Goal: Task Accomplishment & Management: Manage account settings

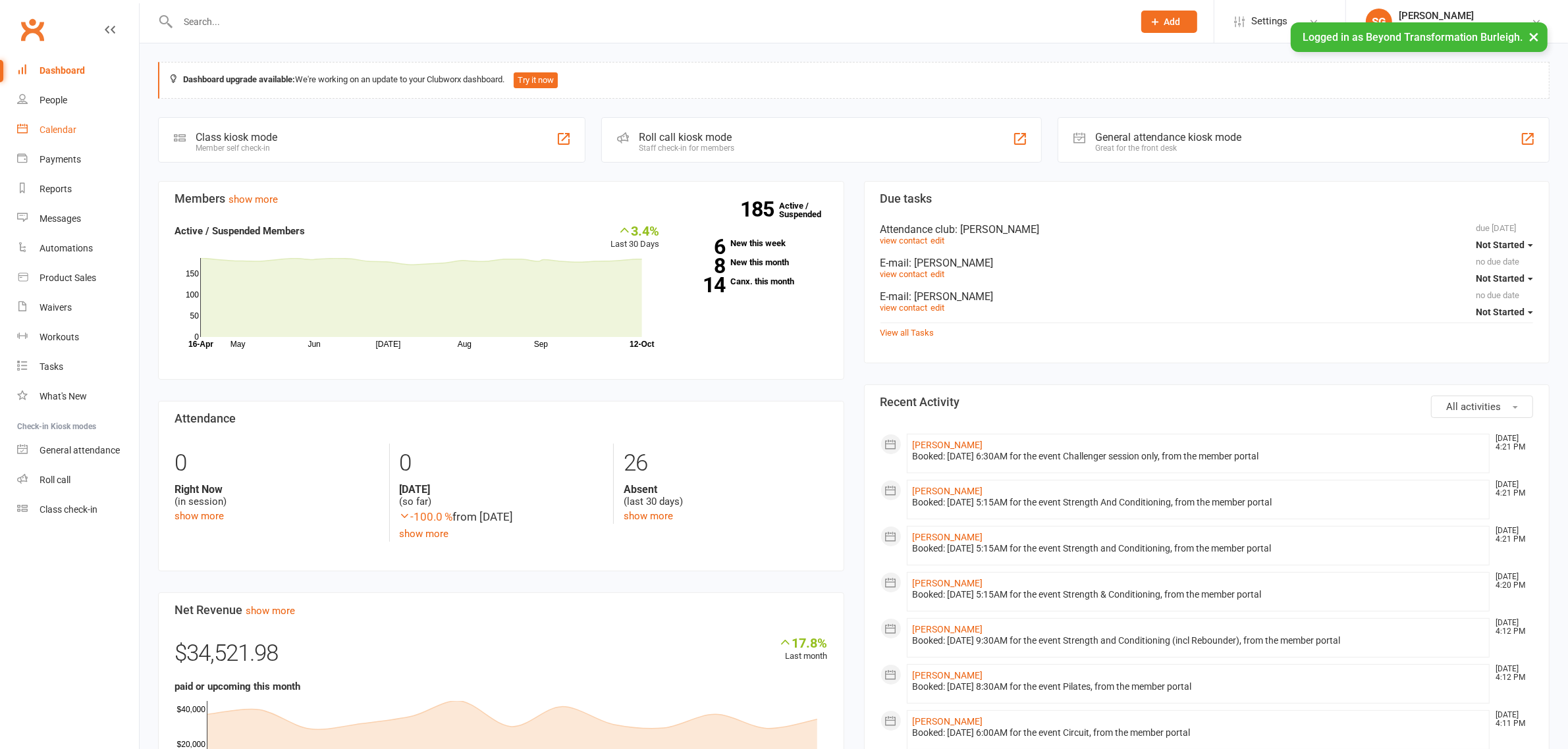
drag, startPoint x: 0, startPoint y: 0, endPoint x: 57, endPoint y: 127, distance: 139.2
click at [57, 127] on div "Calendar" at bounding box center [58, 129] width 37 height 10
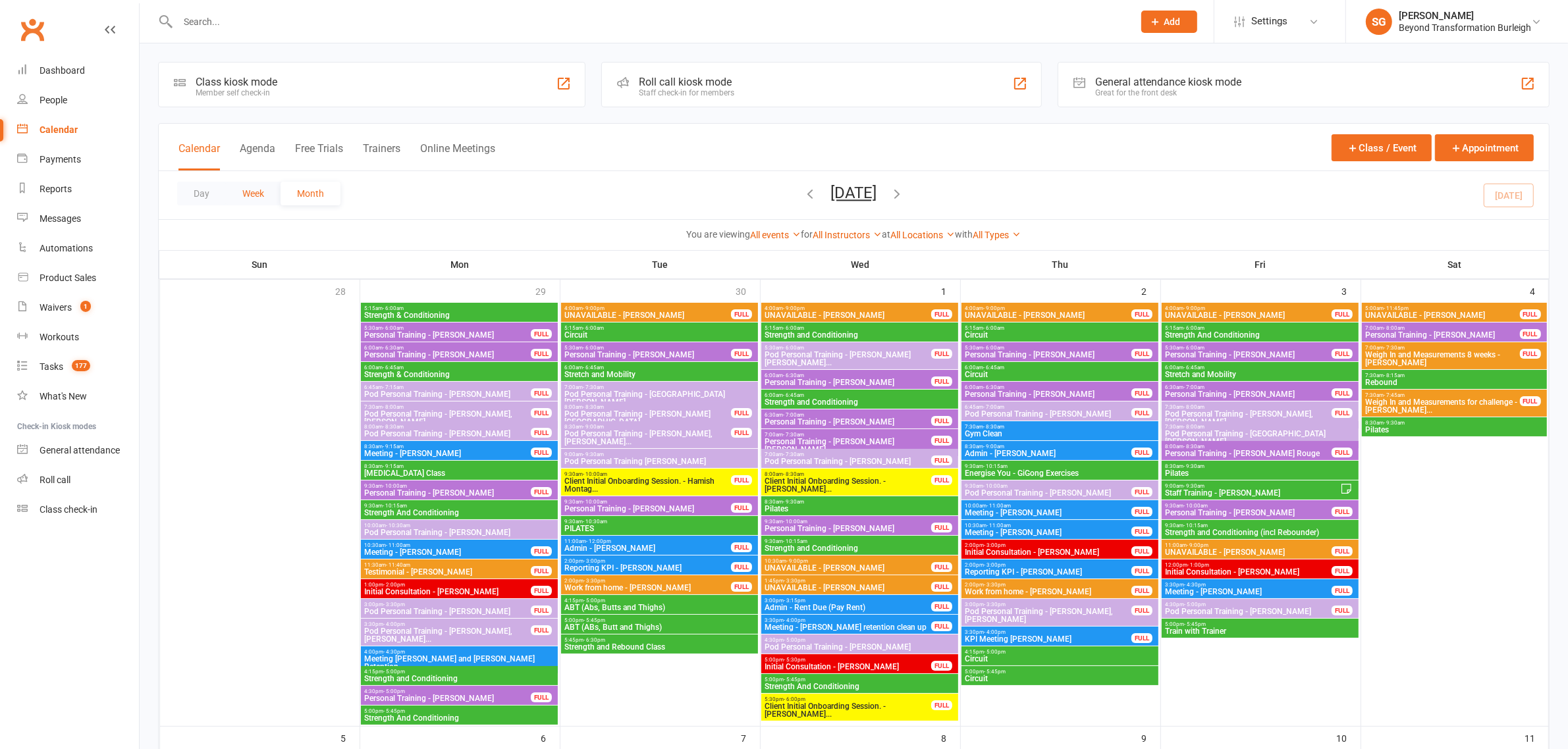
click at [258, 199] on button "Week" at bounding box center [253, 193] width 54 height 23
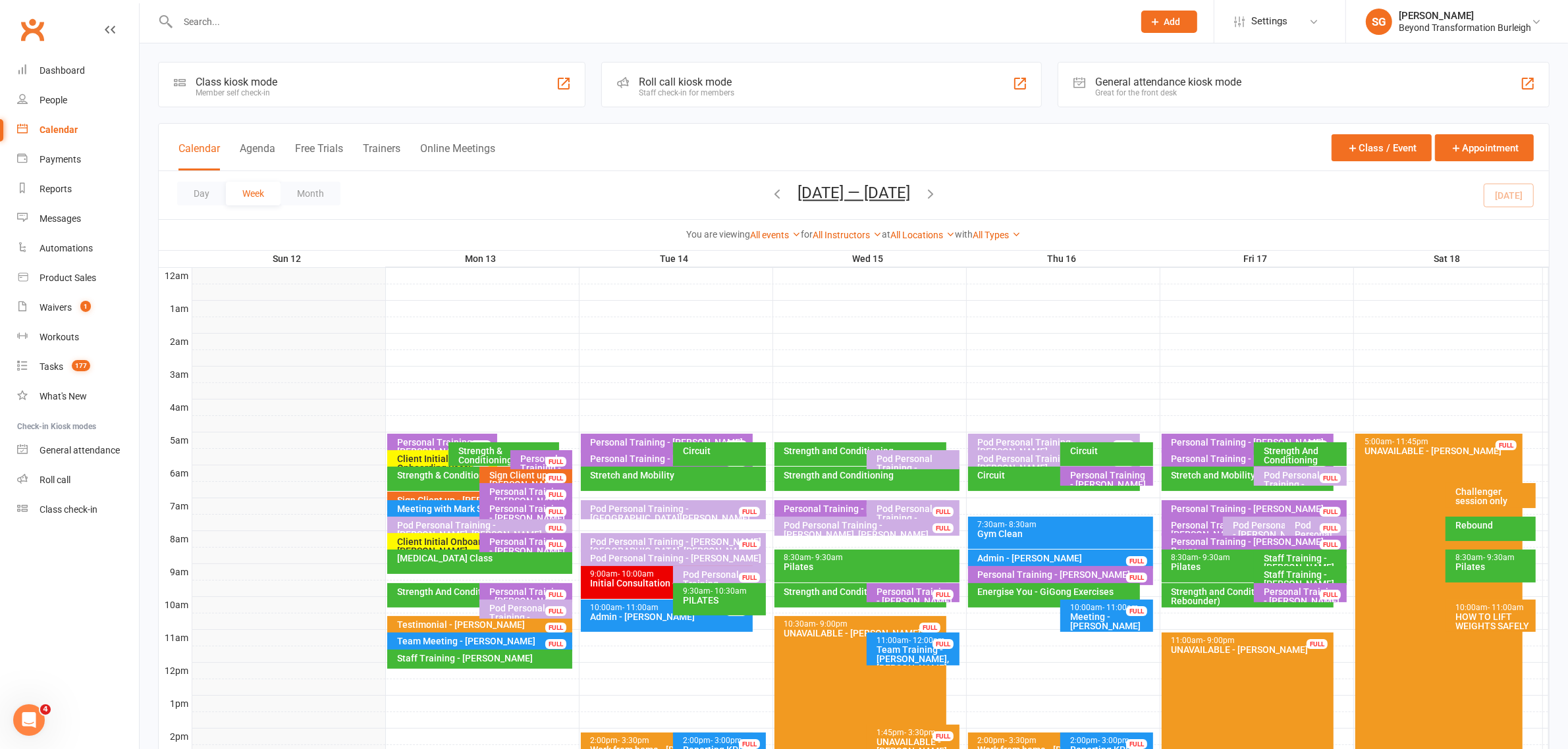
click at [504, 479] on div "Sign Client up - [PERSON_NAME]" at bounding box center [529, 479] width 81 height 18
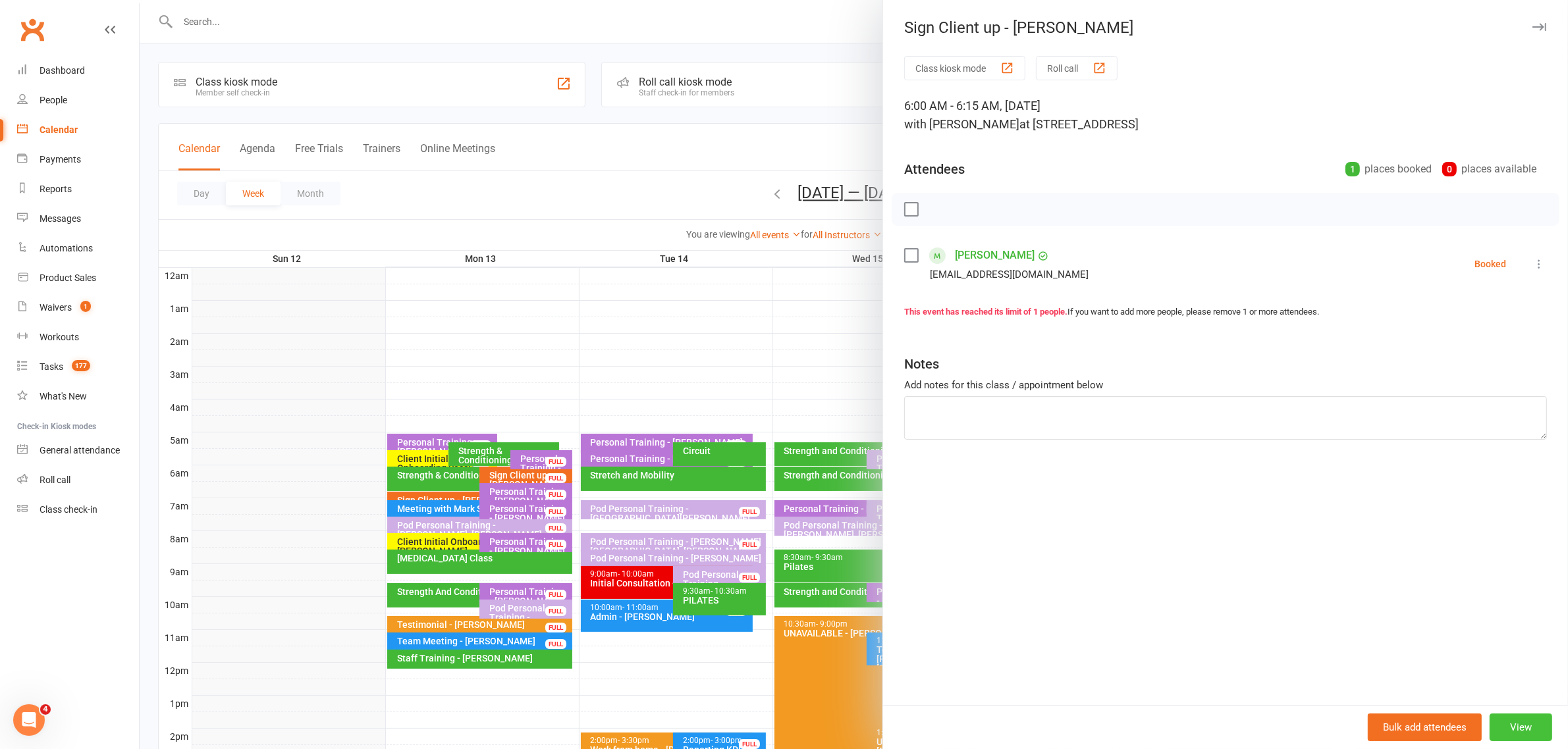
click at [1502, 722] on button "View" at bounding box center [1521, 727] width 62 height 28
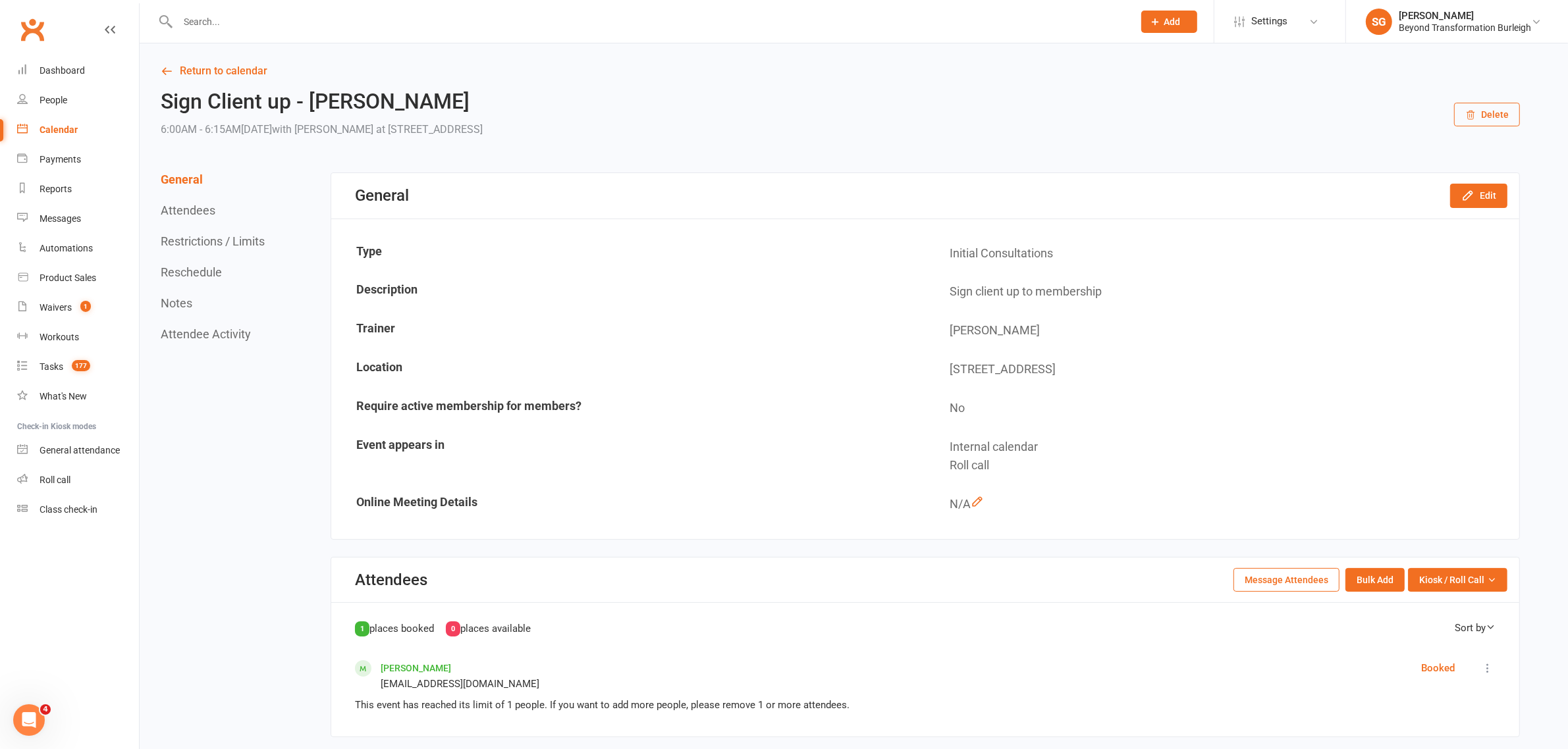
click at [1505, 121] on button "Delete" at bounding box center [1487, 114] width 66 height 23
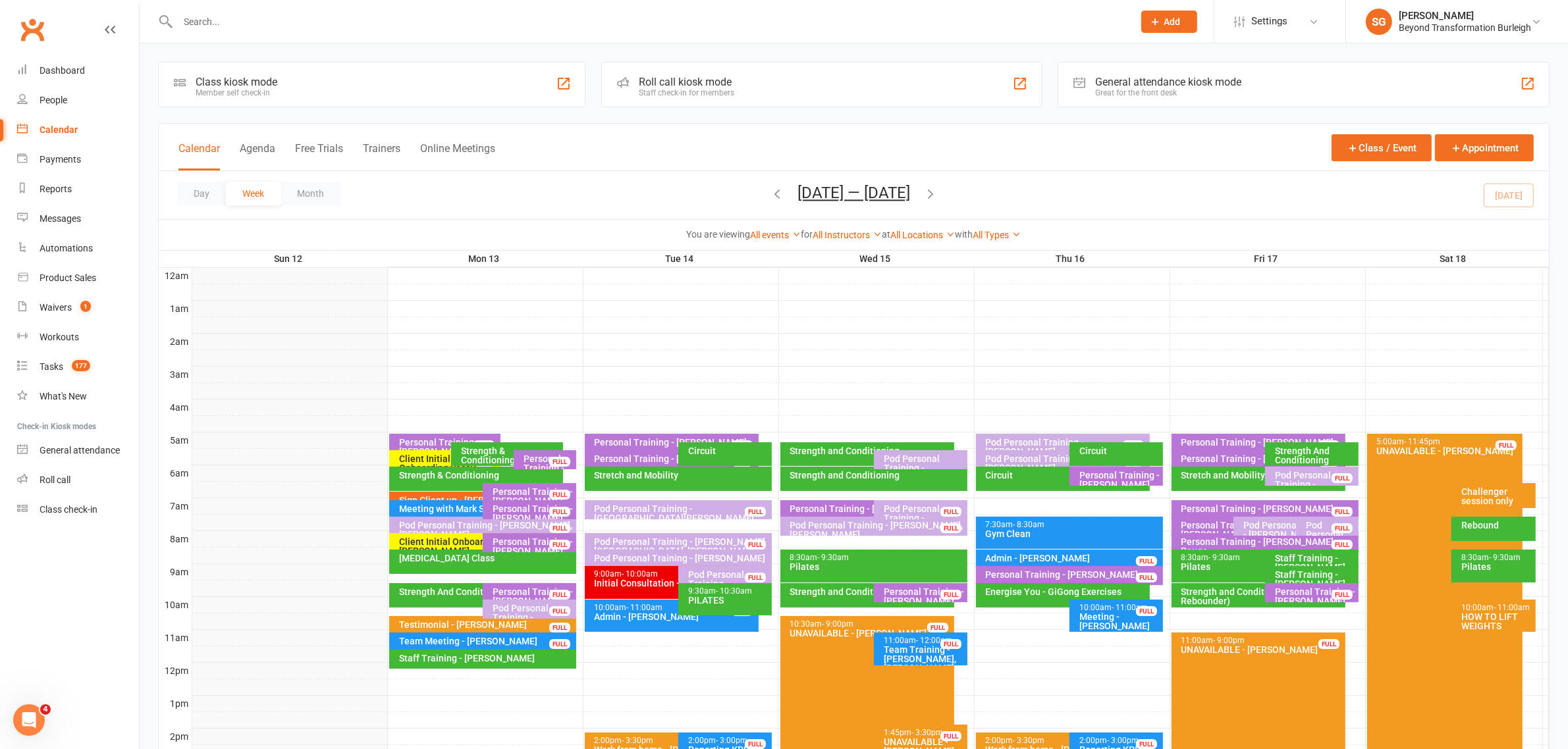
click at [435, 459] on div "Client Initial Onboarding Session. - [PERSON_NAME]" at bounding box center [448, 468] width 100 height 28
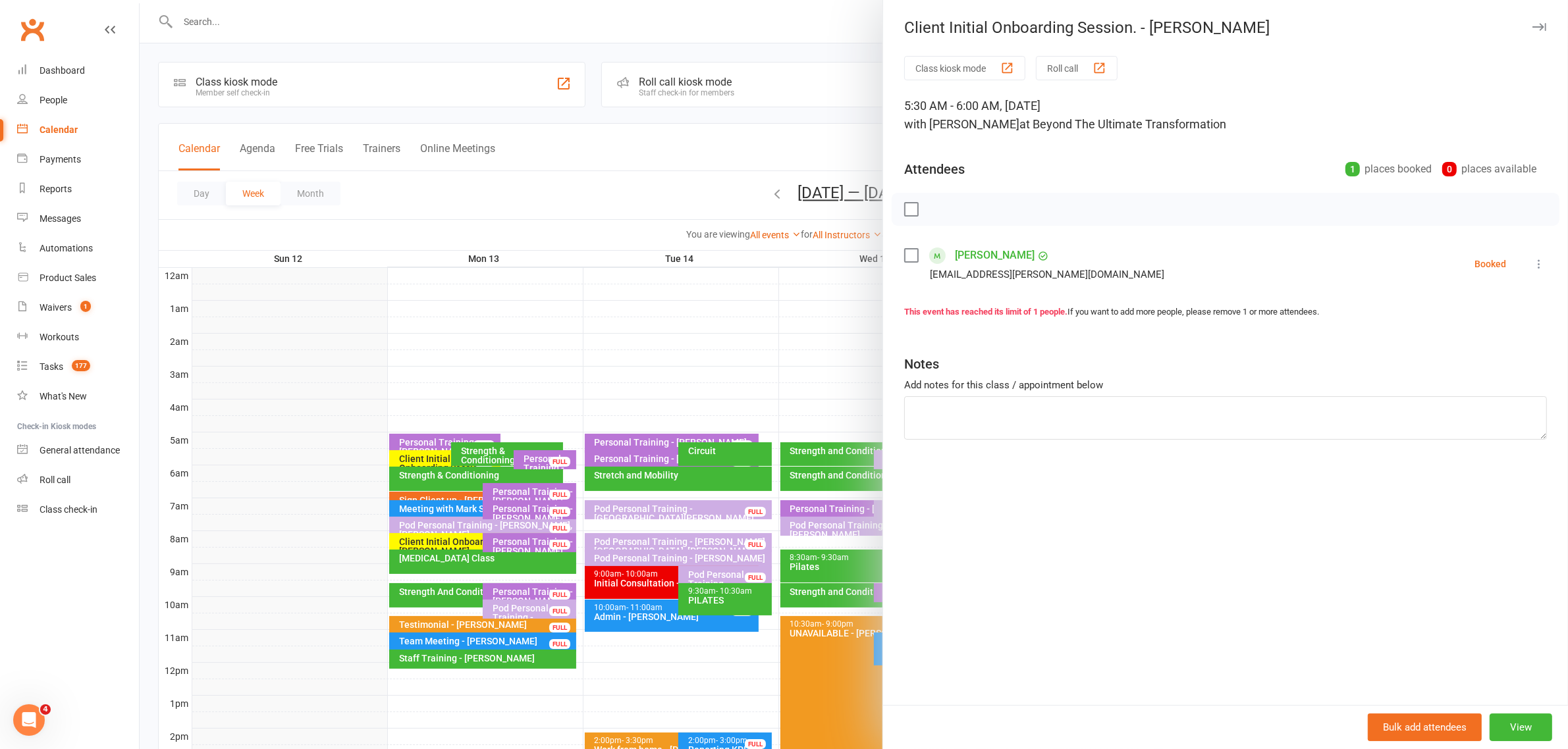
click at [1533, 25] on icon "button" at bounding box center [1540, 27] width 14 height 8
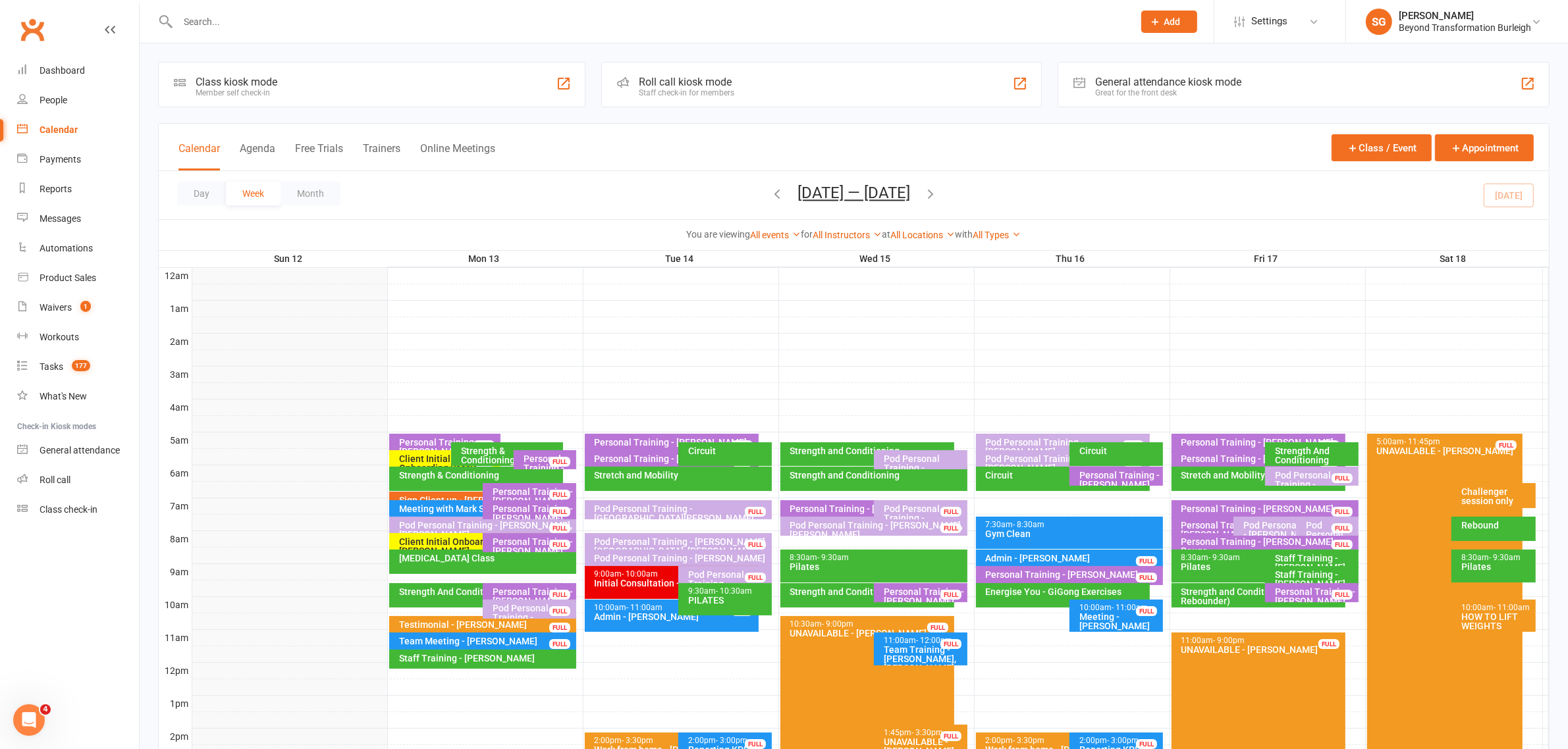
click at [535, 462] on div "Personal Training - [PERSON_NAME]" at bounding box center [548, 468] width 51 height 28
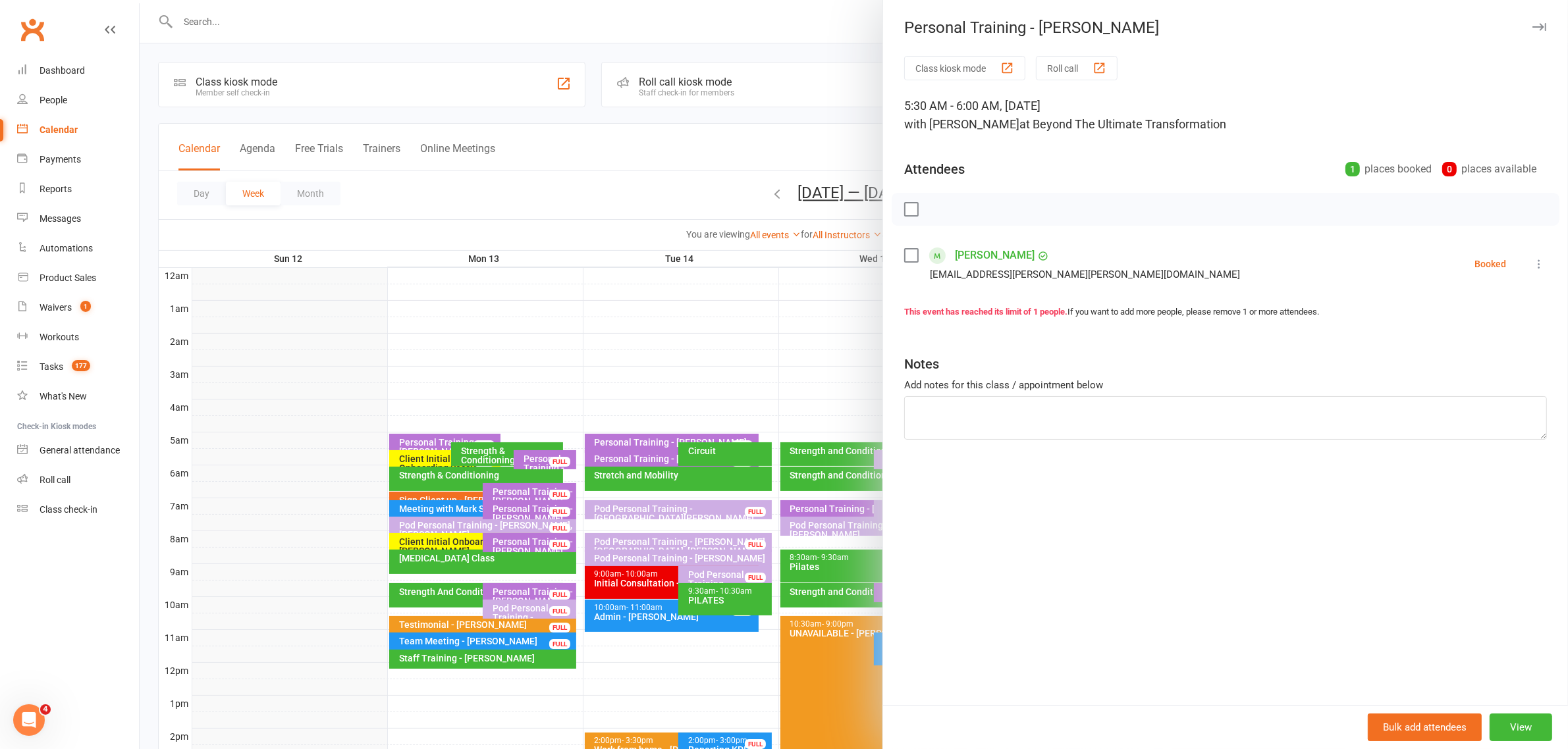
click at [1533, 23] on icon "button" at bounding box center [1540, 27] width 14 height 8
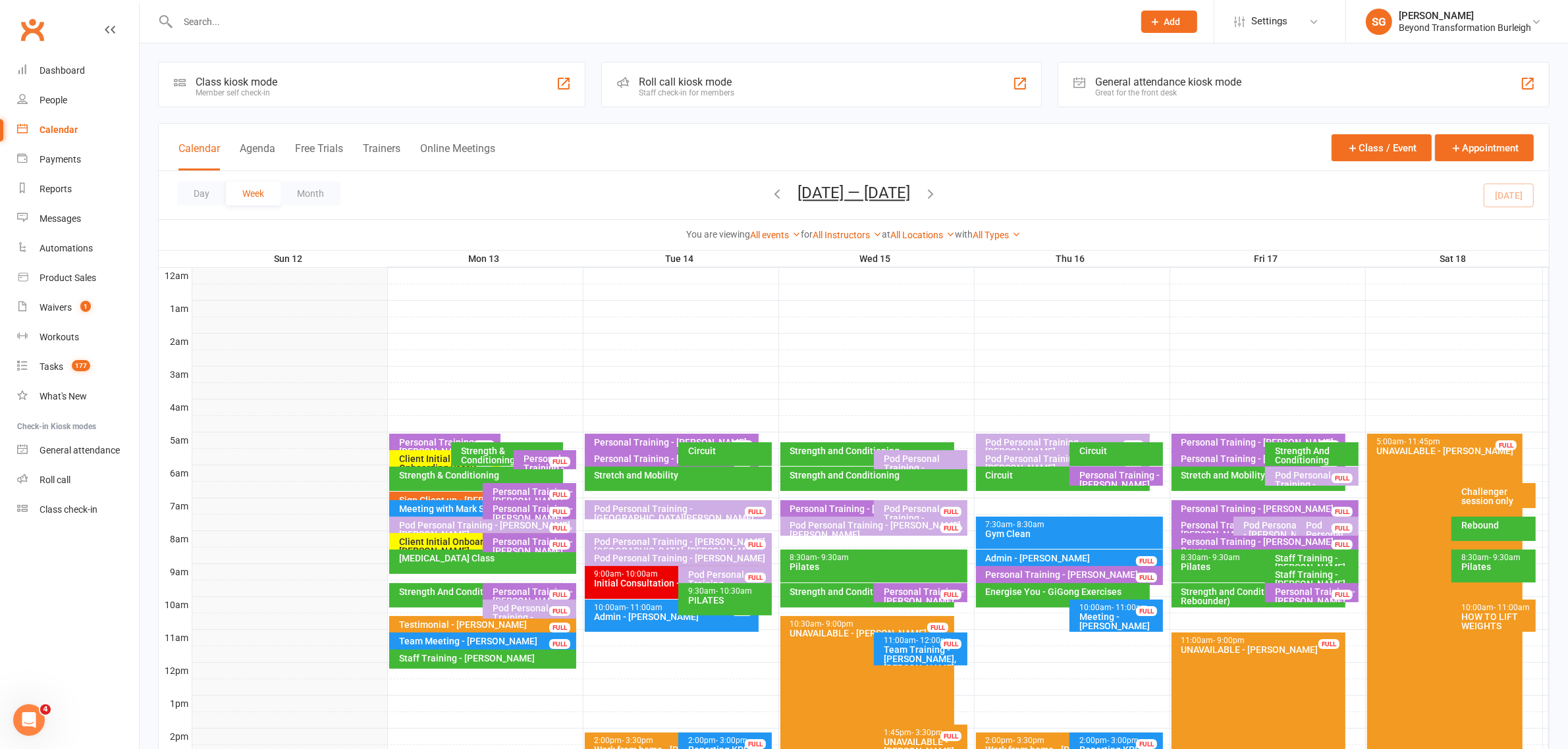
click at [463, 495] on div "Sign Client up - [PERSON_NAME]" at bounding box center [479, 500] width 162 height 9
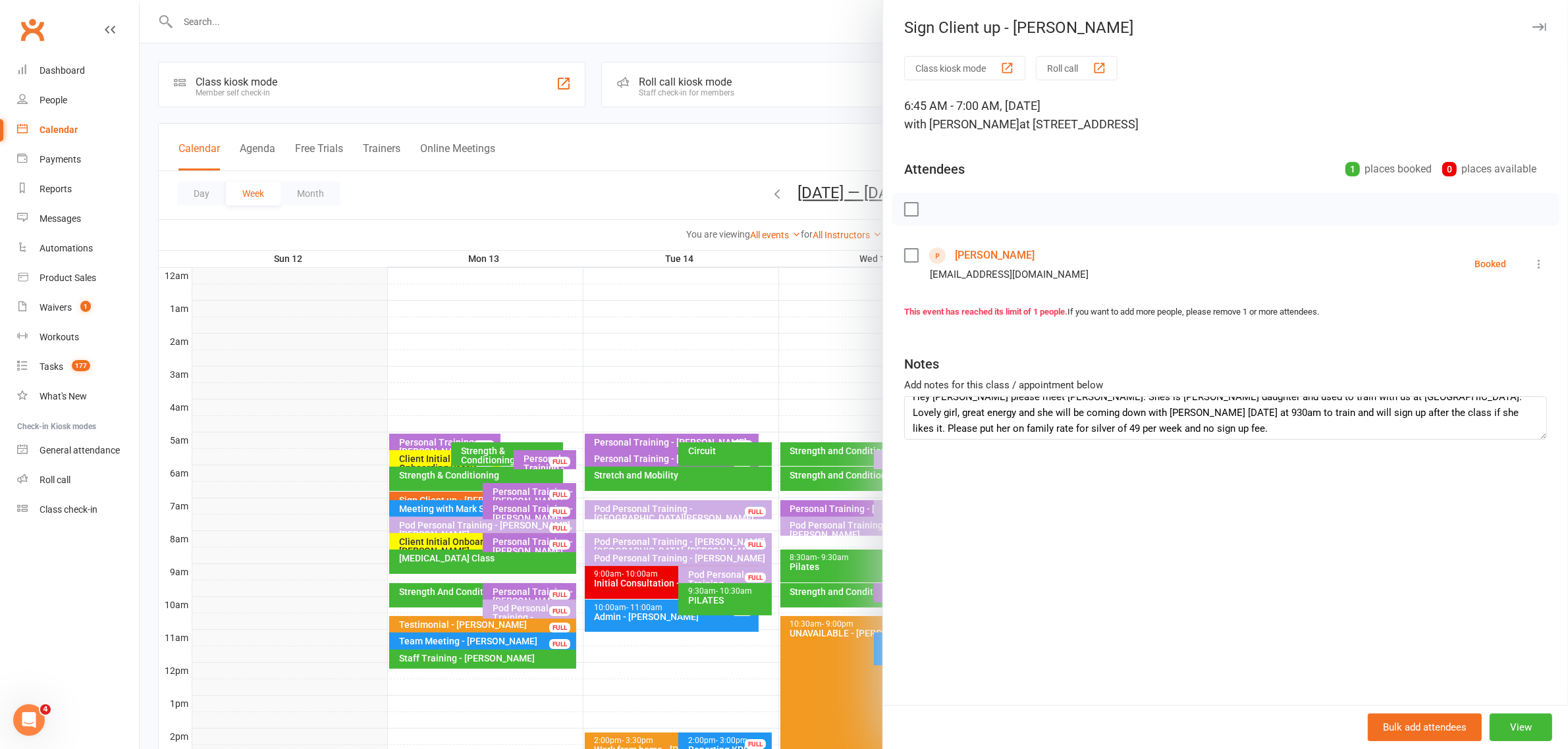
scroll to position [16, 0]
click at [1533, 27] on icon "button" at bounding box center [1540, 27] width 14 height 8
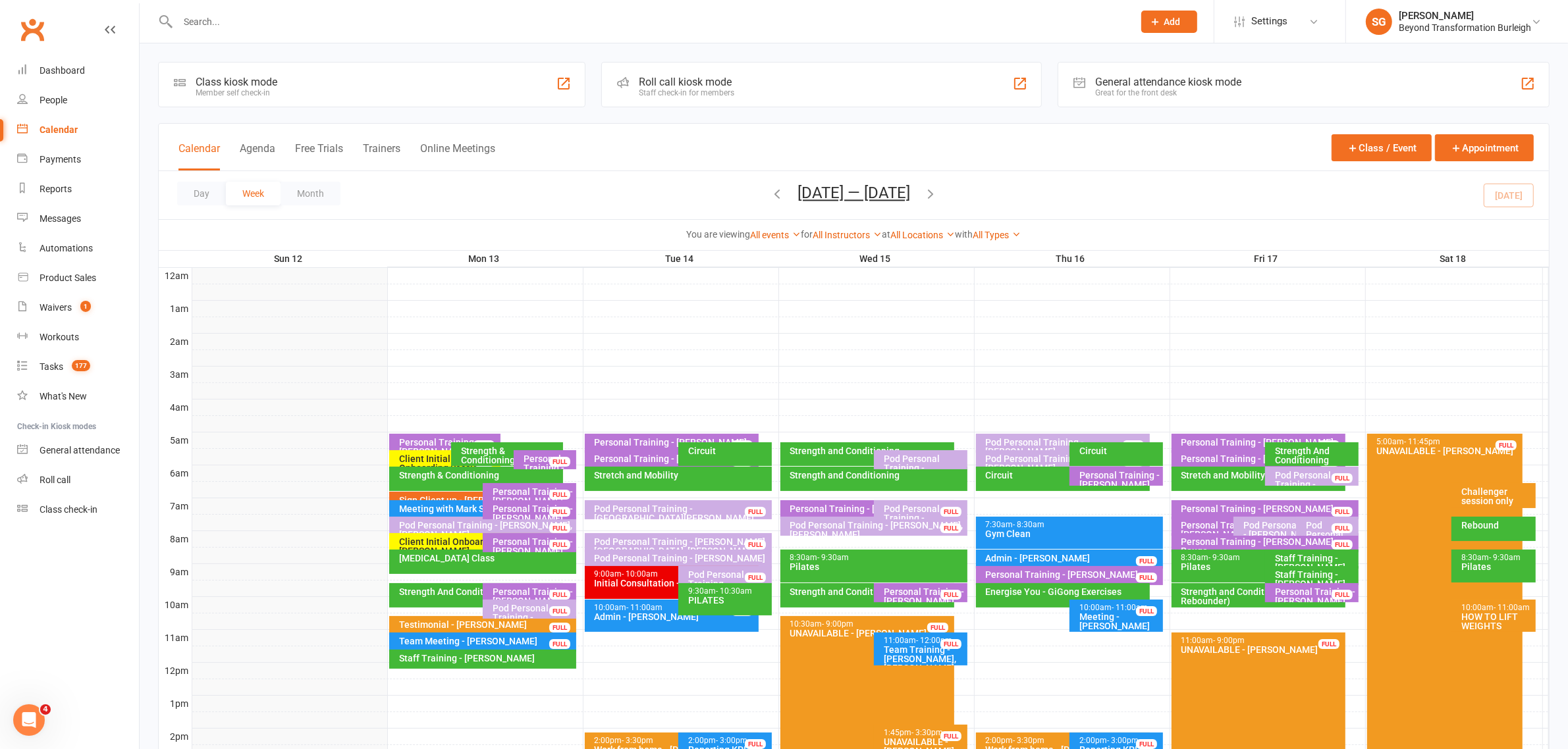
click at [523, 488] on div "Personal Training - [PERSON_NAME]" at bounding box center [533, 495] width 82 height 18
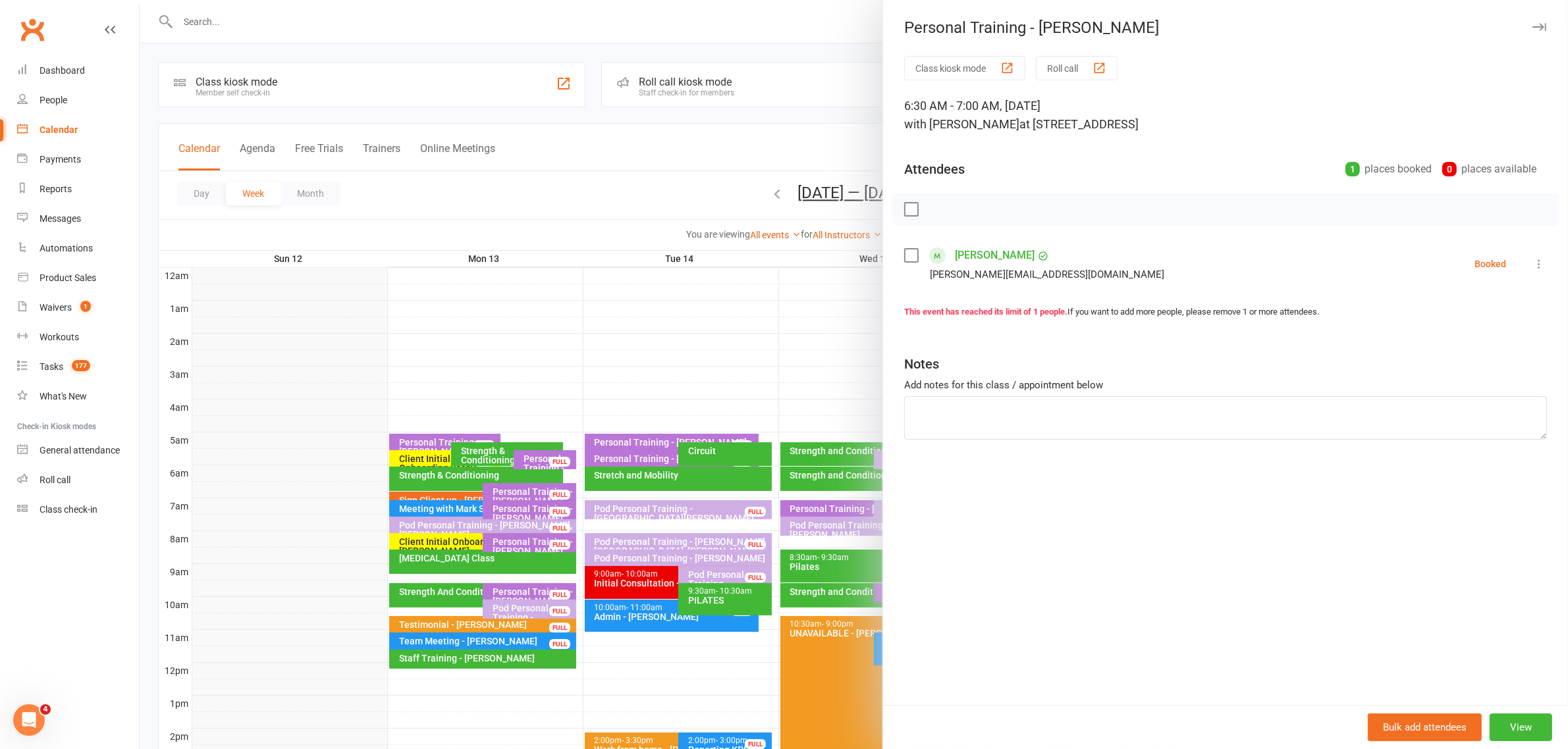
click at [1533, 27] on icon "button" at bounding box center [1540, 27] width 14 height 8
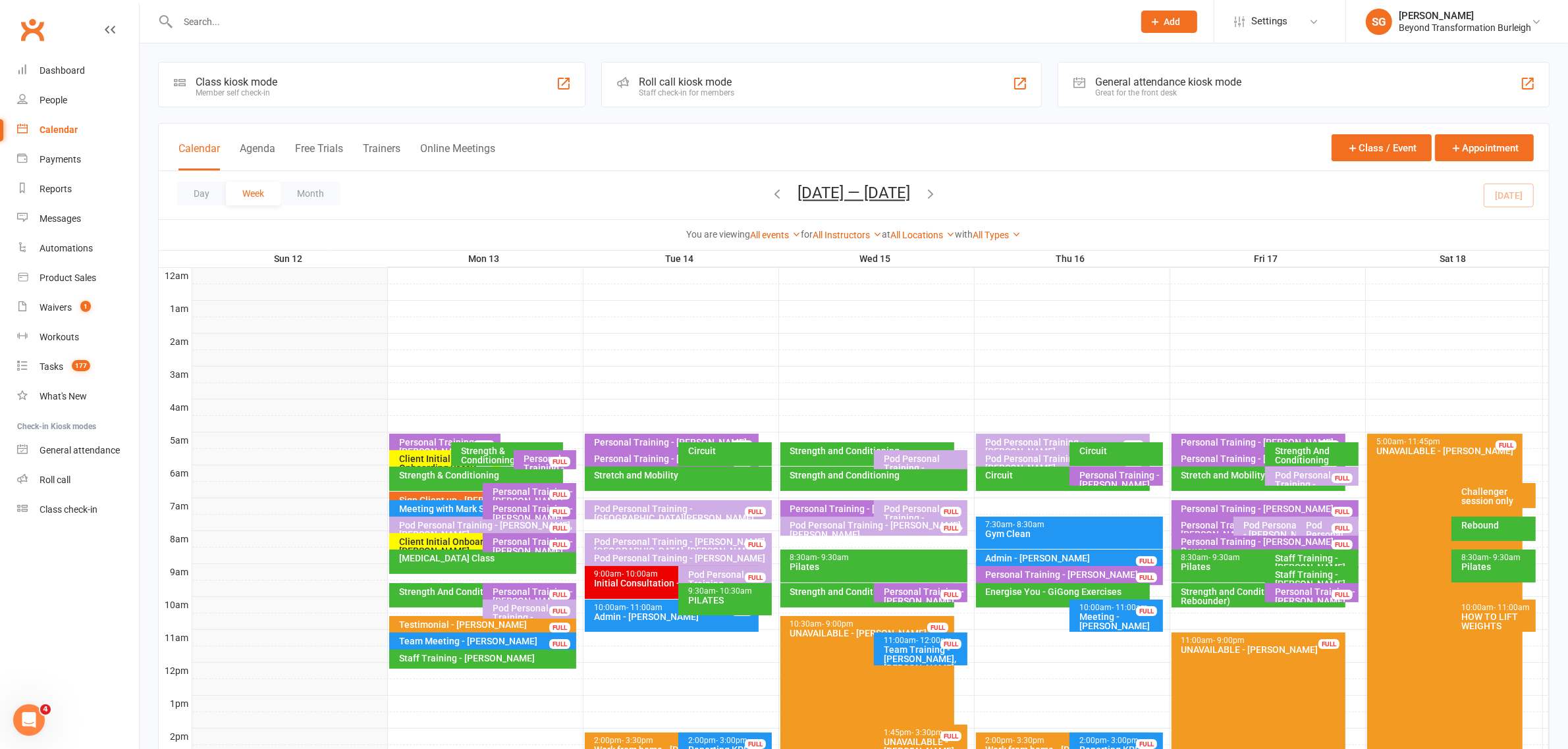
click at [541, 511] on div "Personal Training - [PERSON_NAME]" at bounding box center [533, 513] width 82 height 18
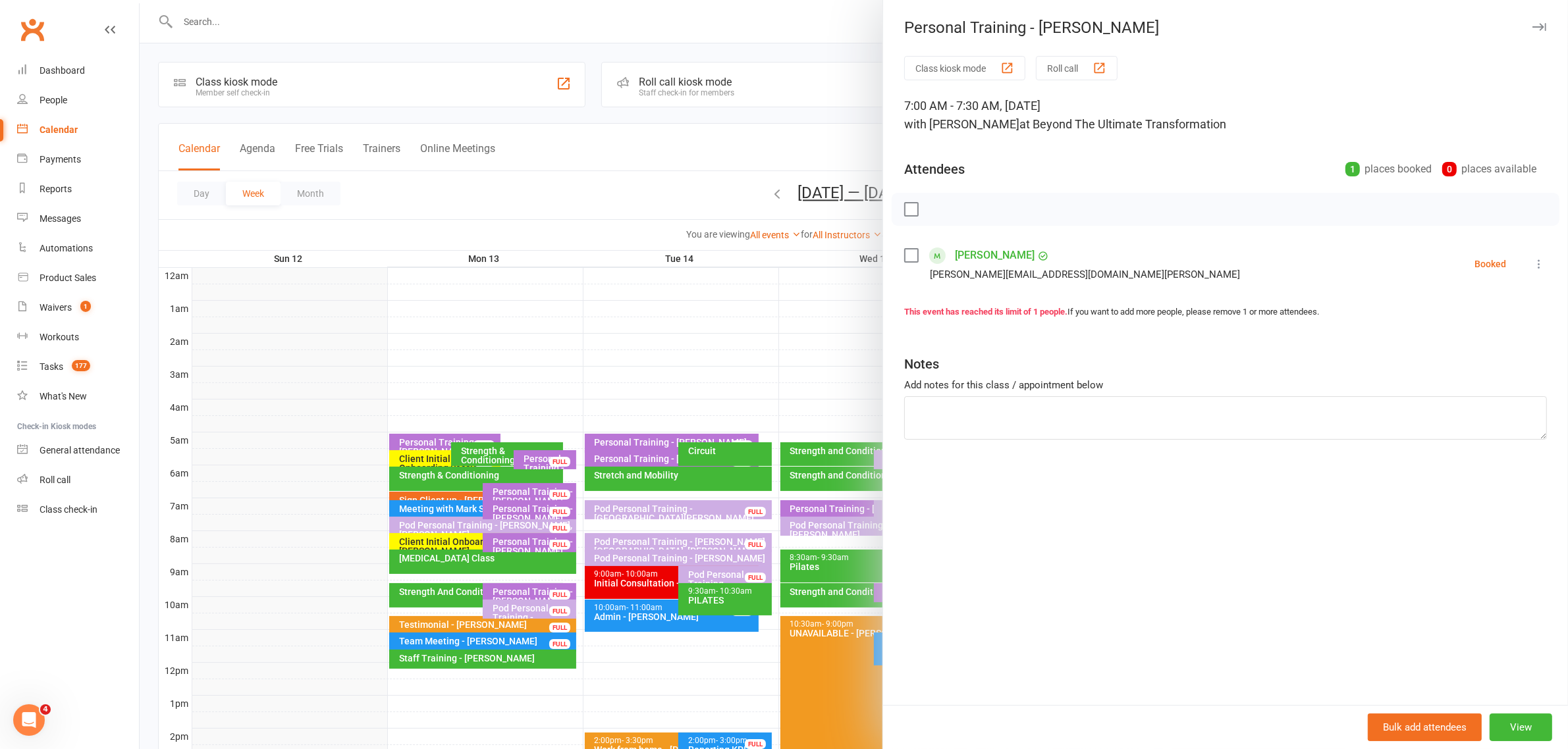
click at [1533, 28] on icon "button" at bounding box center [1540, 27] width 14 height 8
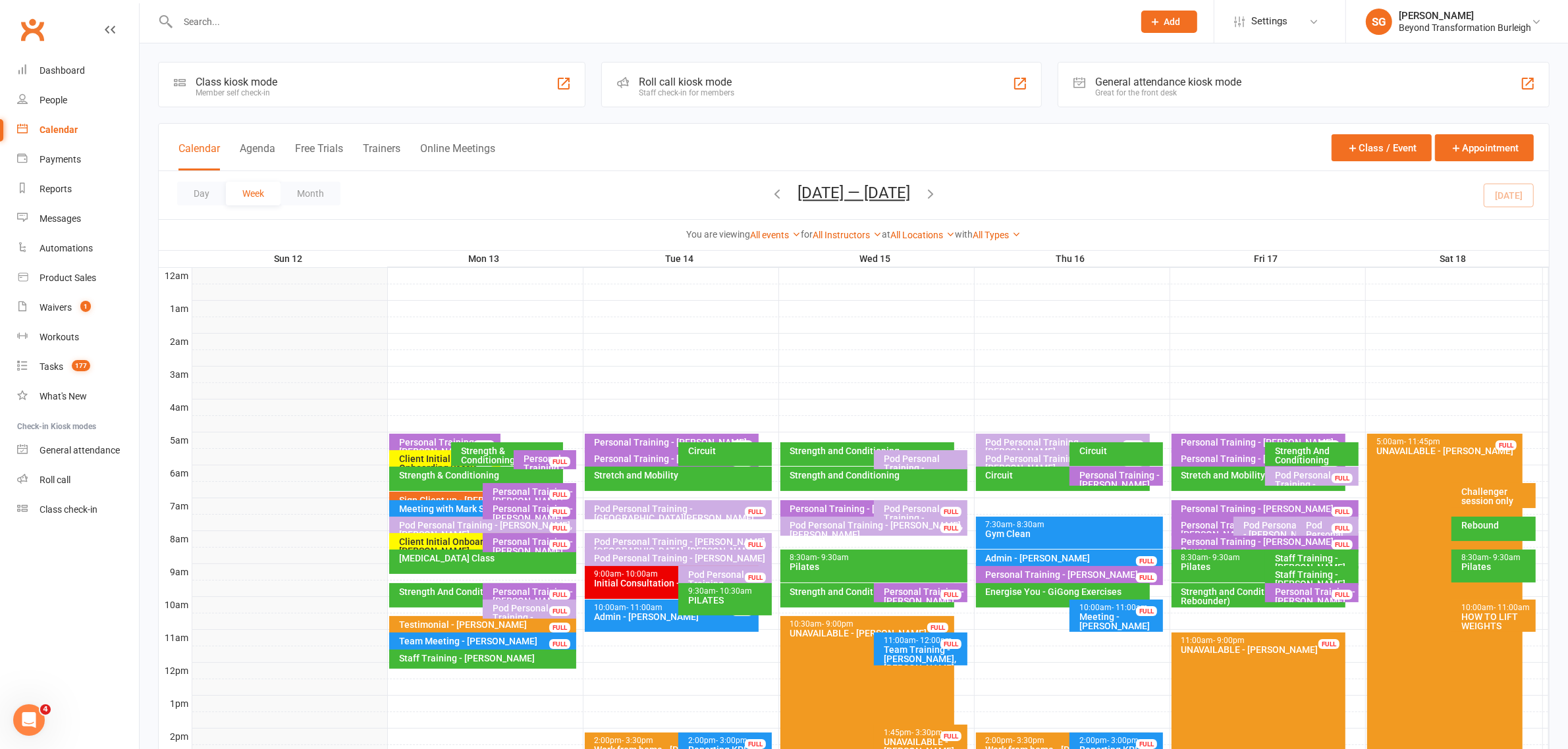
click at [511, 538] on div "Personal Training - [PERSON_NAME] [PERSON_NAME]" at bounding box center [533, 551] width 82 height 28
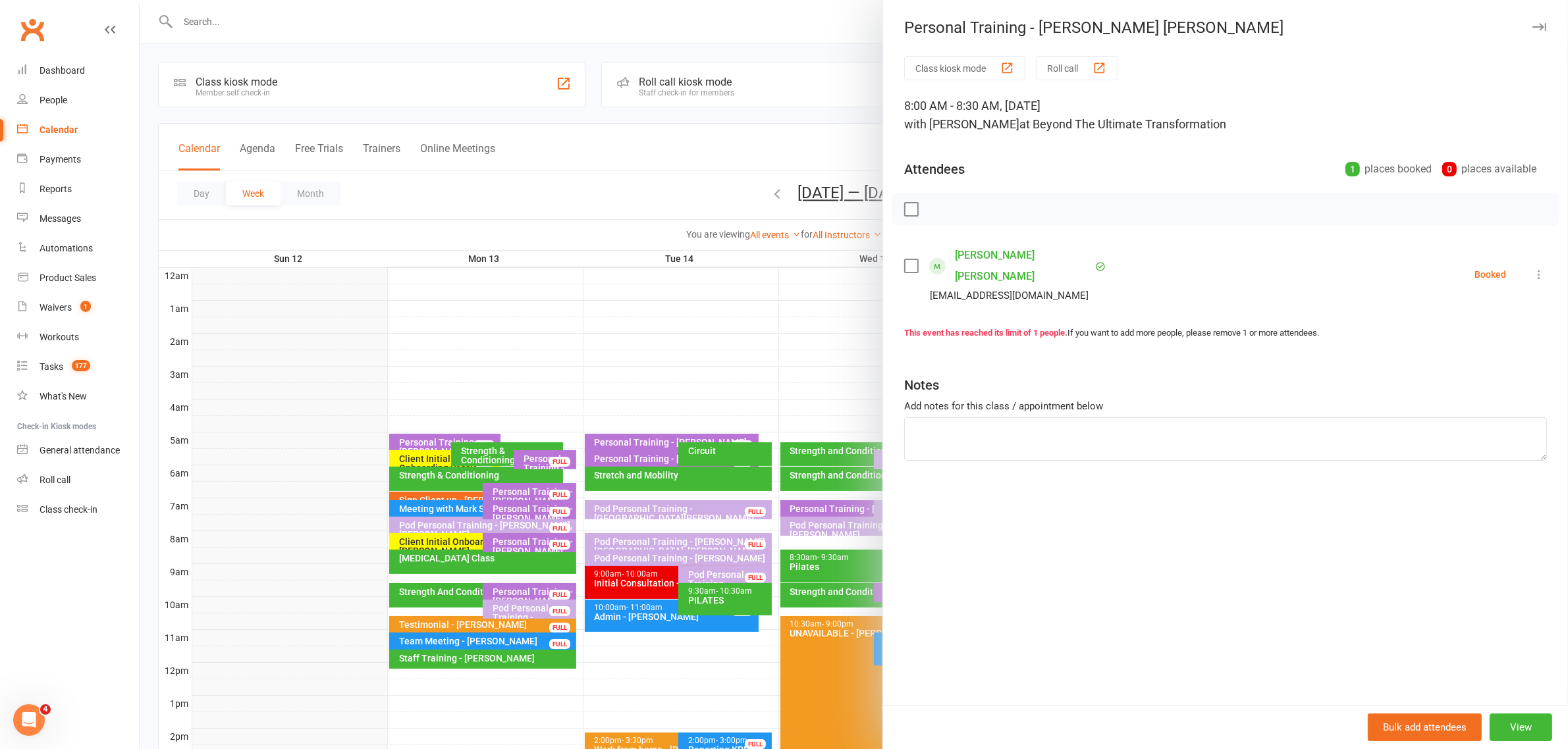
drag, startPoint x: 1532, startPoint y: 24, endPoint x: 1422, endPoint y: 76, distance: 121.7
click at [1533, 24] on icon "button" at bounding box center [1540, 27] width 14 height 8
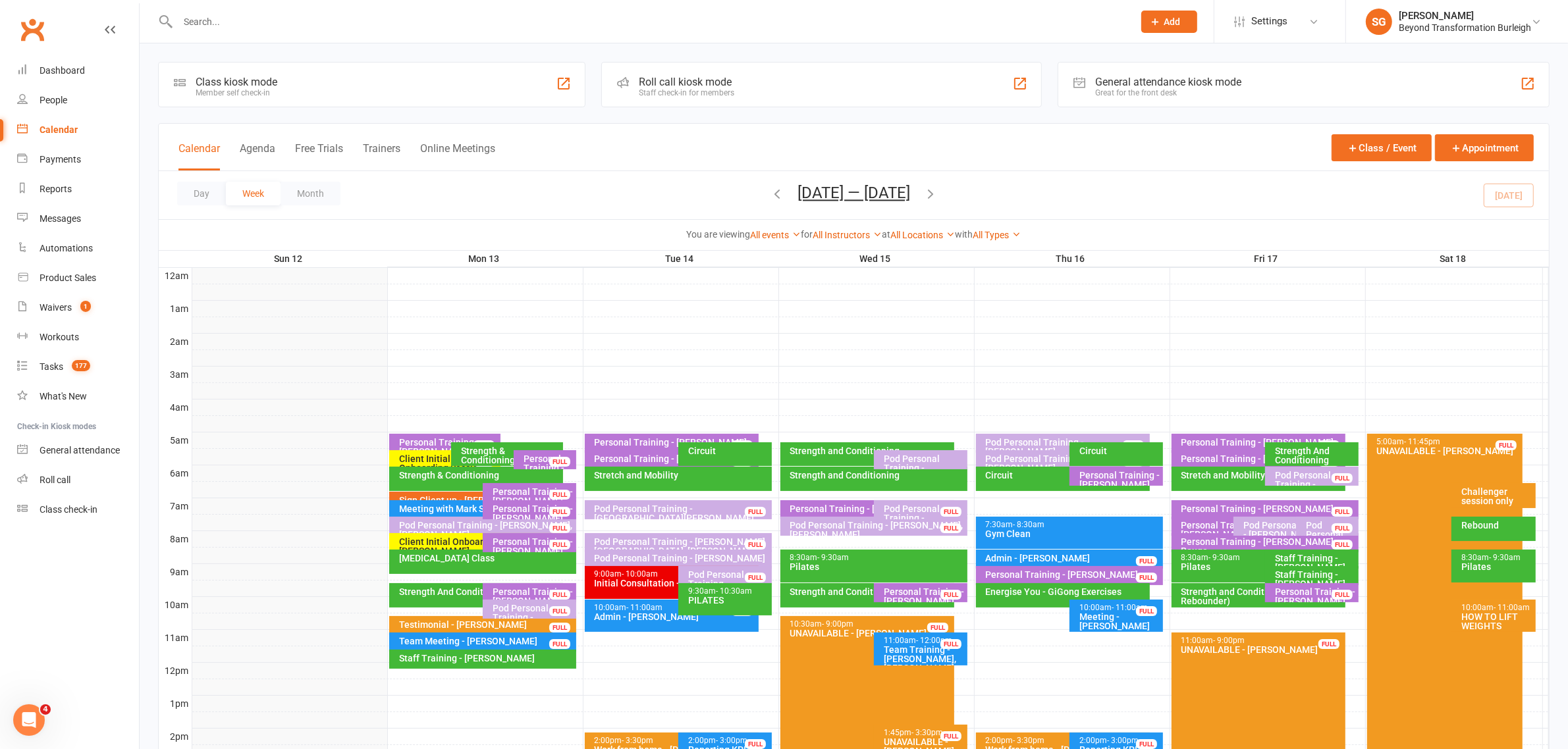
click at [442, 566] on div "[MEDICAL_DATA] Class" at bounding box center [483, 562] width 187 height 24
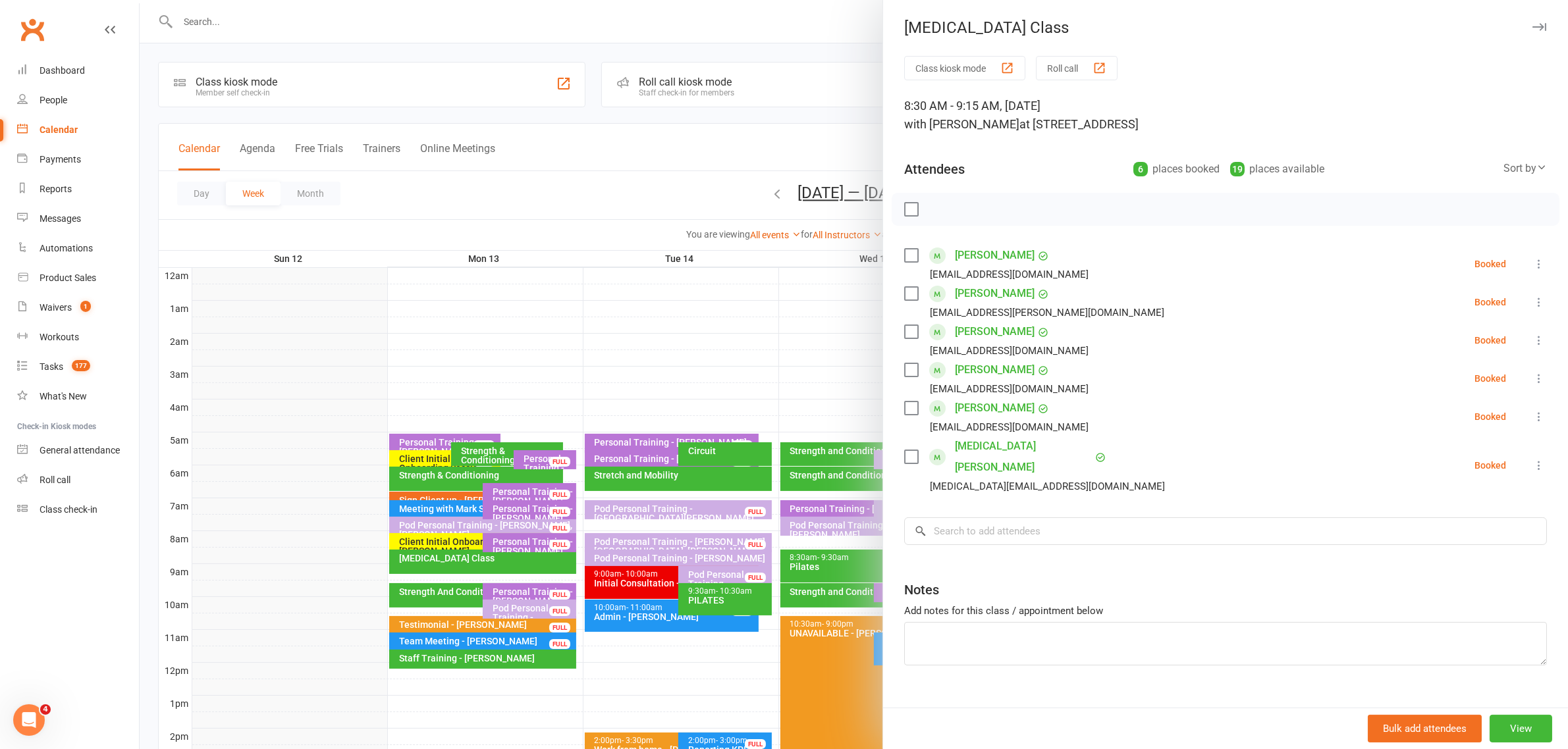
click at [1533, 27] on icon "button" at bounding box center [1540, 27] width 14 height 8
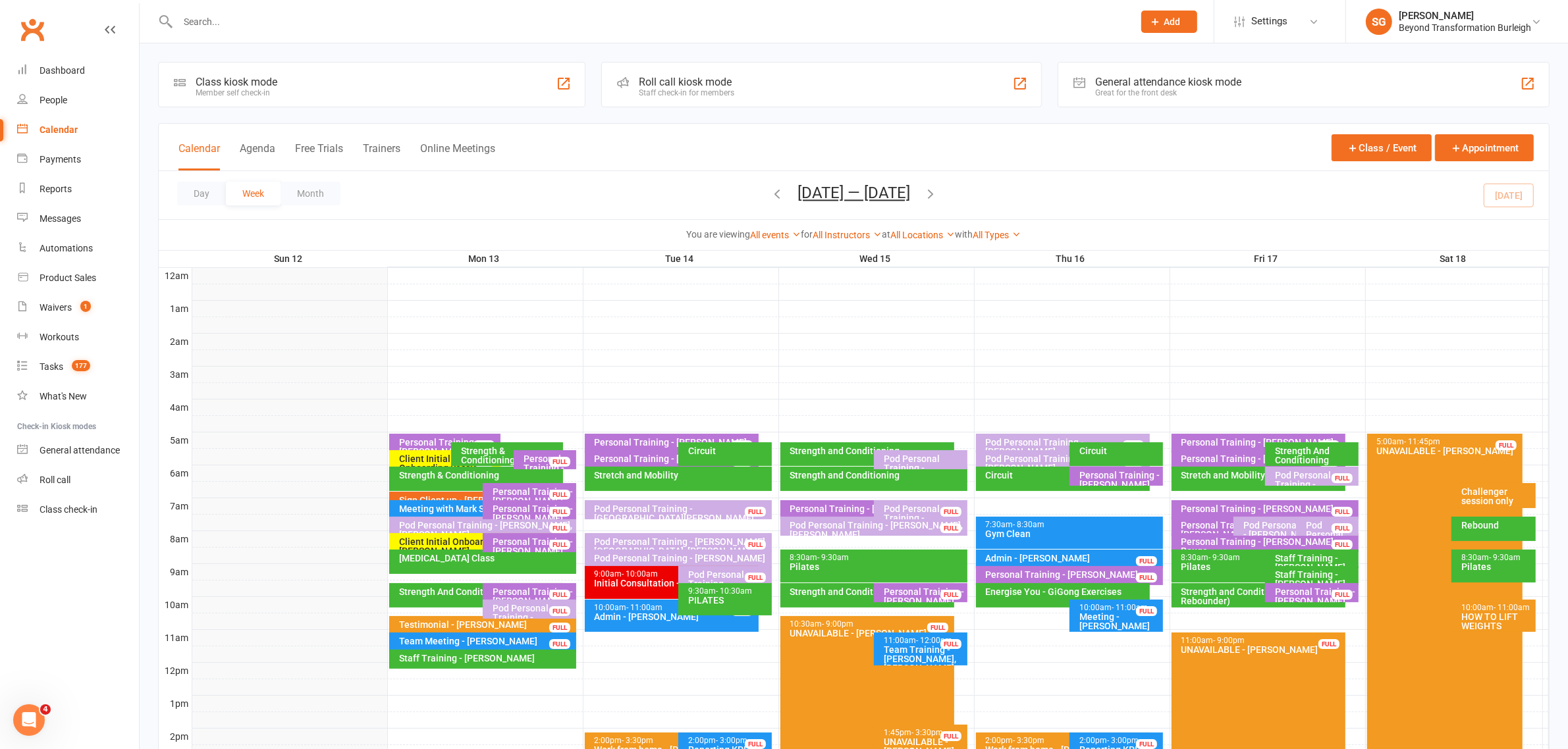
click at [477, 456] on div "Strength & Conditioning" at bounding box center [510, 455] width 100 height 18
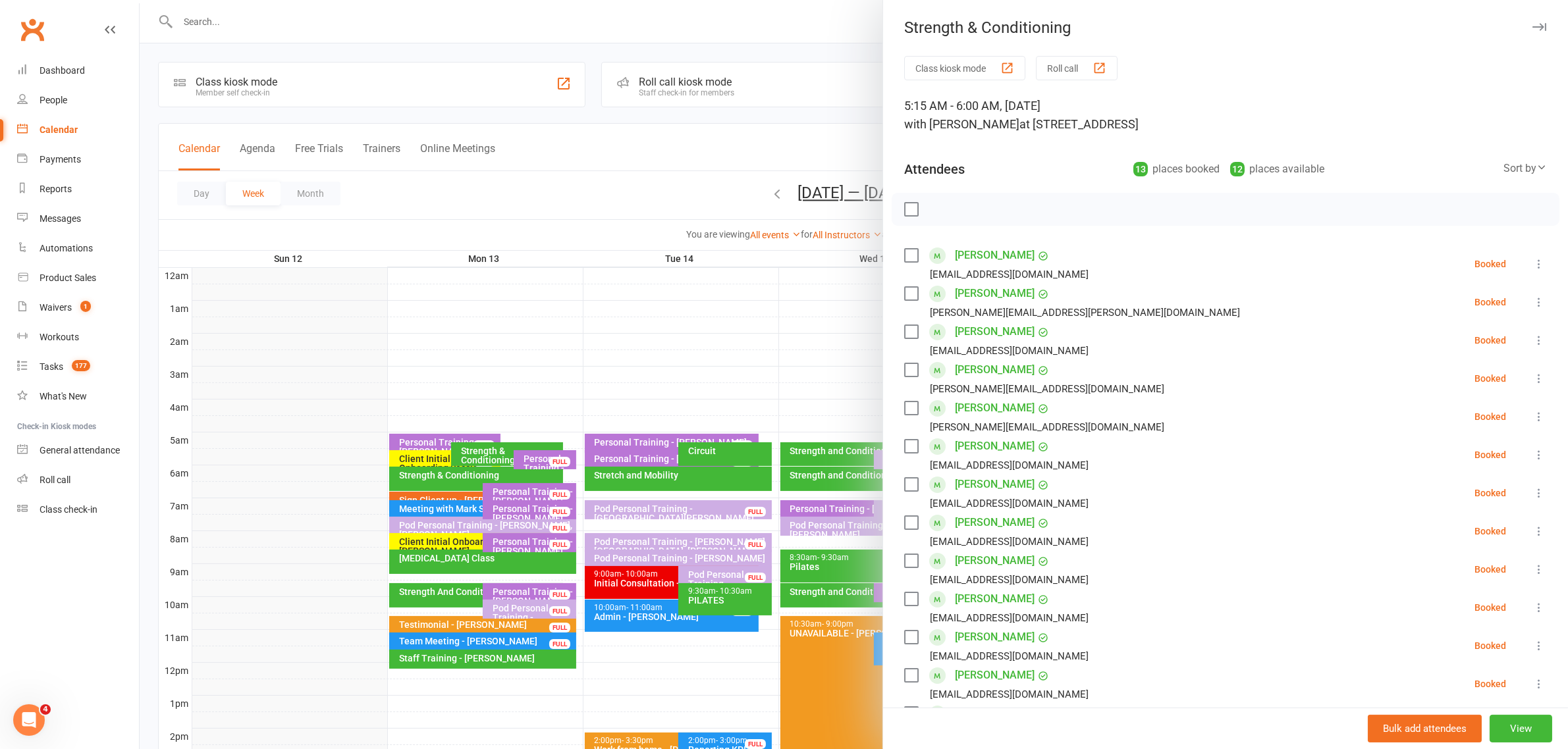
scroll to position [82, 0]
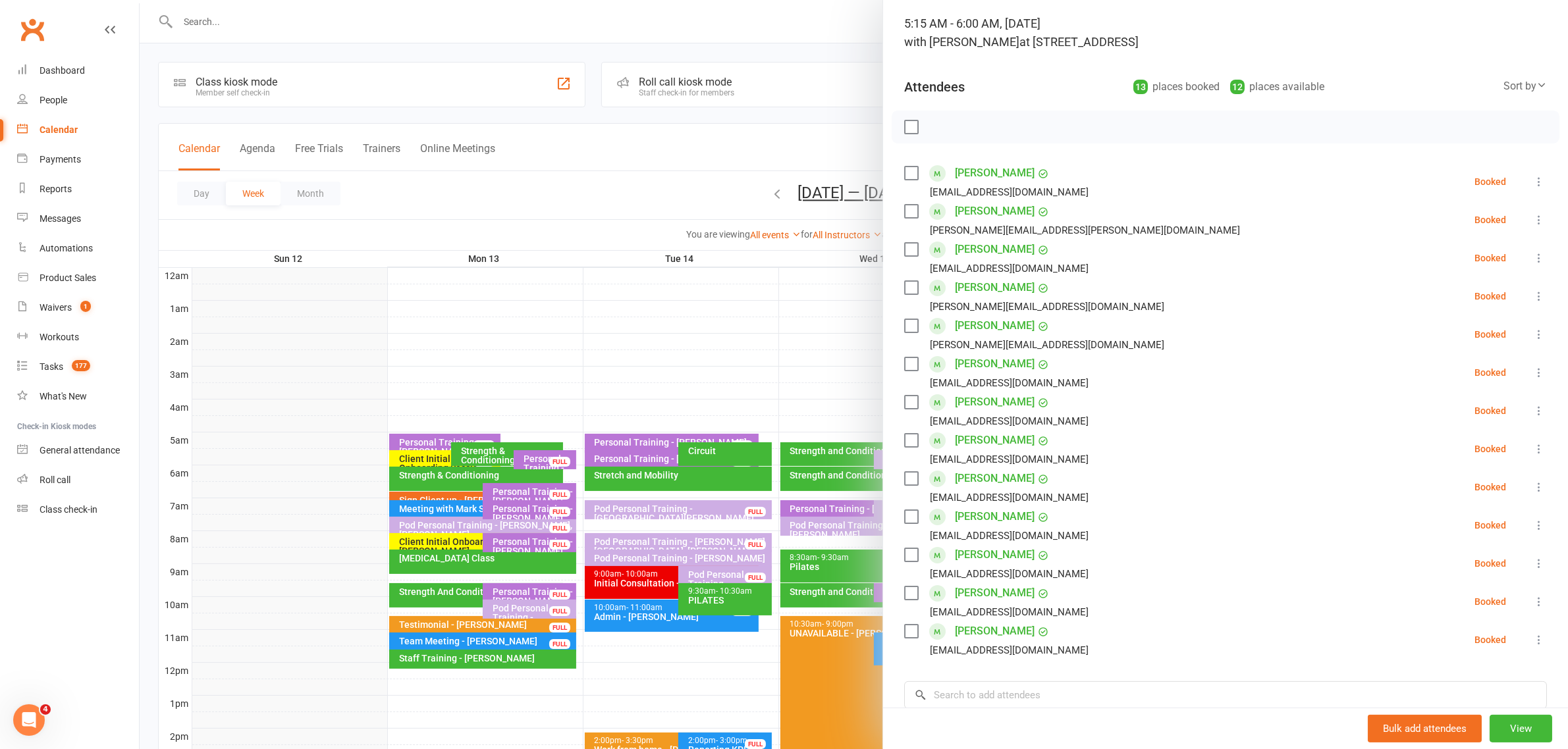
click at [1533, 259] on icon at bounding box center [1539, 257] width 13 height 13
click at [1450, 308] on link "Remove" at bounding box center [1469, 310] width 154 height 27
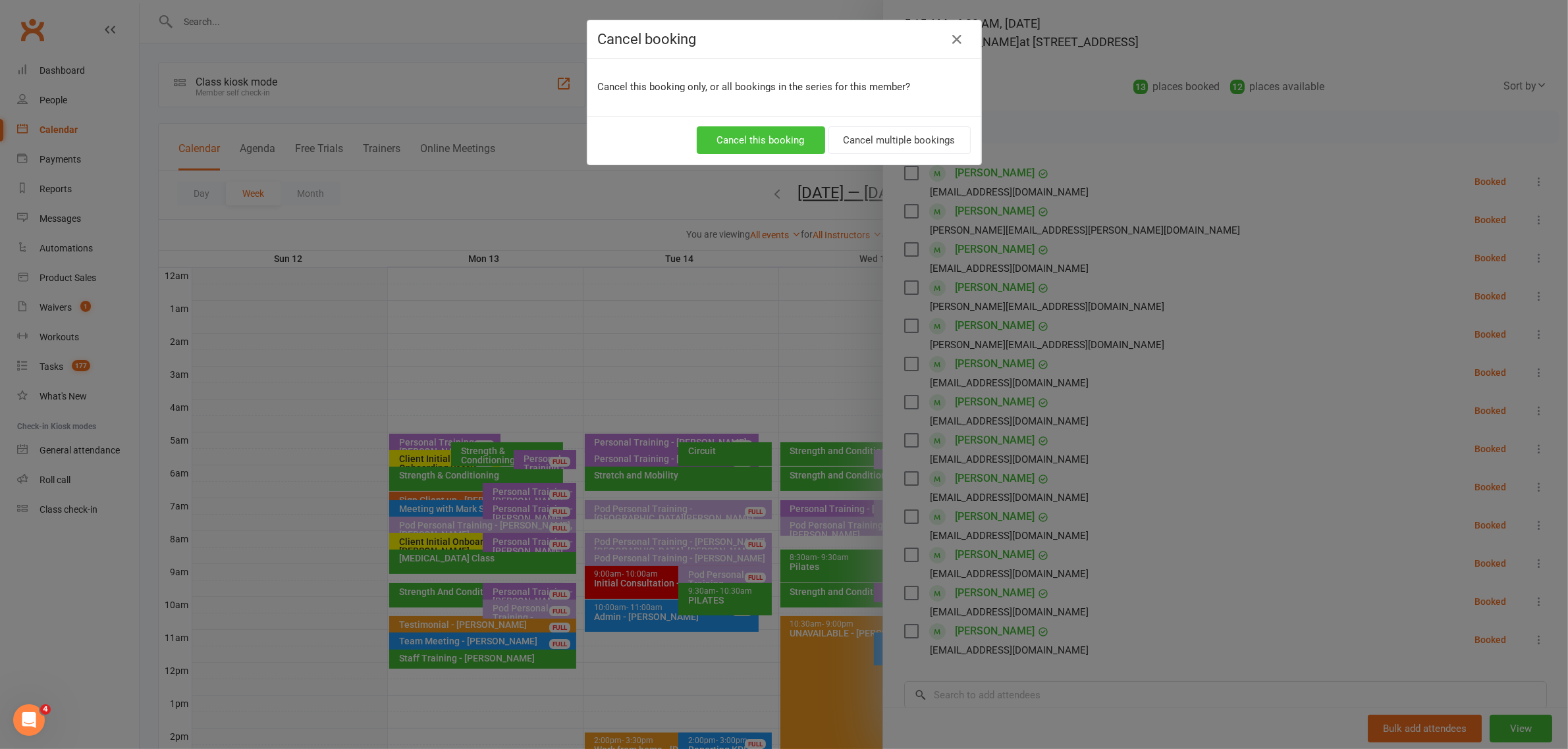
drag, startPoint x: 769, startPoint y: 140, endPoint x: 779, endPoint y: 143, distance: 10.4
click at [768, 140] on button "Cancel this booking" at bounding box center [761, 140] width 129 height 28
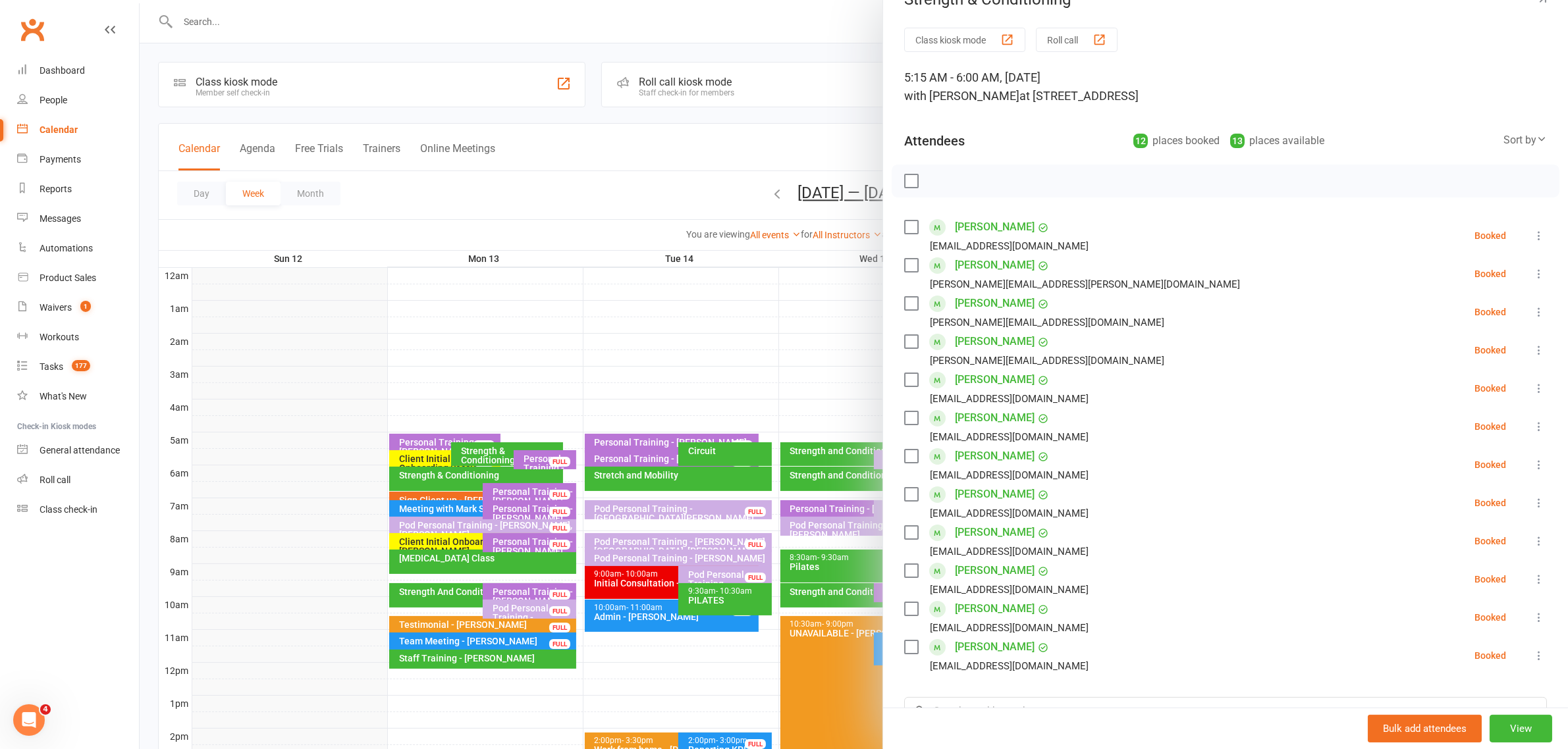
scroll to position [0, 0]
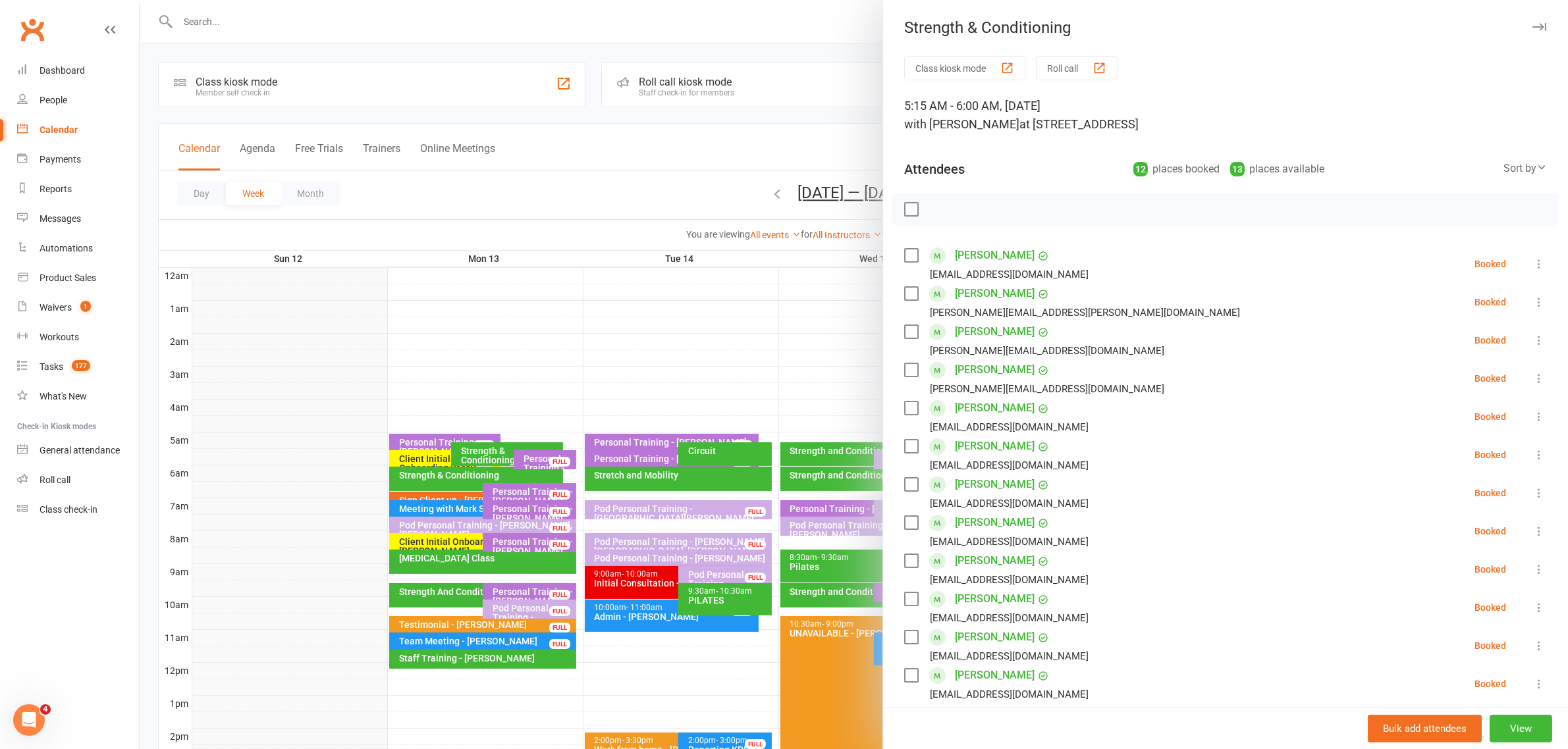
click at [1531, 32] on button "button" at bounding box center [1539, 27] width 16 height 16
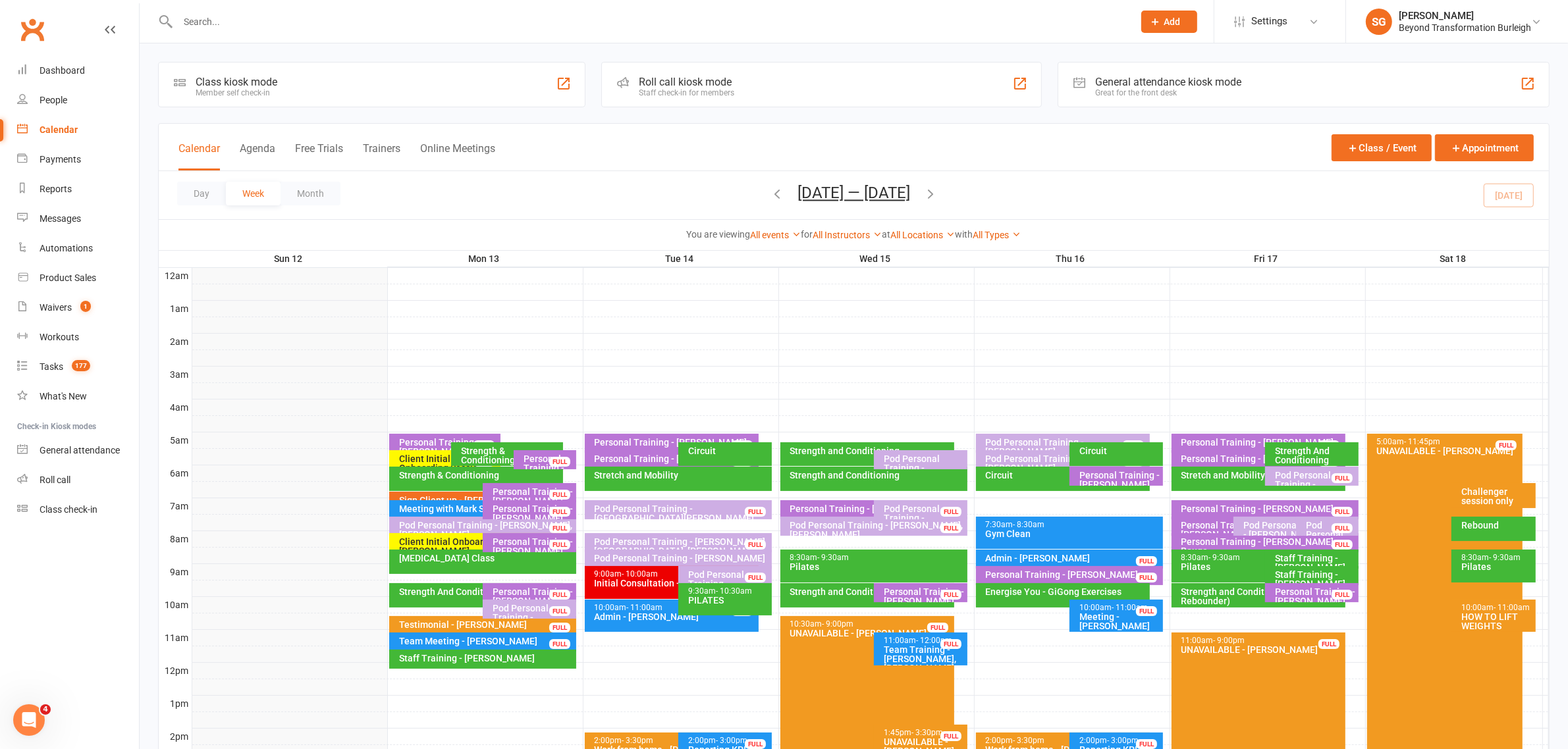
click at [458, 626] on div "Testimonial - [PERSON_NAME]" at bounding box center [485, 624] width 175 height 9
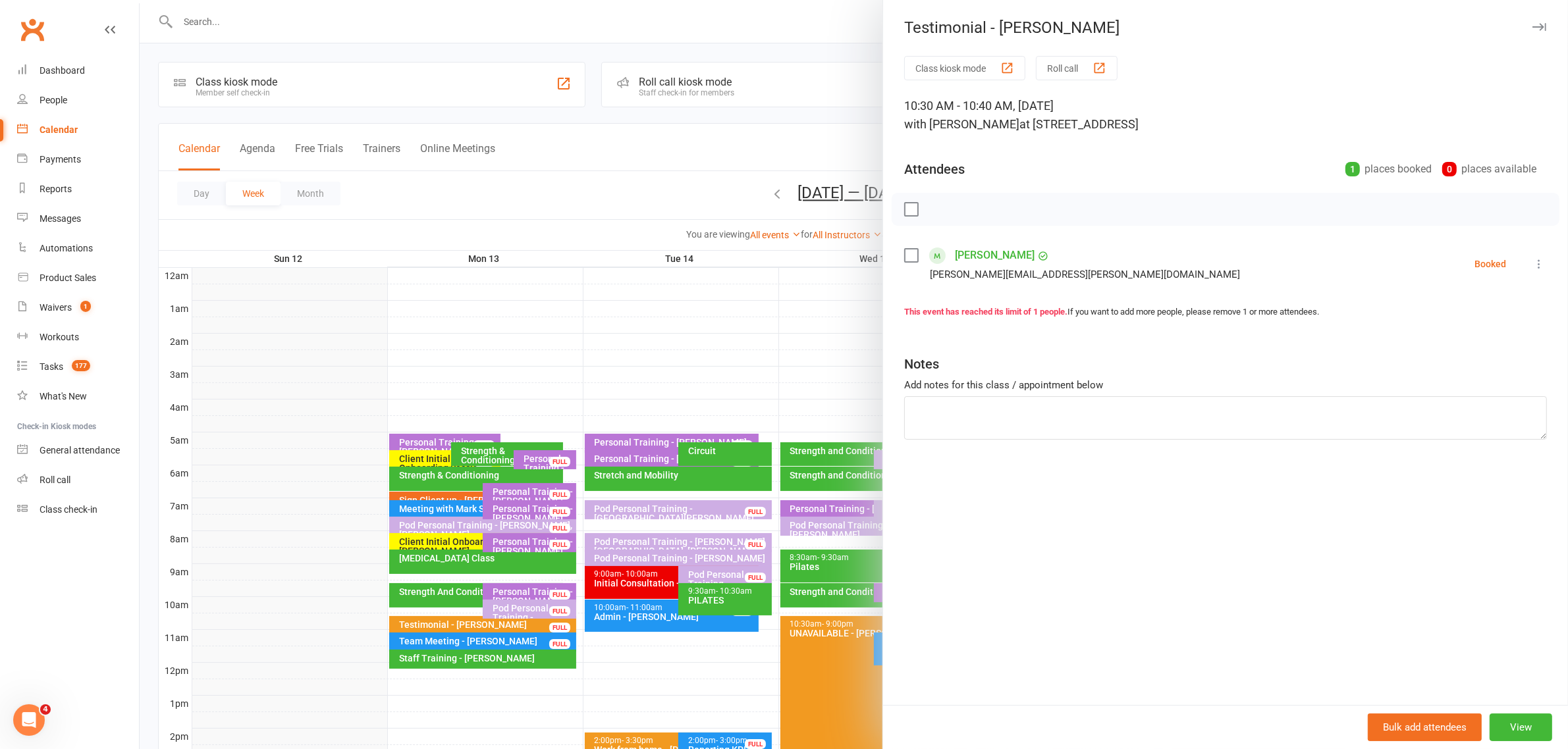
click at [1533, 25] on icon "button" at bounding box center [1540, 27] width 14 height 8
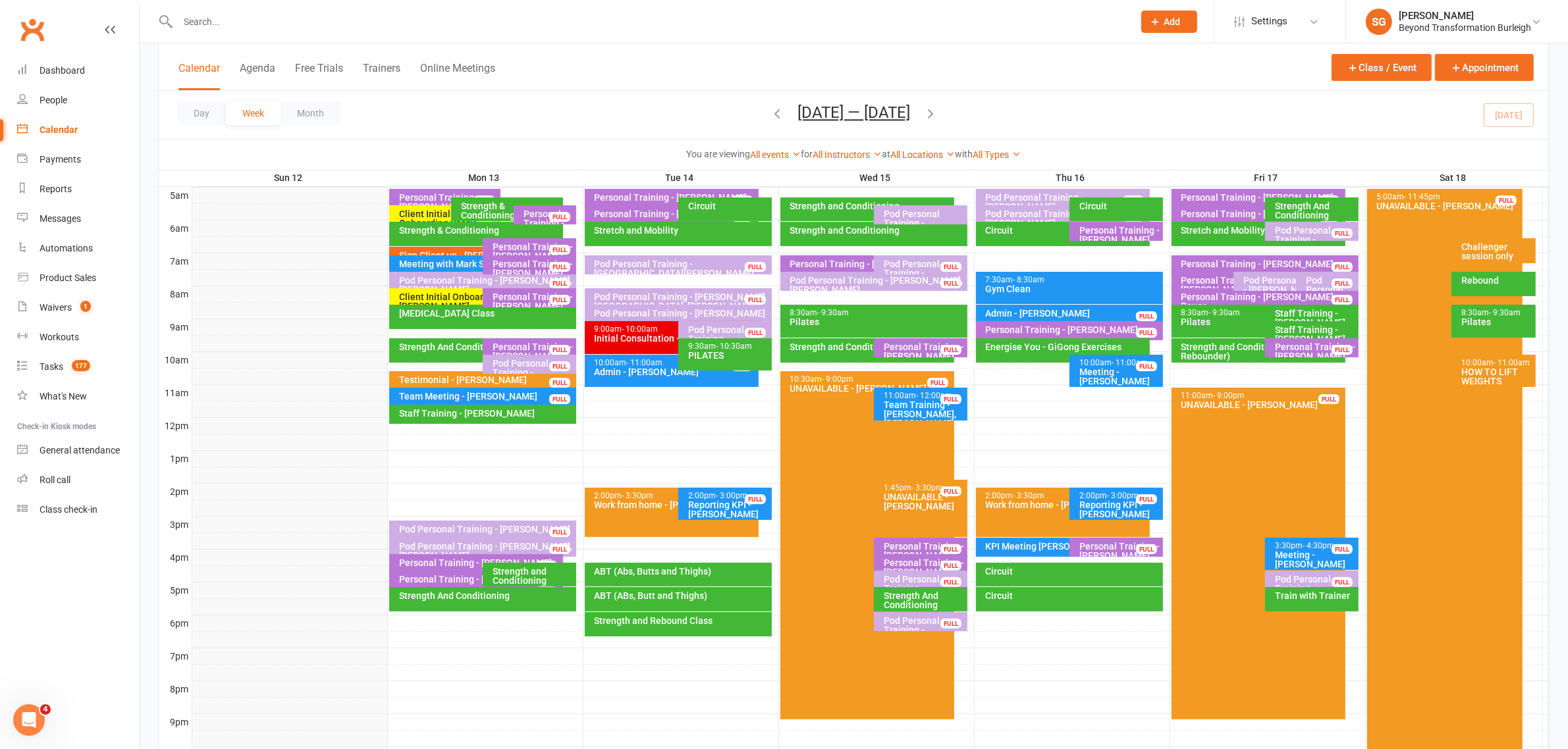
scroll to position [247, 0]
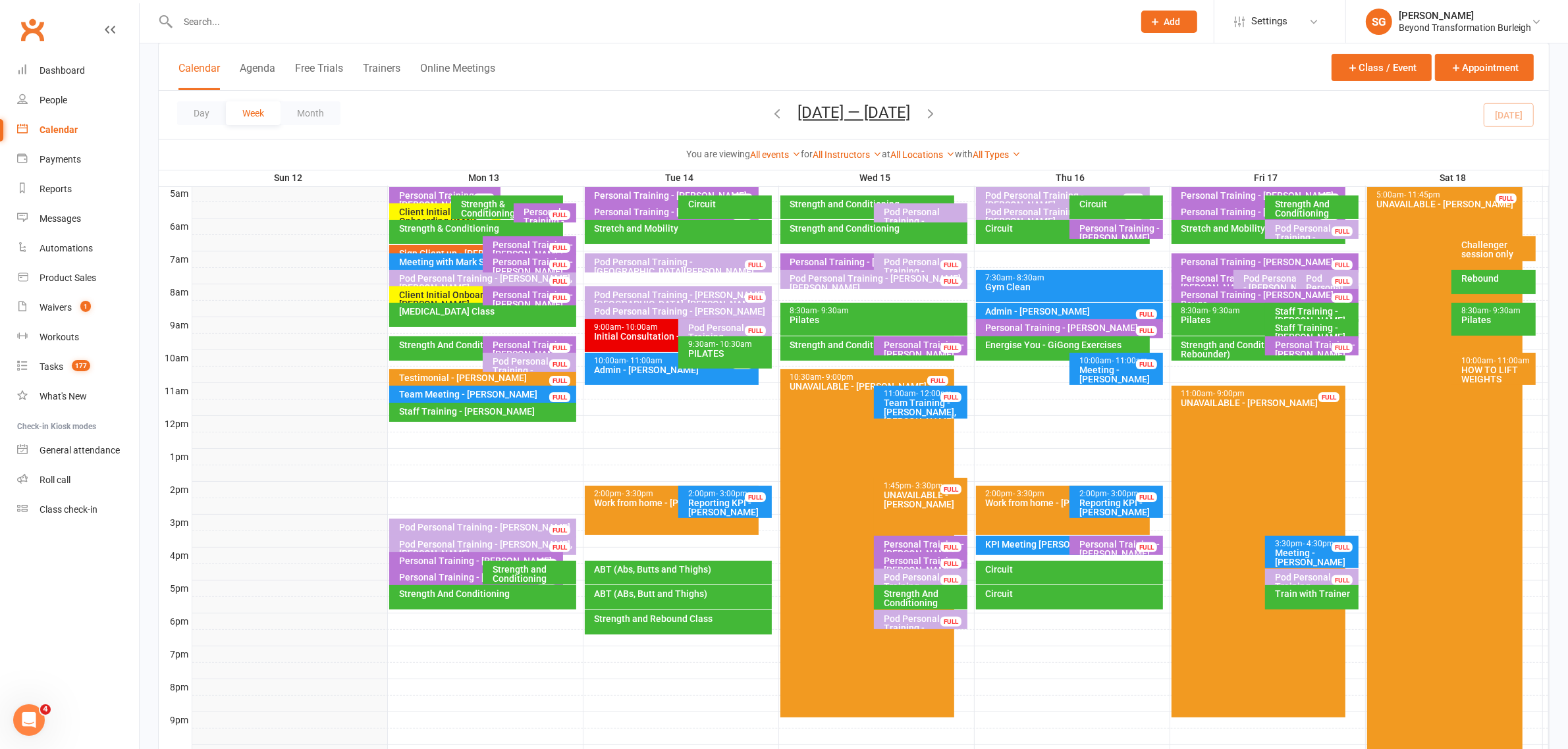
click at [443, 528] on div "Pod Personal Training - [PERSON_NAME]" at bounding box center [485, 527] width 175 height 9
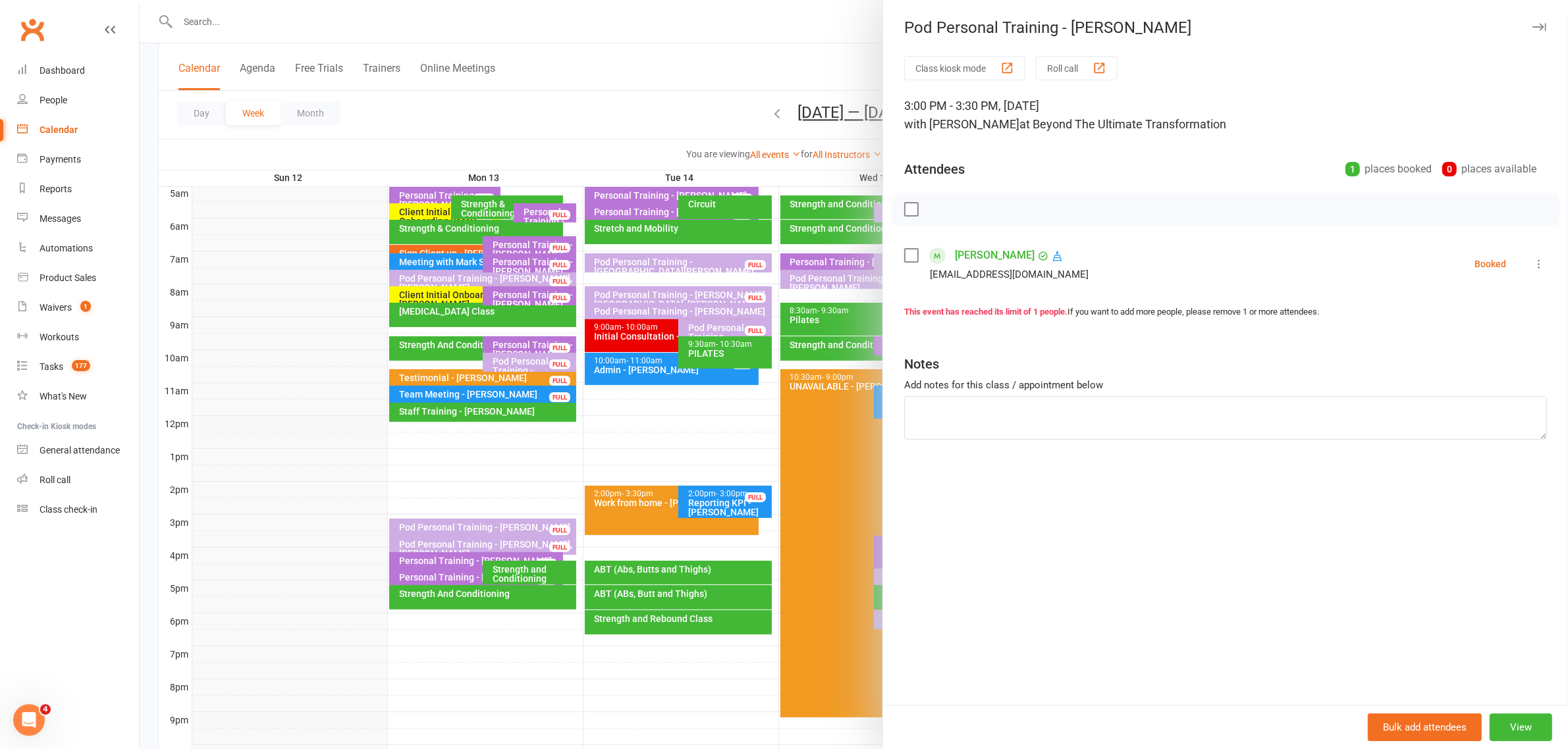
click at [1533, 23] on icon "button" at bounding box center [1540, 27] width 14 height 8
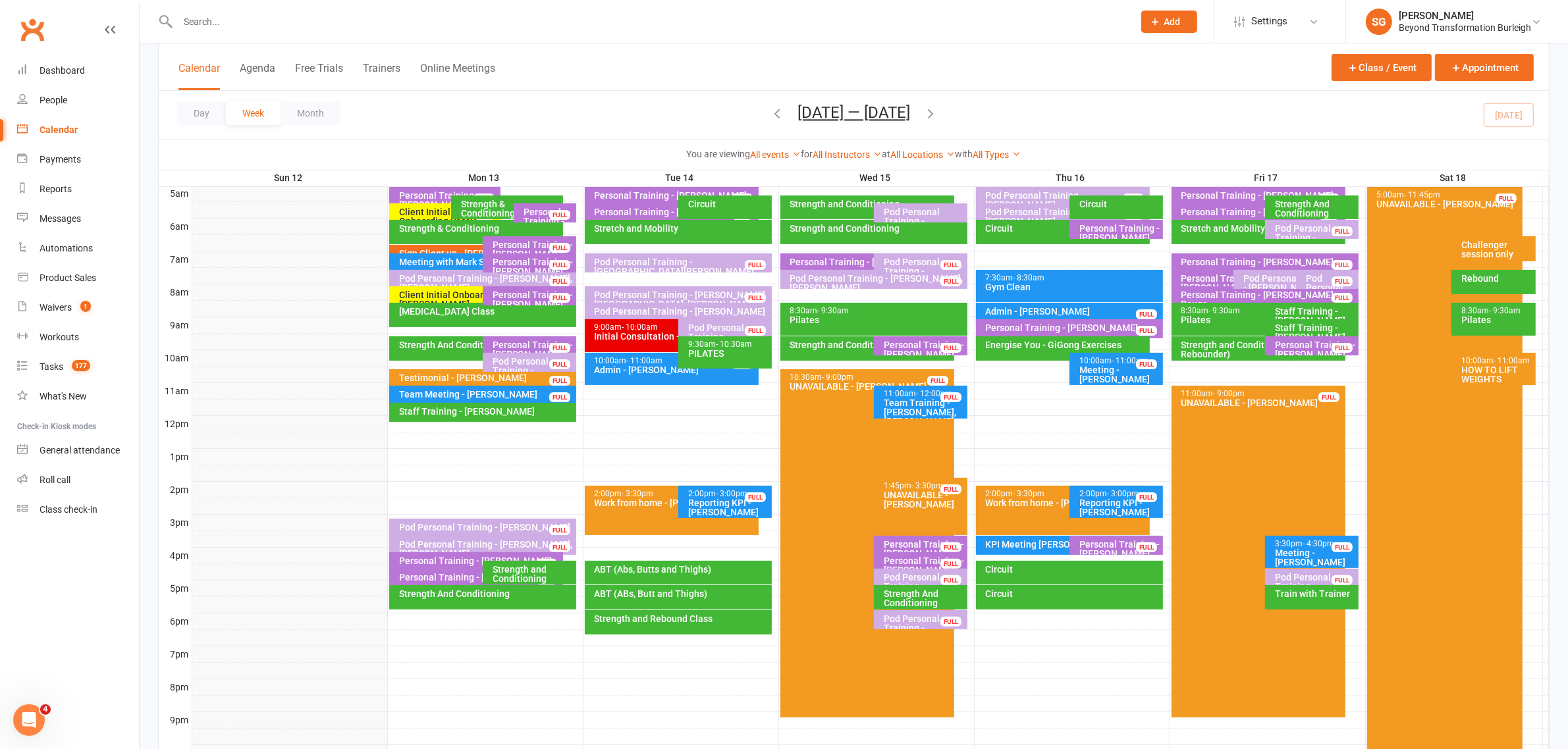
click at [509, 543] on div "Pod Personal Training - [PERSON_NAME], [PERSON_NAME]..." at bounding box center [485, 548] width 175 height 18
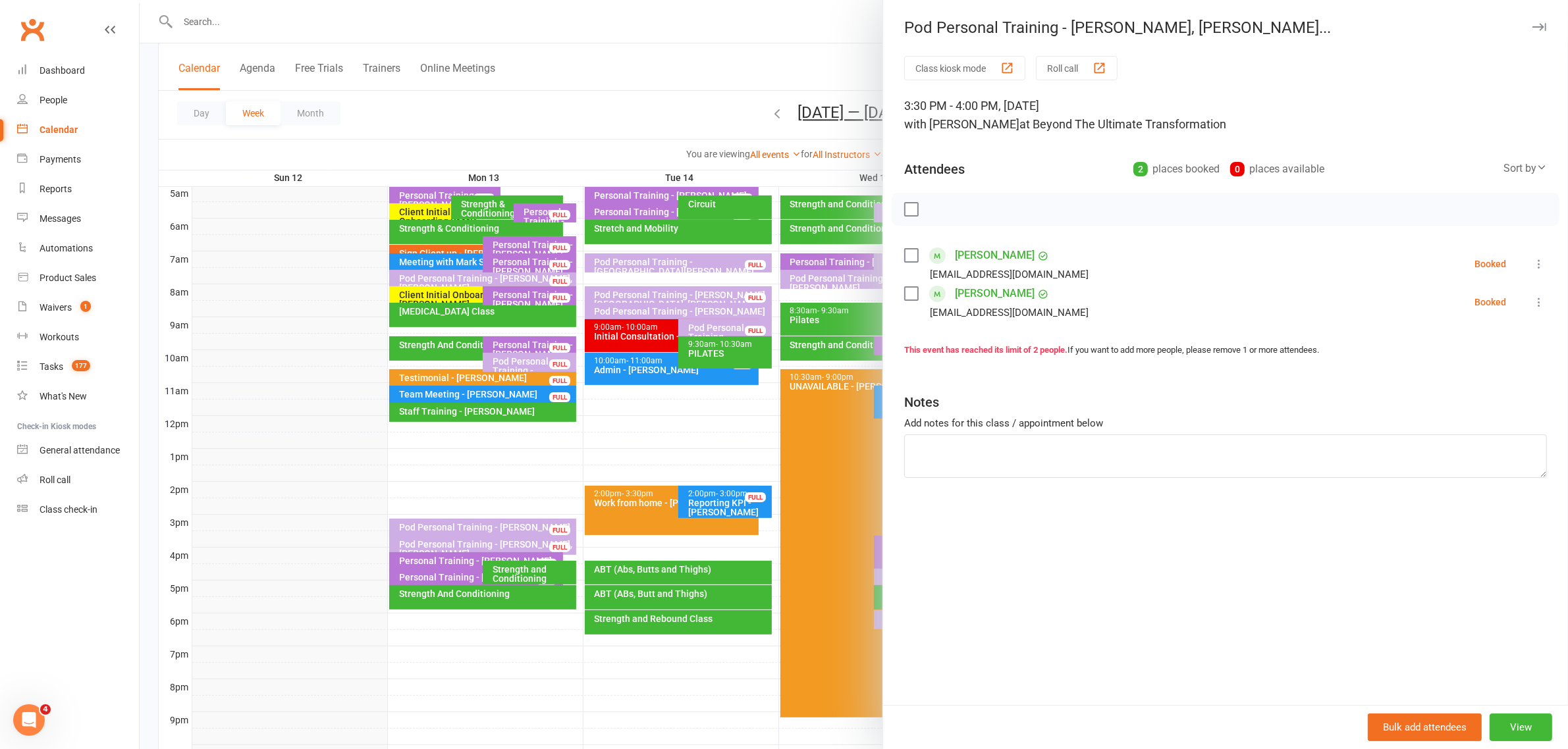
click at [1533, 27] on icon "button" at bounding box center [1540, 27] width 14 height 8
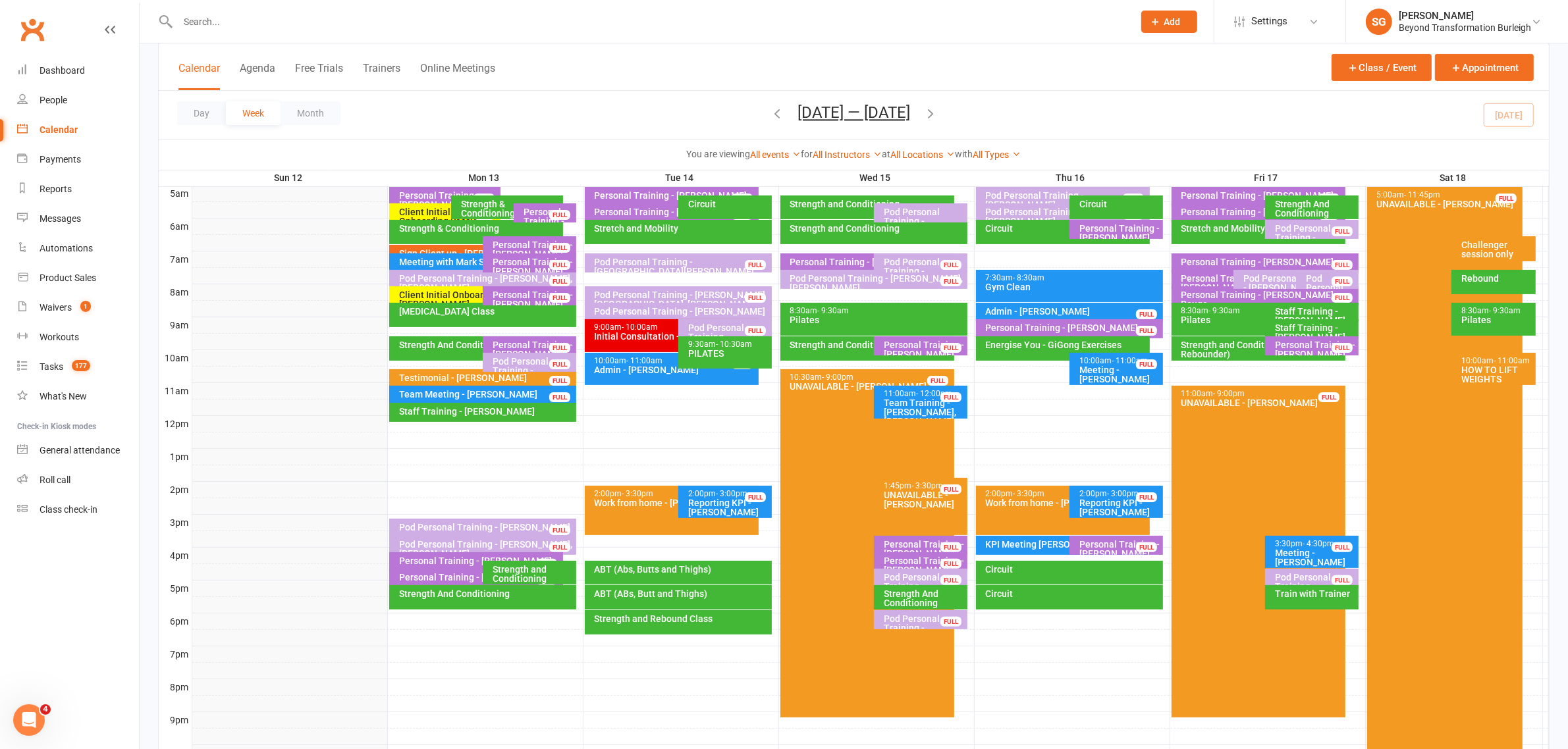
click at [436, 345] on div "Strength And Conditioning" at bounding box center [479, 344] width 162 height 9
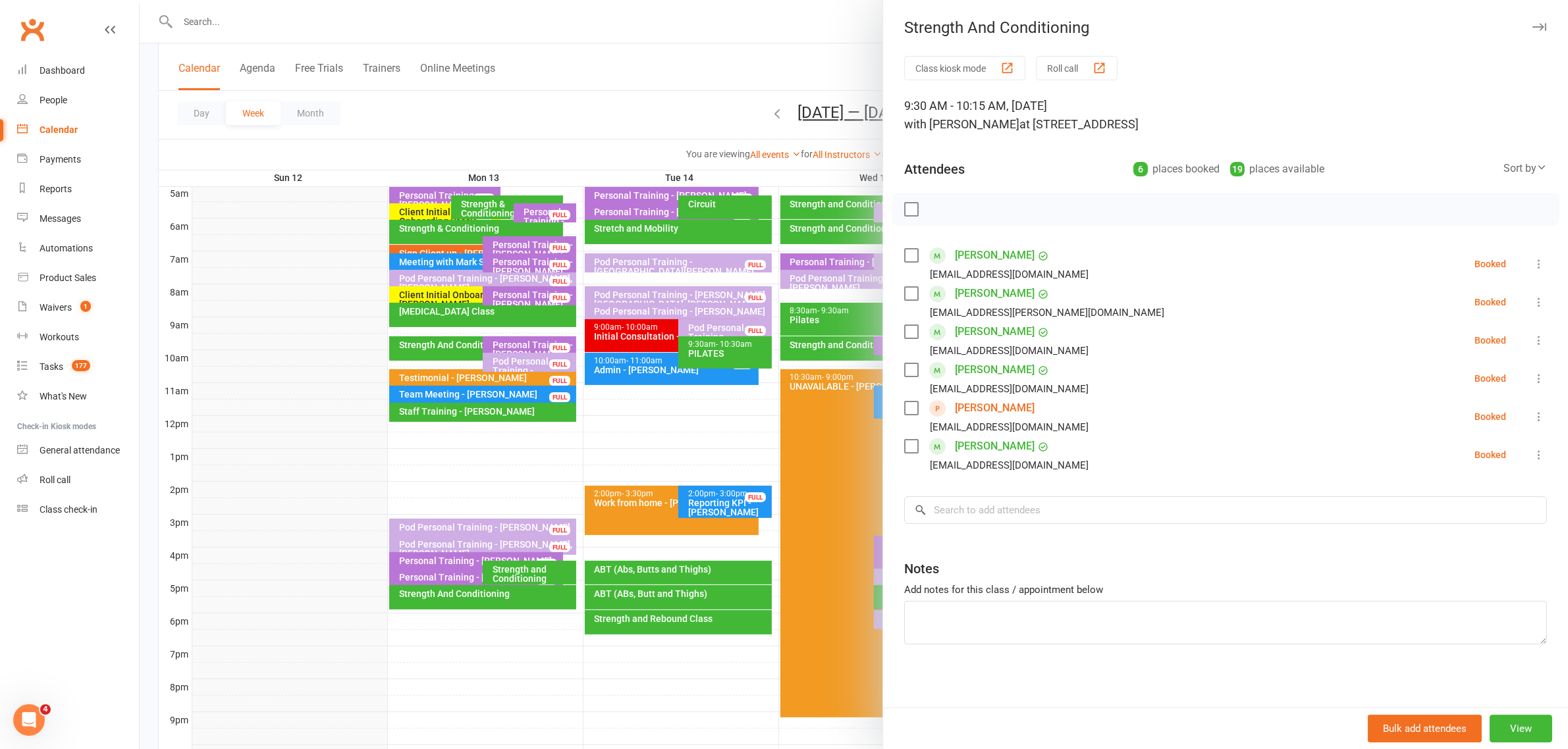
click at [1531, 409] on button at bounding box center [1539, 417] width 16 height 16
click at [1429, 478] on link "Remove" at bounding box center [1469, 469] width 154 height 27
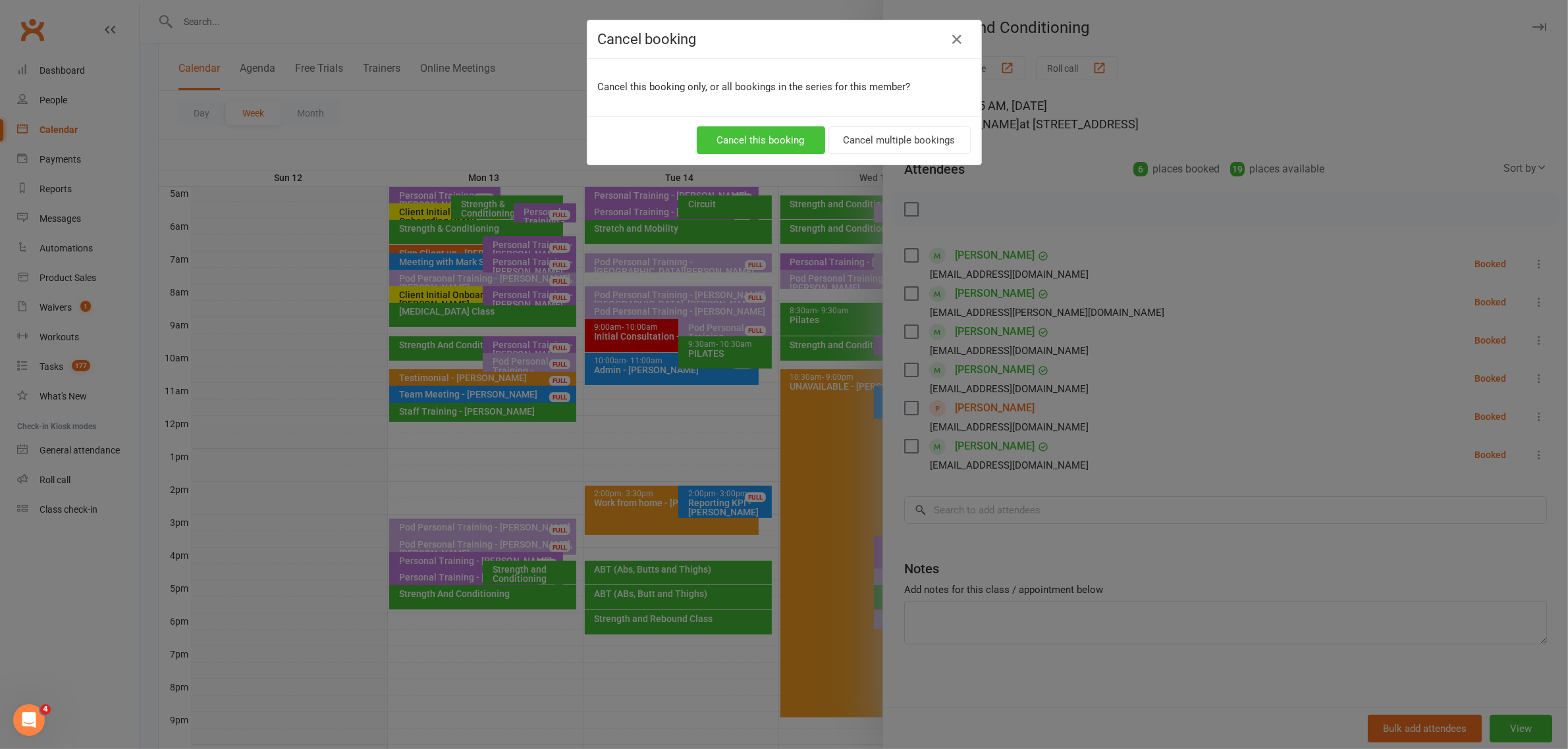
click at [762, 138] on button "Cancel this booking" at bounding box center [761, 140] width 129 height 28
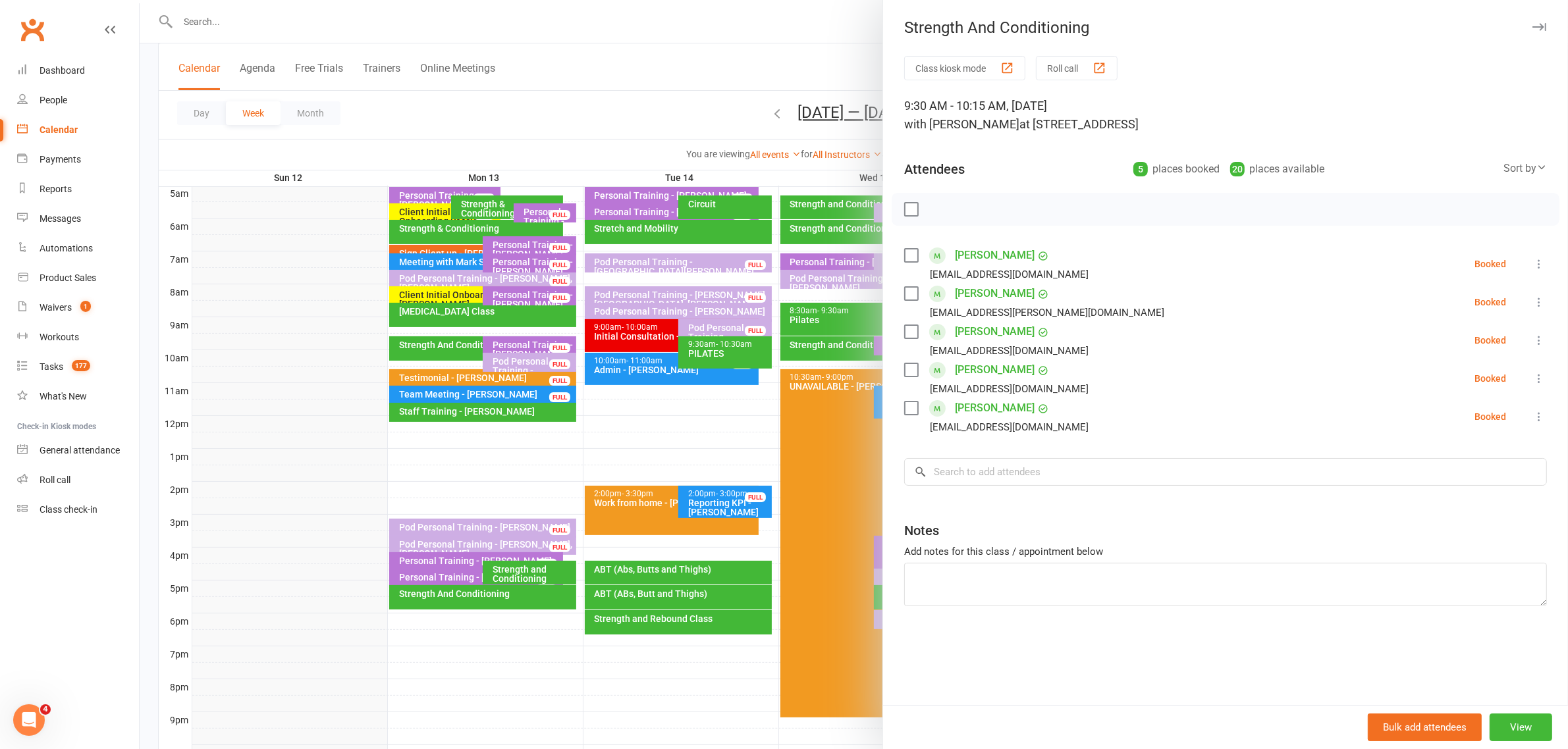
click at [452, 293] on div at bounding box center [854, 374] width 1428 height 749
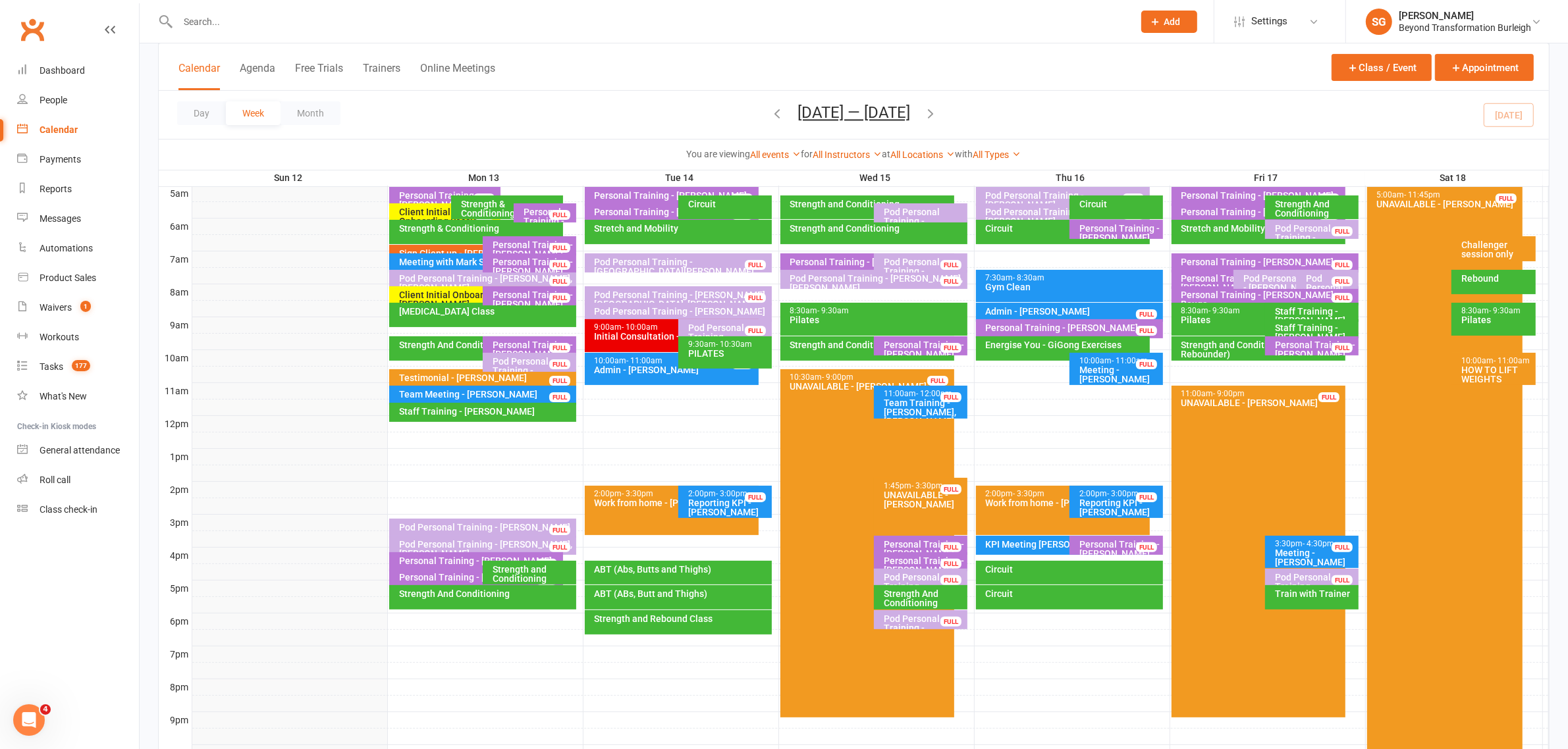
click at [445, 293] on div "Client Initial Onboarding Session. - [PERSON_NAME],..." at bounding box center [479, 299] width 162 height 18
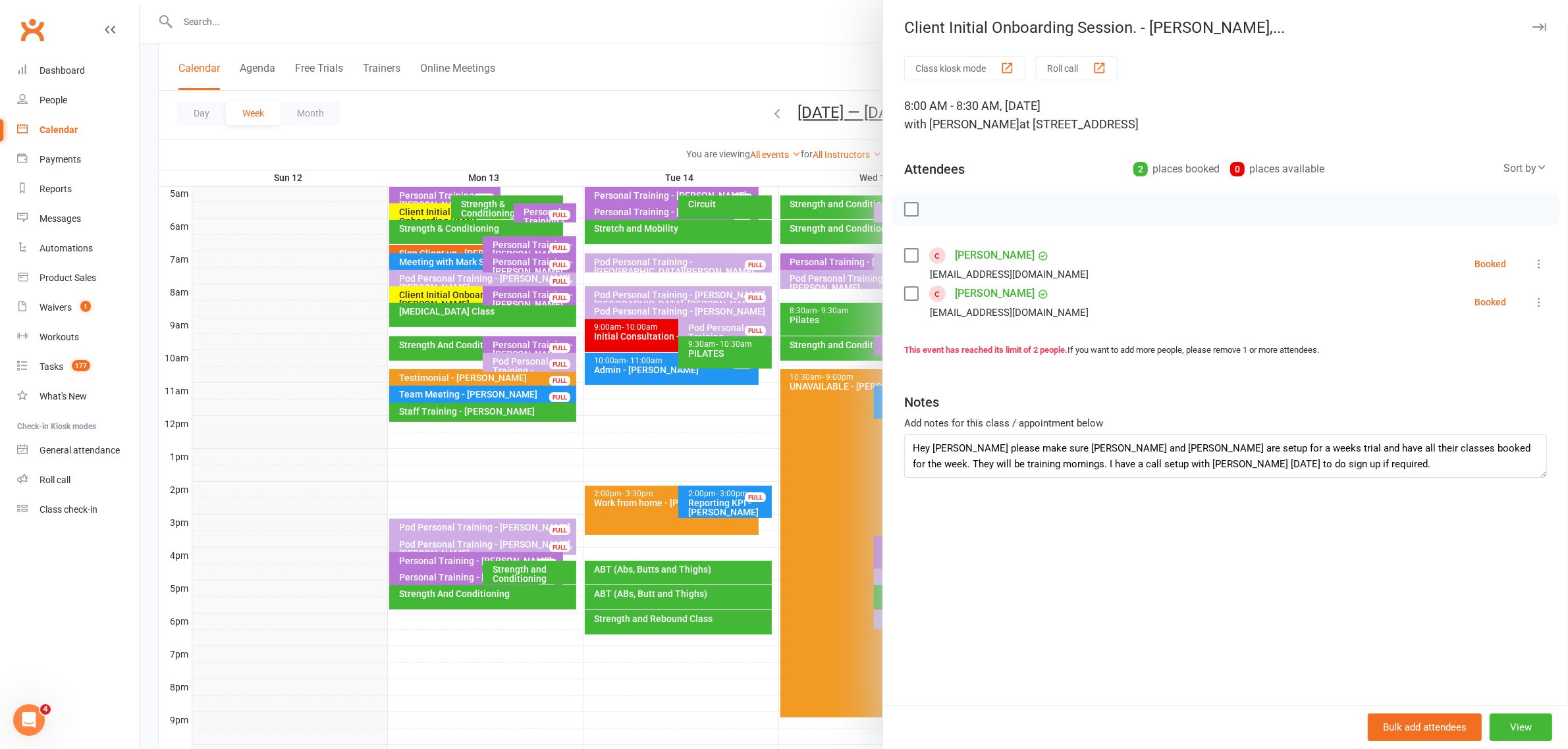
click at [1533, 28] on icon "button" at bounding box center [1540, 27] width 14 height 8
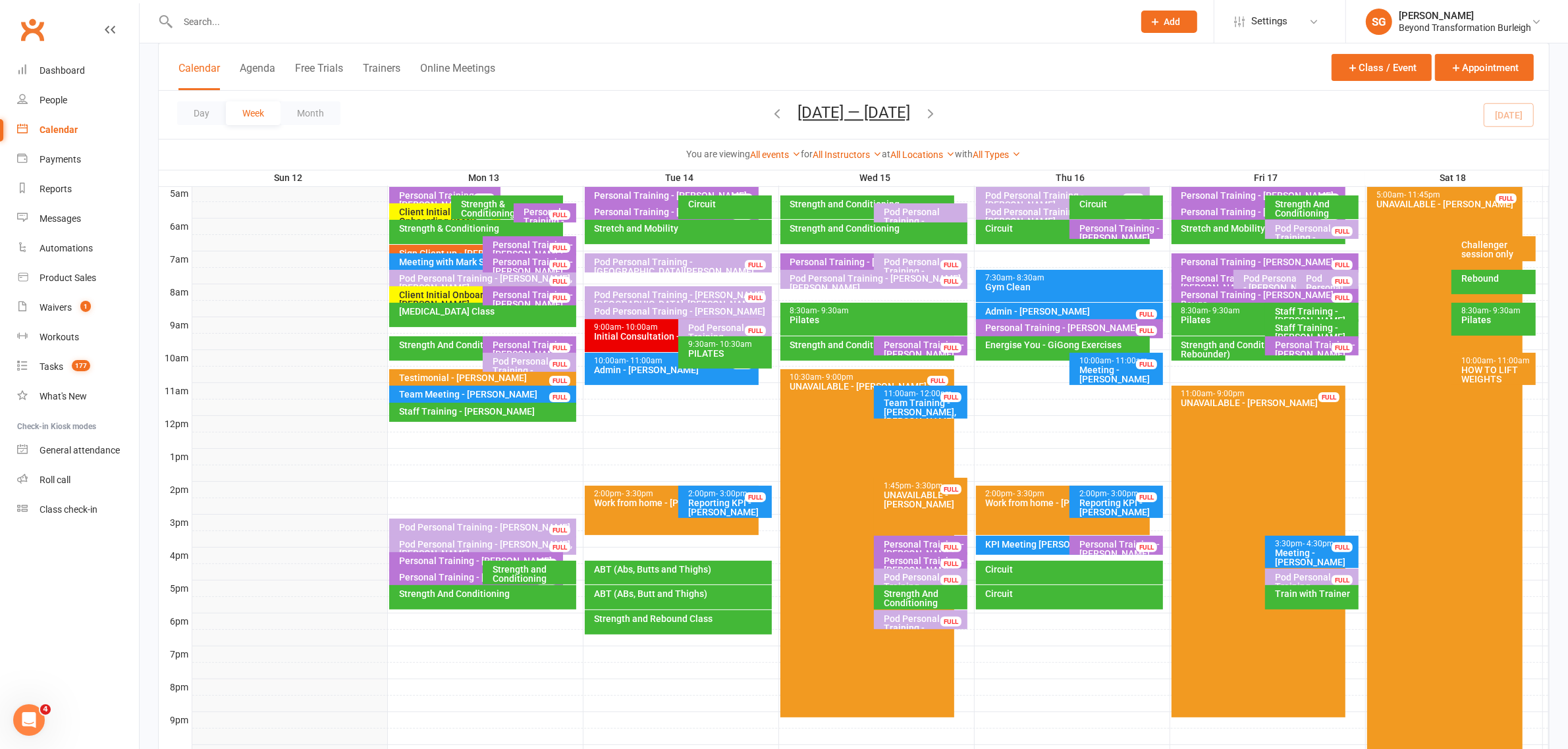
click at [438, 316] on div "[MEDICAL_DATA] Class" at bounding box center [485, 311] width 175 height 9
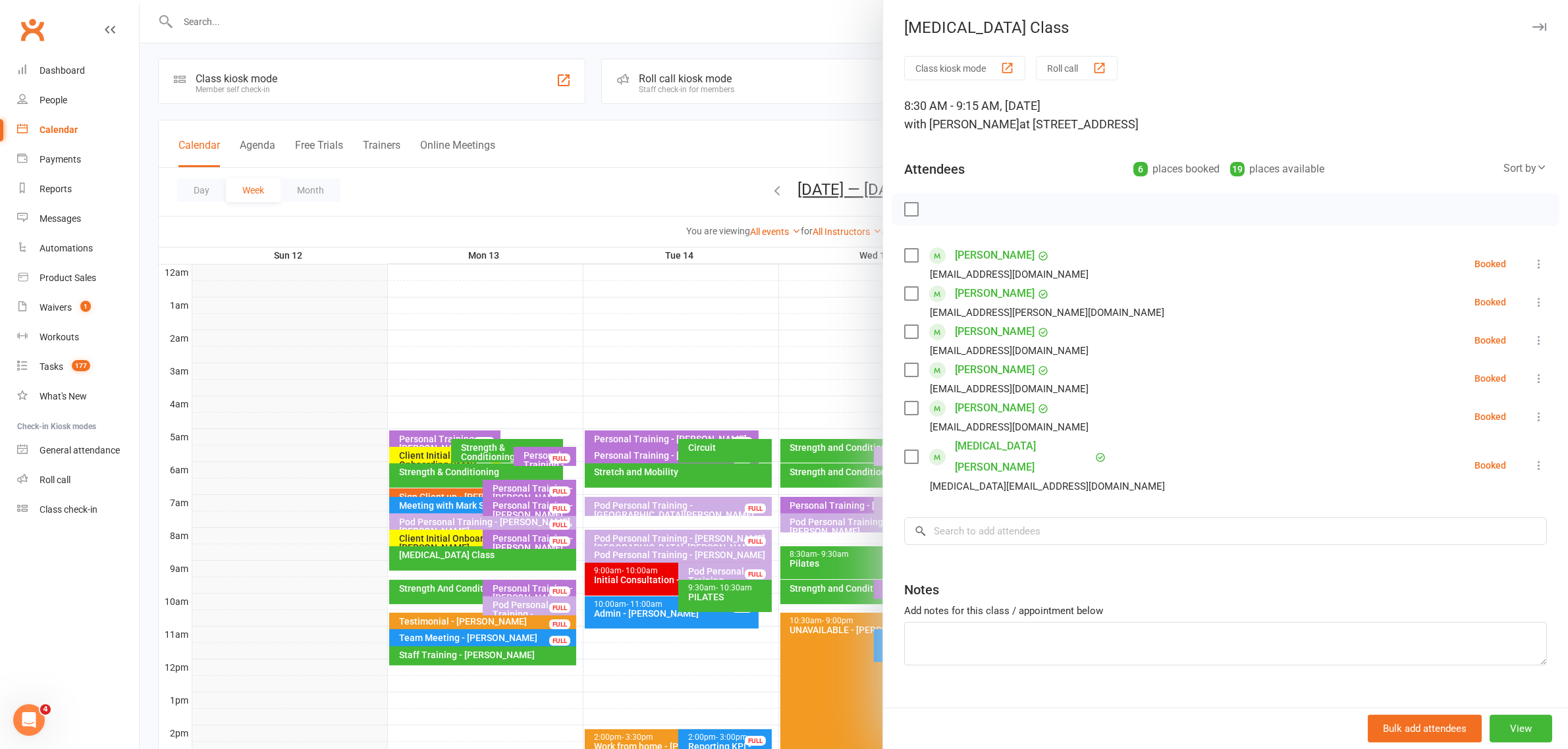
scroll to position [0, 0]
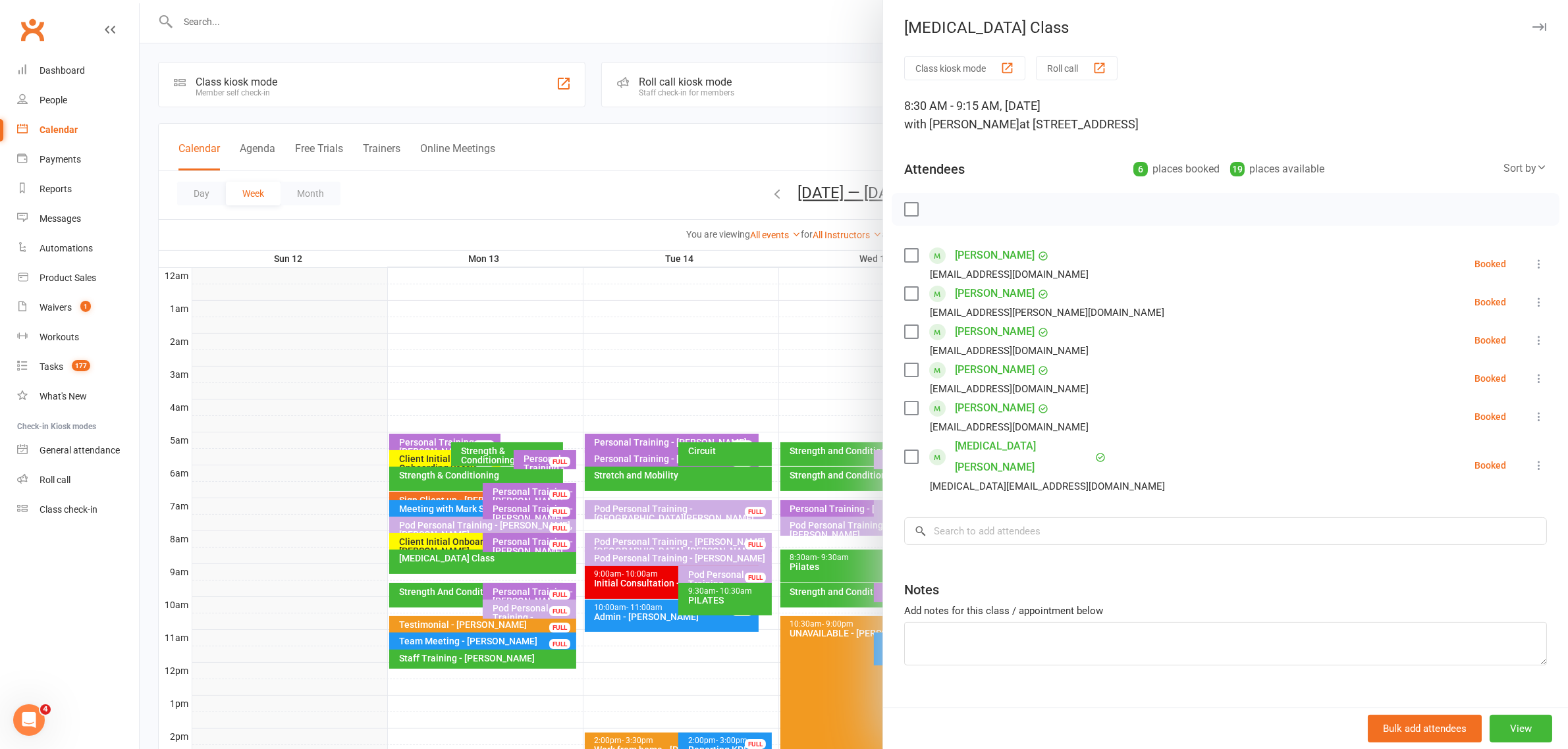
click at [1533, 23] on icon "button" at bounding box center [1540, 27] width 14 height 8
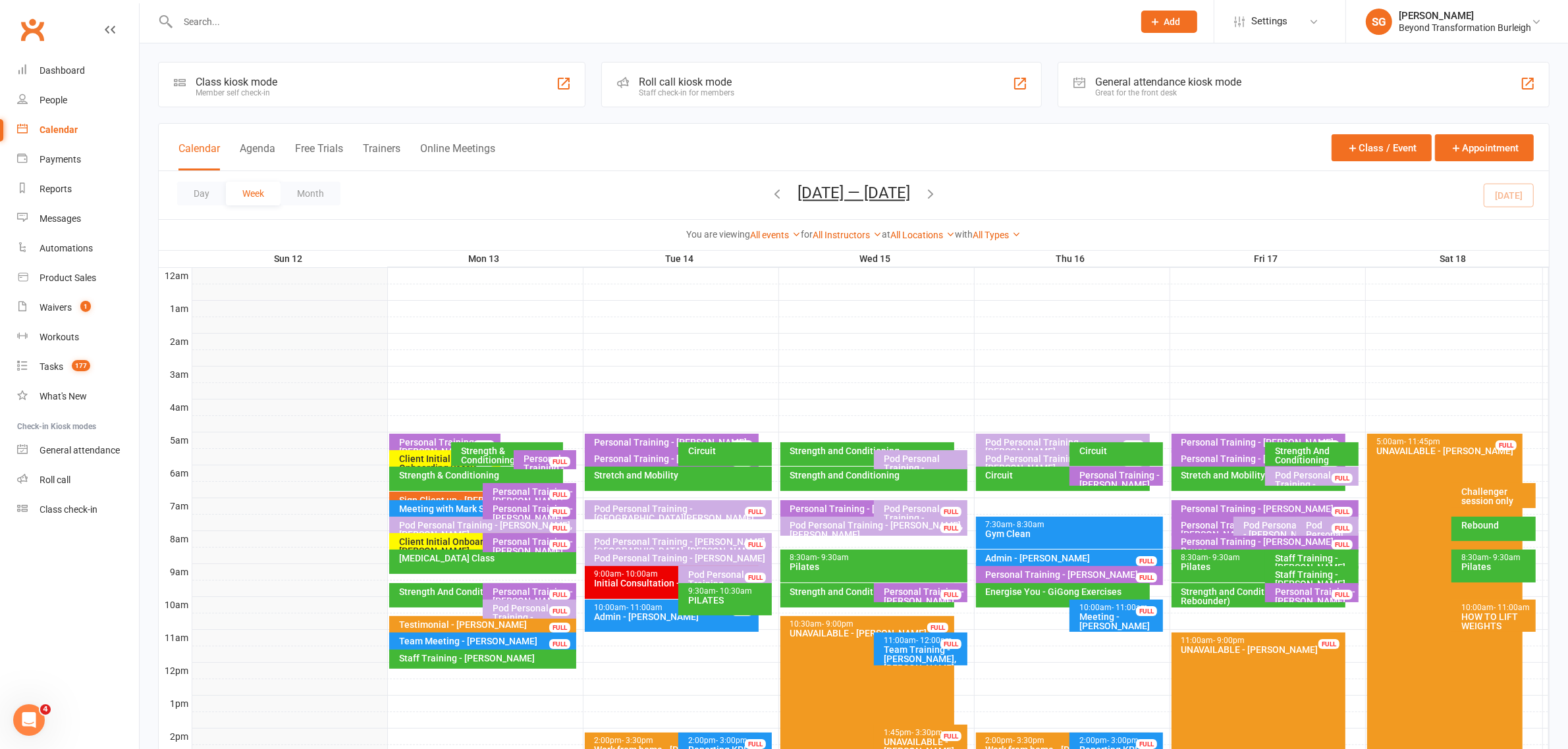
click at [458, 526] on div "Pod Personal Training - [PERSON_NAME], [PERSON_NAME]" at bounding box center [485, 529] width 175 height 18
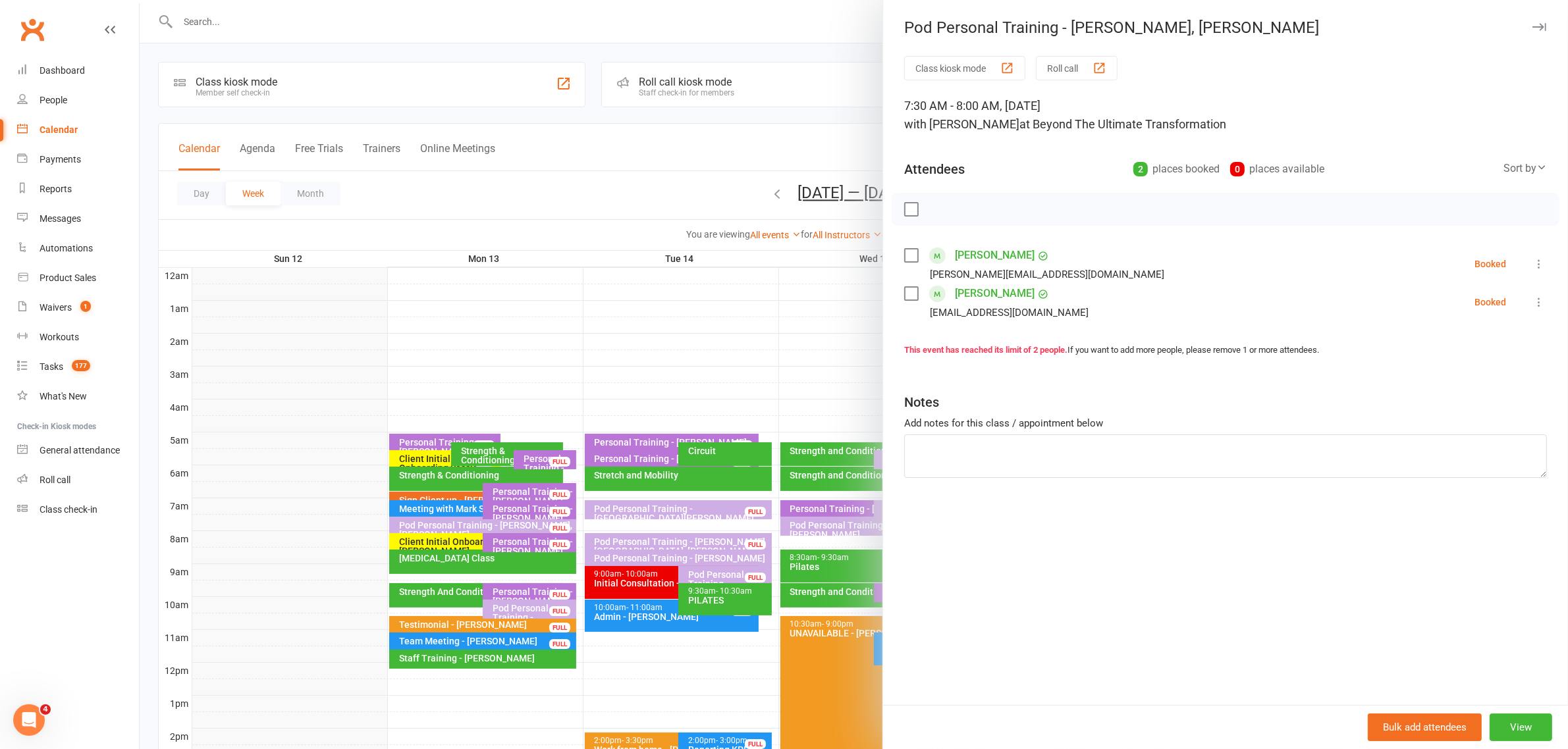
click at [1533, 25] on icon "button" at bounding box center [1540, 27] width 14 height 8
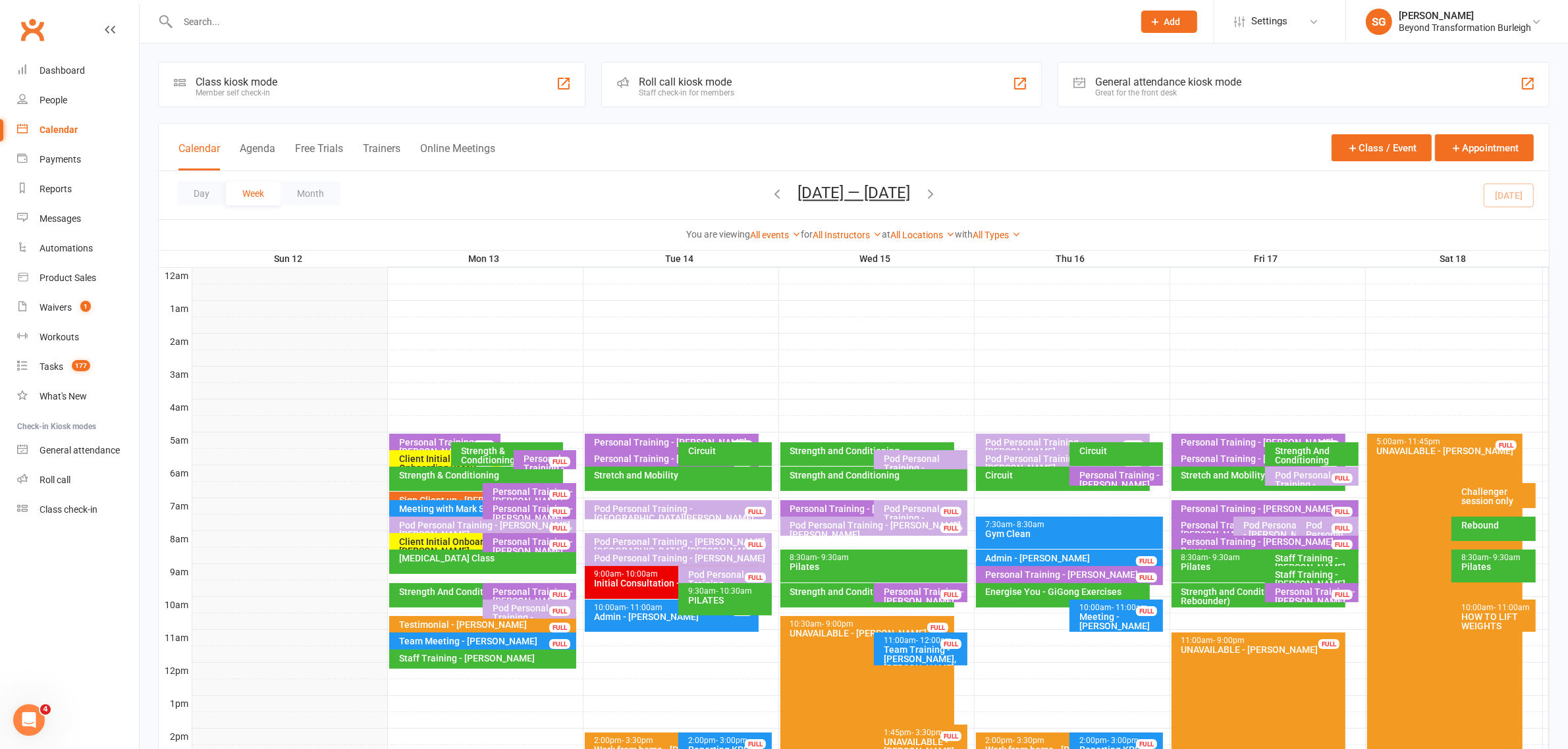
click at [723, 537] on div "Pod Personal Training - [PERSON_NAME][GEOGRAPHIC_DATA], [PERSON_NAME] ..." at bounding box center [681, 545] width 175 height 18
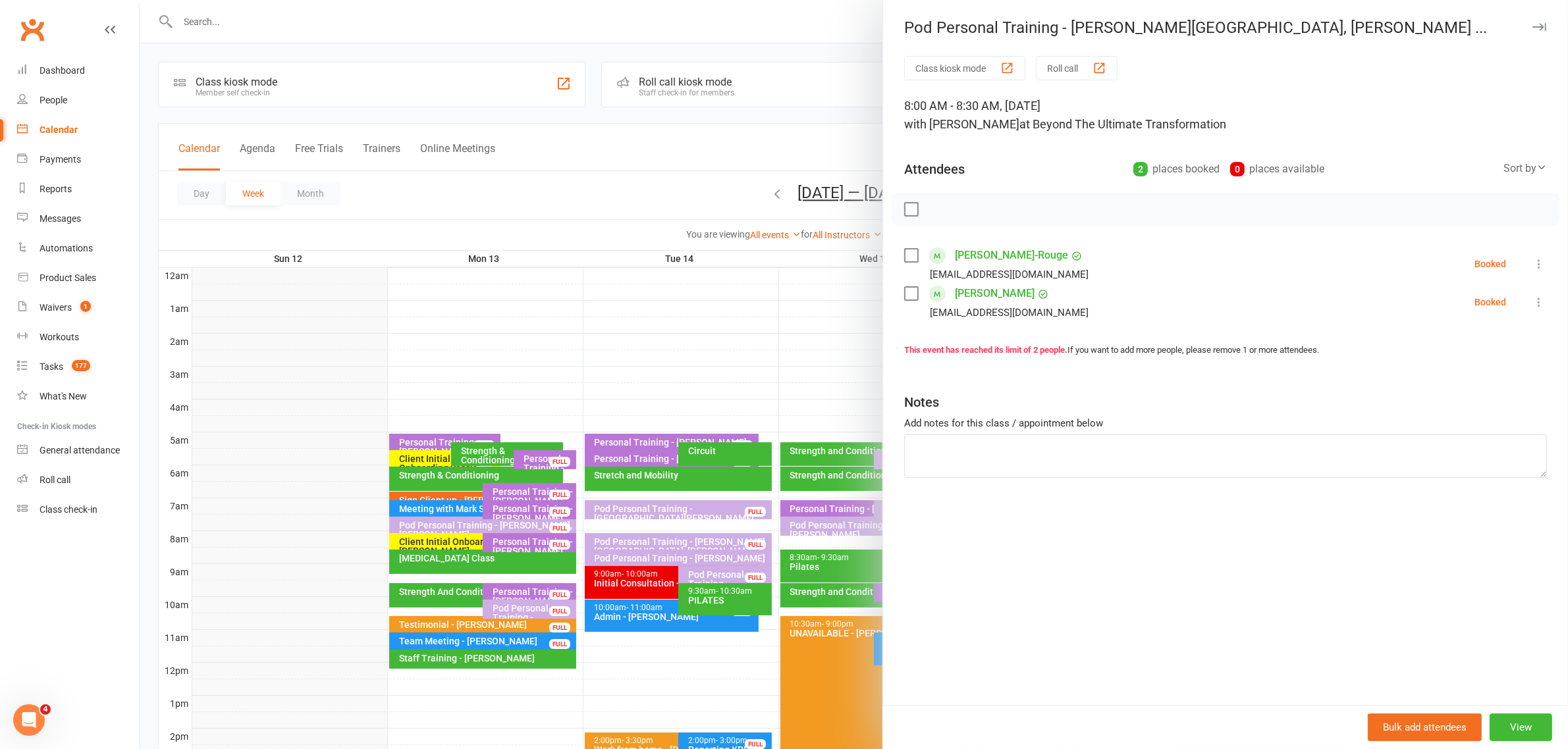
click at [1533, 33] on button "button" at bounding box center [1539, 27] width 16 height 16
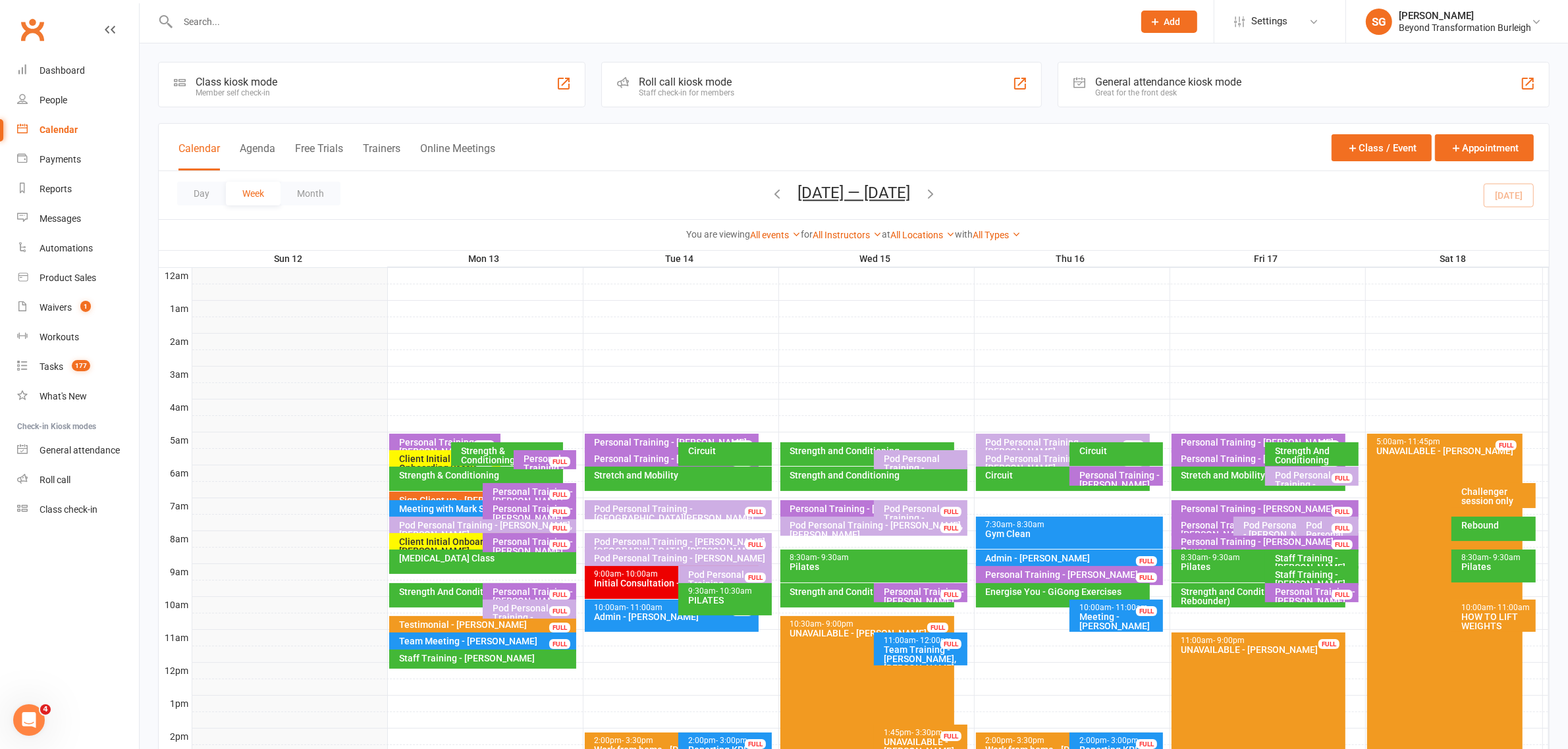
click at [651, 475] on div "Stretch and Mobility" at bounding box center [681, 475] width 175 height 9
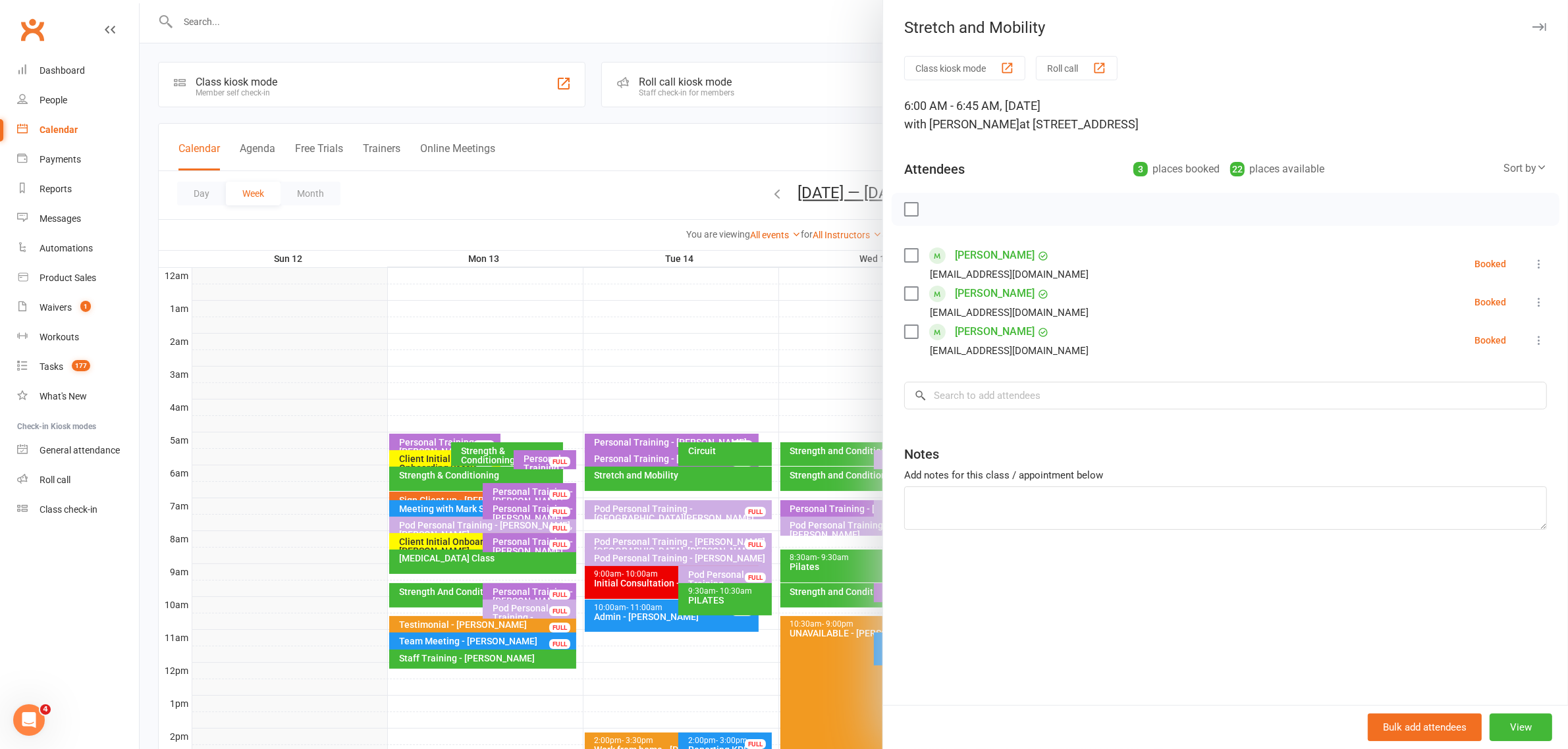
click at [1533, 23] on icon "button" at bounding box center [1540, 27] width 14 height 8
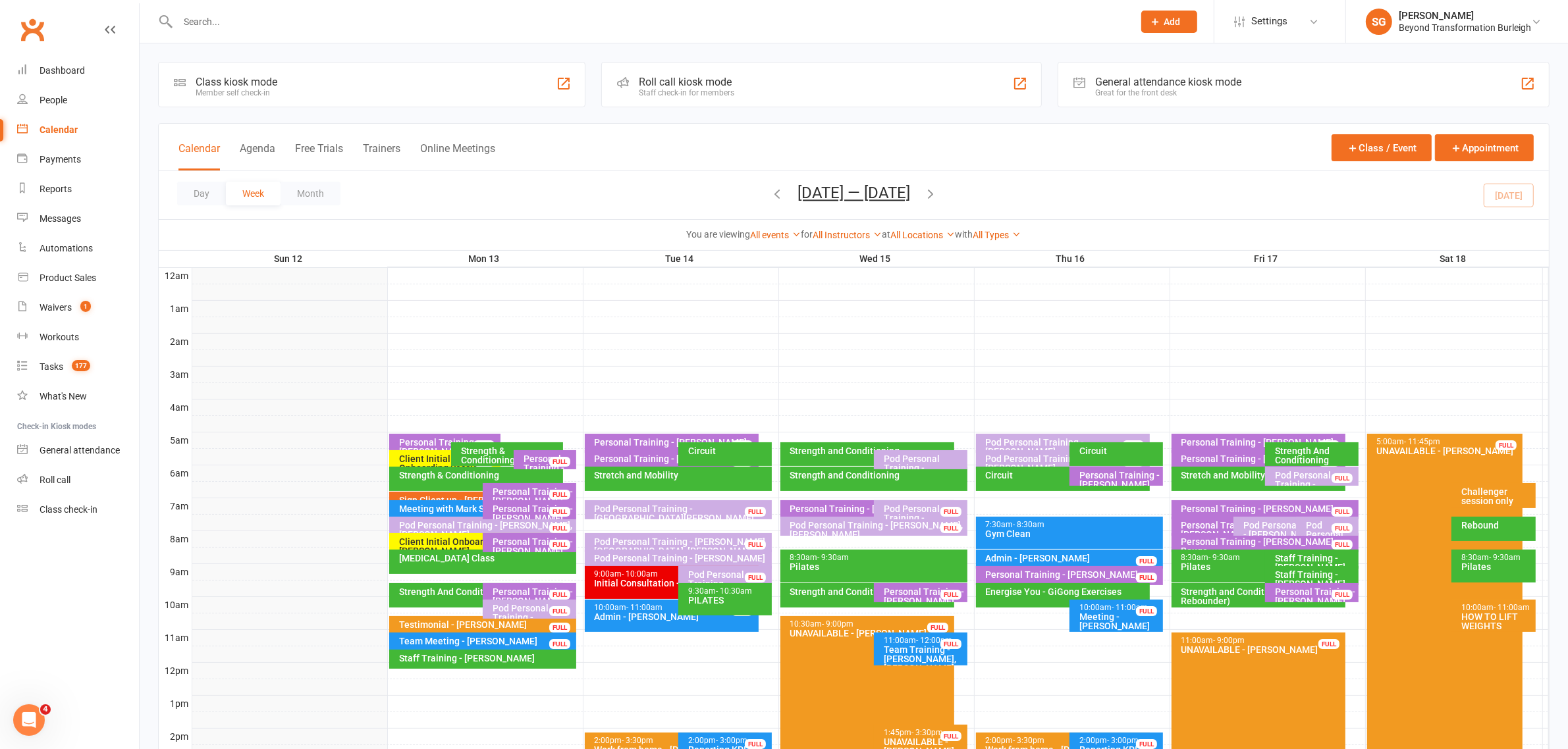
click at [737, 454] on div "Circuit" at bounding box center [728, 450] width 82 height 9
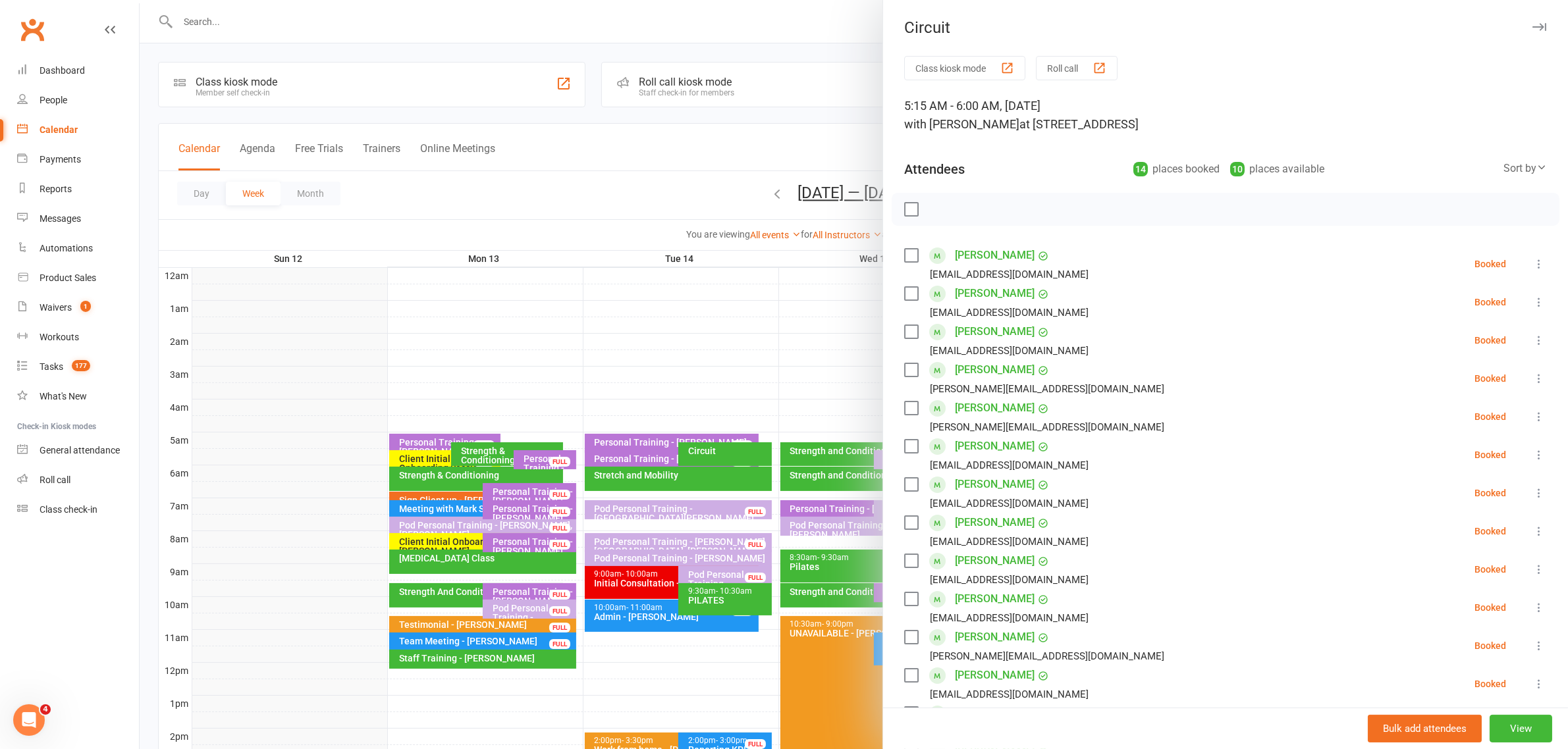
drag, startPoint x: 1510, startPoint y: 29, endPoint x: 1474, endPoint y: 44, distance: 39.0
click at [1533, 28] on icon "button" at bounding box center [1540, 27] width 14 height 8
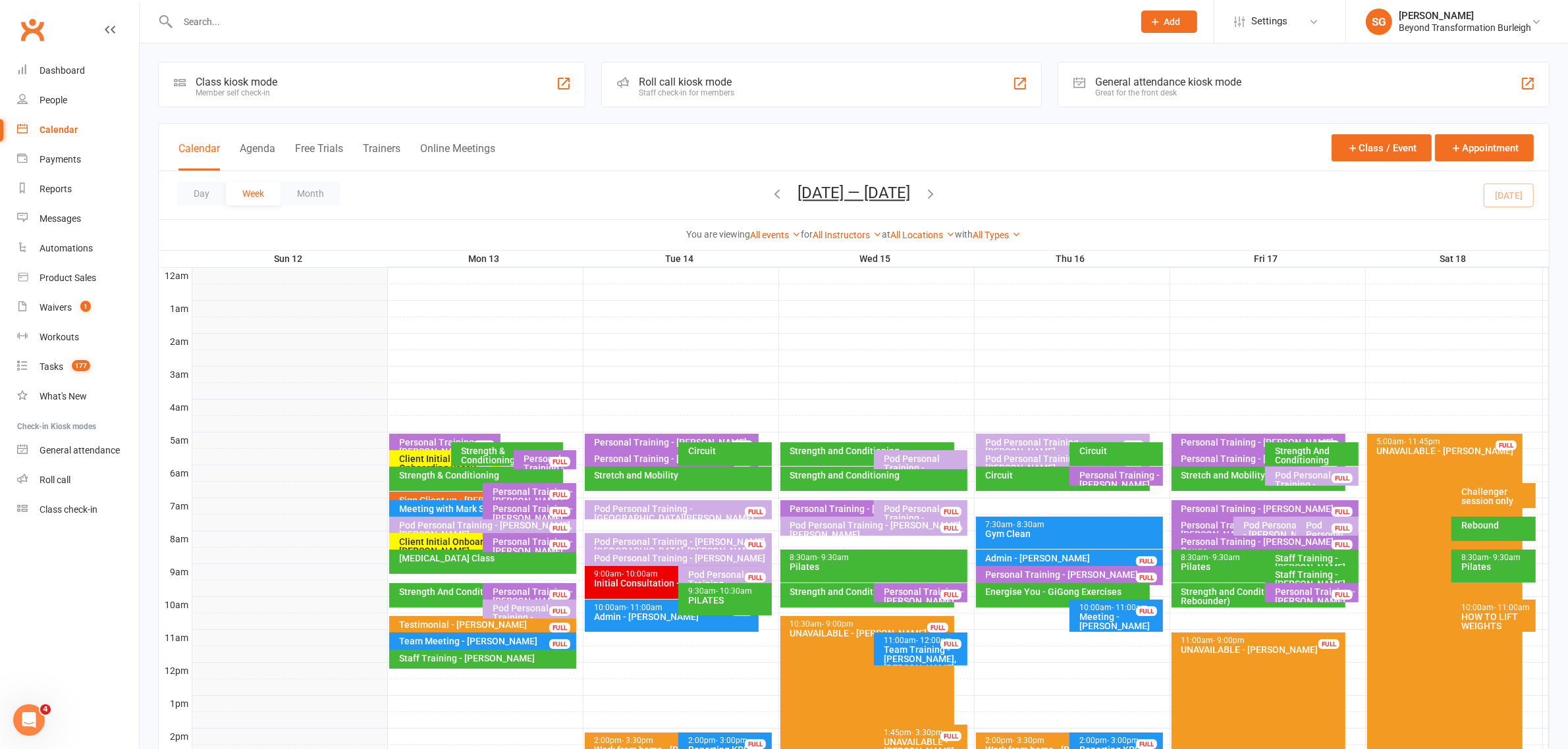
click at [685, 507] on div "Pod Personal Training - [GEOGRAPHIC_DATA][PERSON_NAME]" at bounding box center [681, 513] width 175 height 18
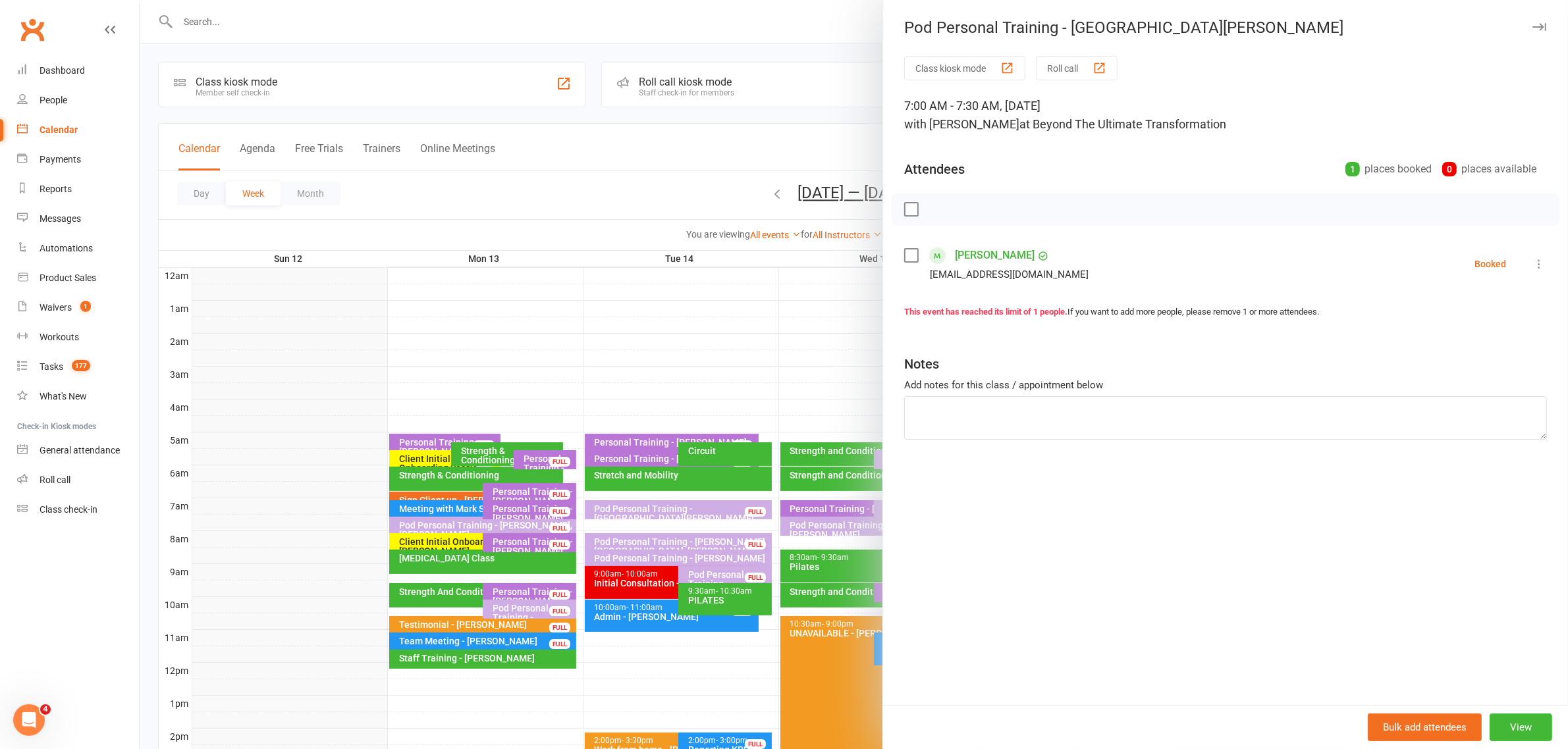
click at [1533, 27] on icon "button" at bounding box center [1540, 27] width 14 height 8
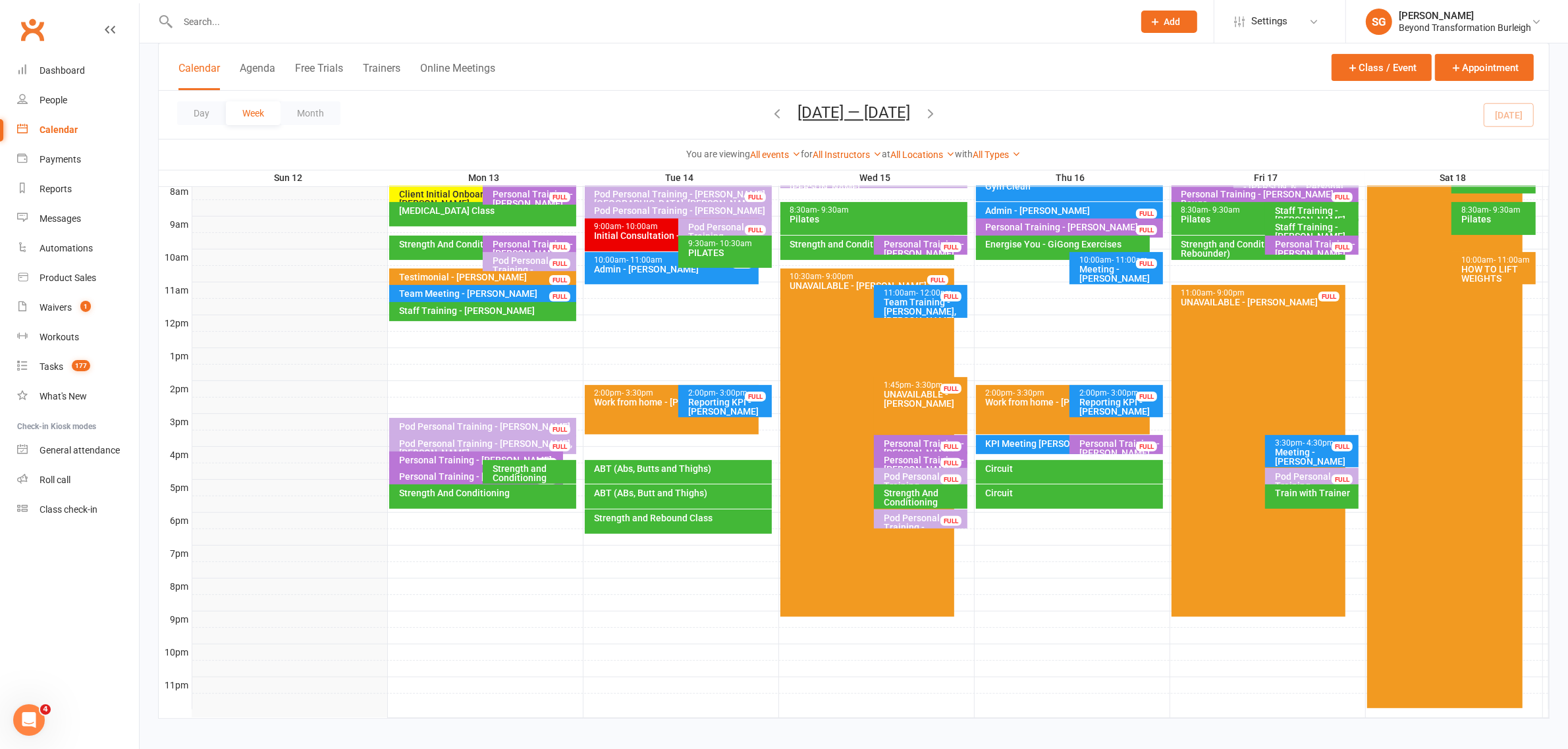
scroll to position [354, 0]
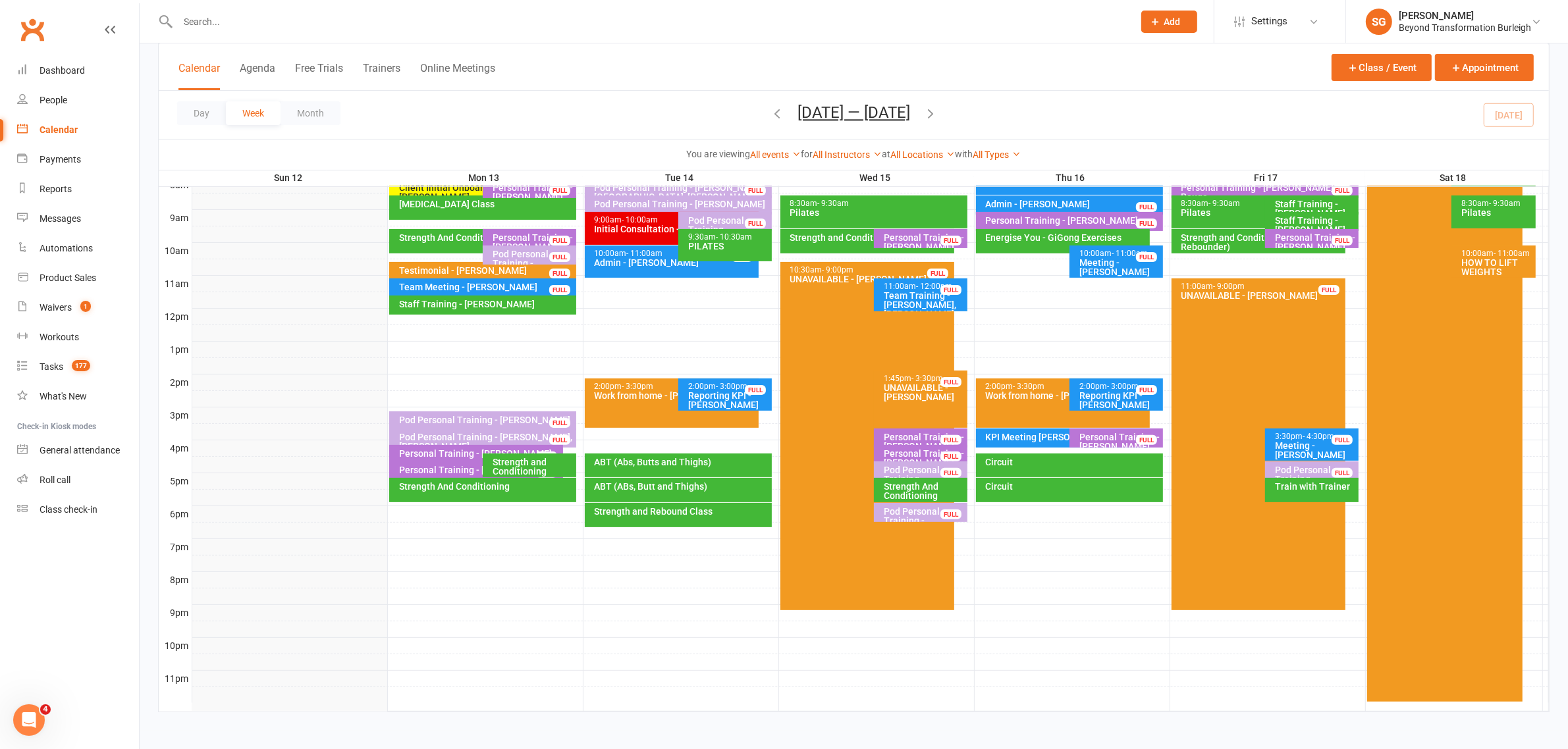
click at [478, 490] on div "Strength And Conditioning" at bounding box center [485, 486] width 175 height 9
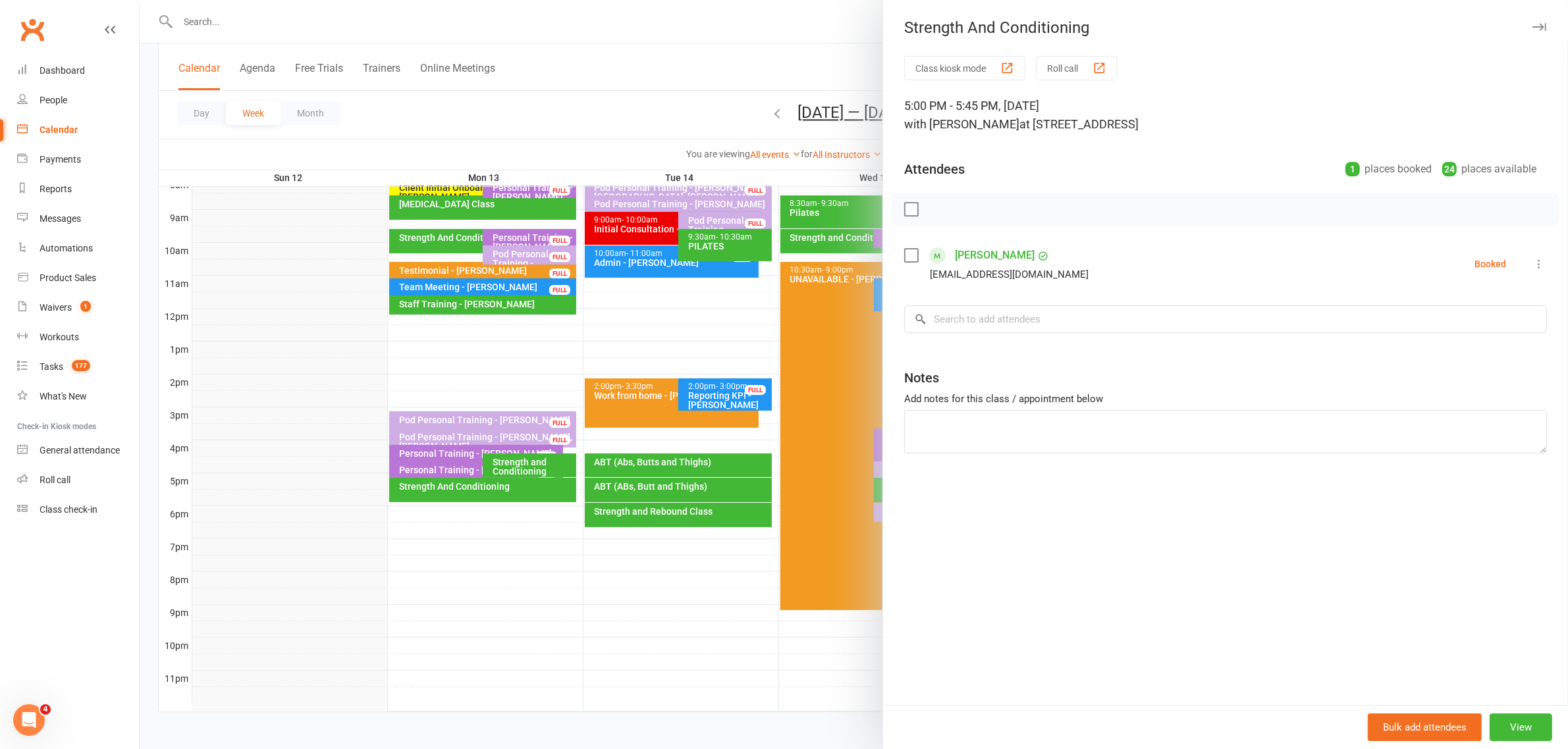
click at [1533, 17] on div "Strength And Conditioning Class kiosk mode Roll call 5:00 PM - 5:45 PM, [DATE] …" at bounding box center [1225, 374] width 686 height 749
click at [1531, 31] on button "button" at bounding box center [1539, 27] width 16 height 16
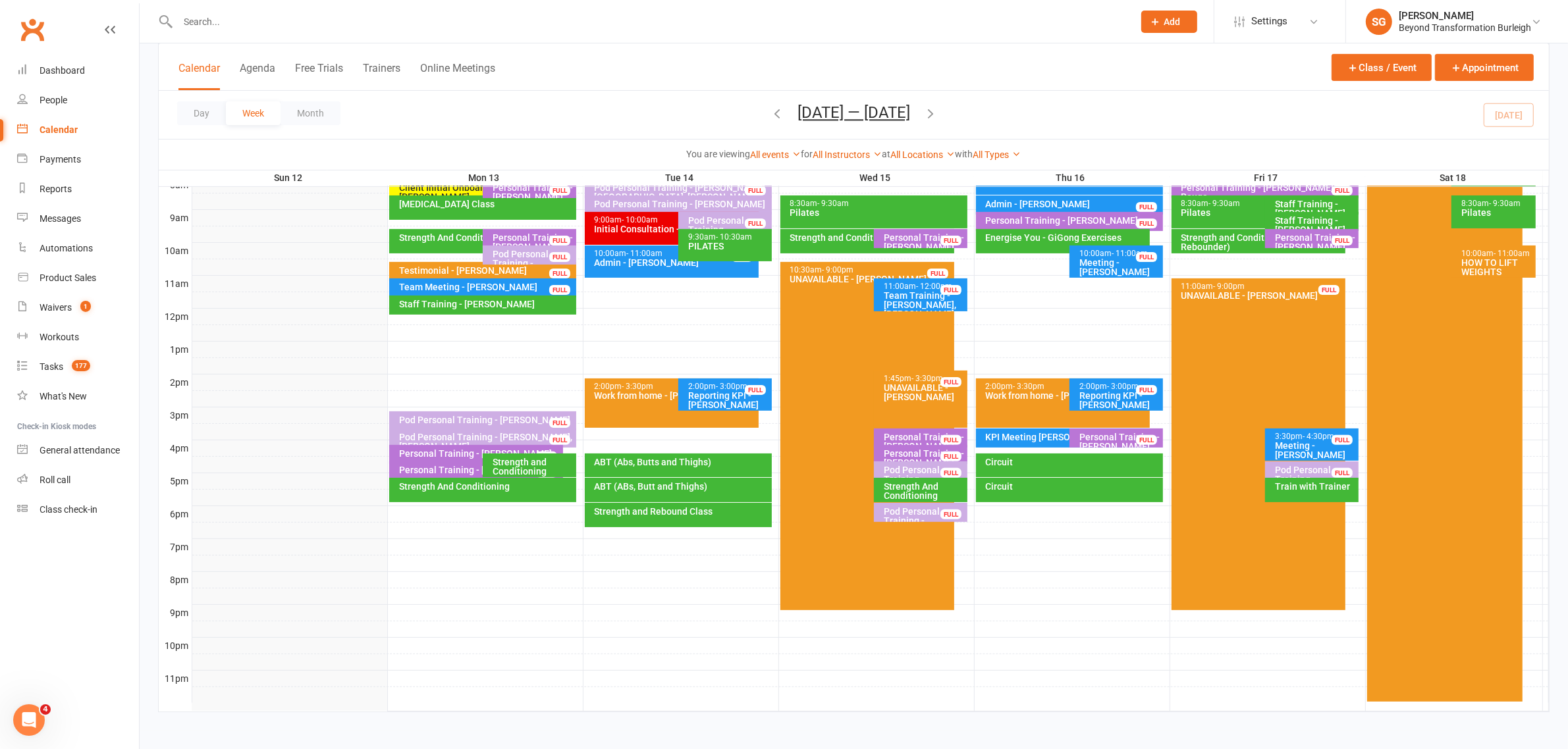
click at [537, 466] on div "Strength and Conditioning" at bounding box center [533, 466] width 82 height 18
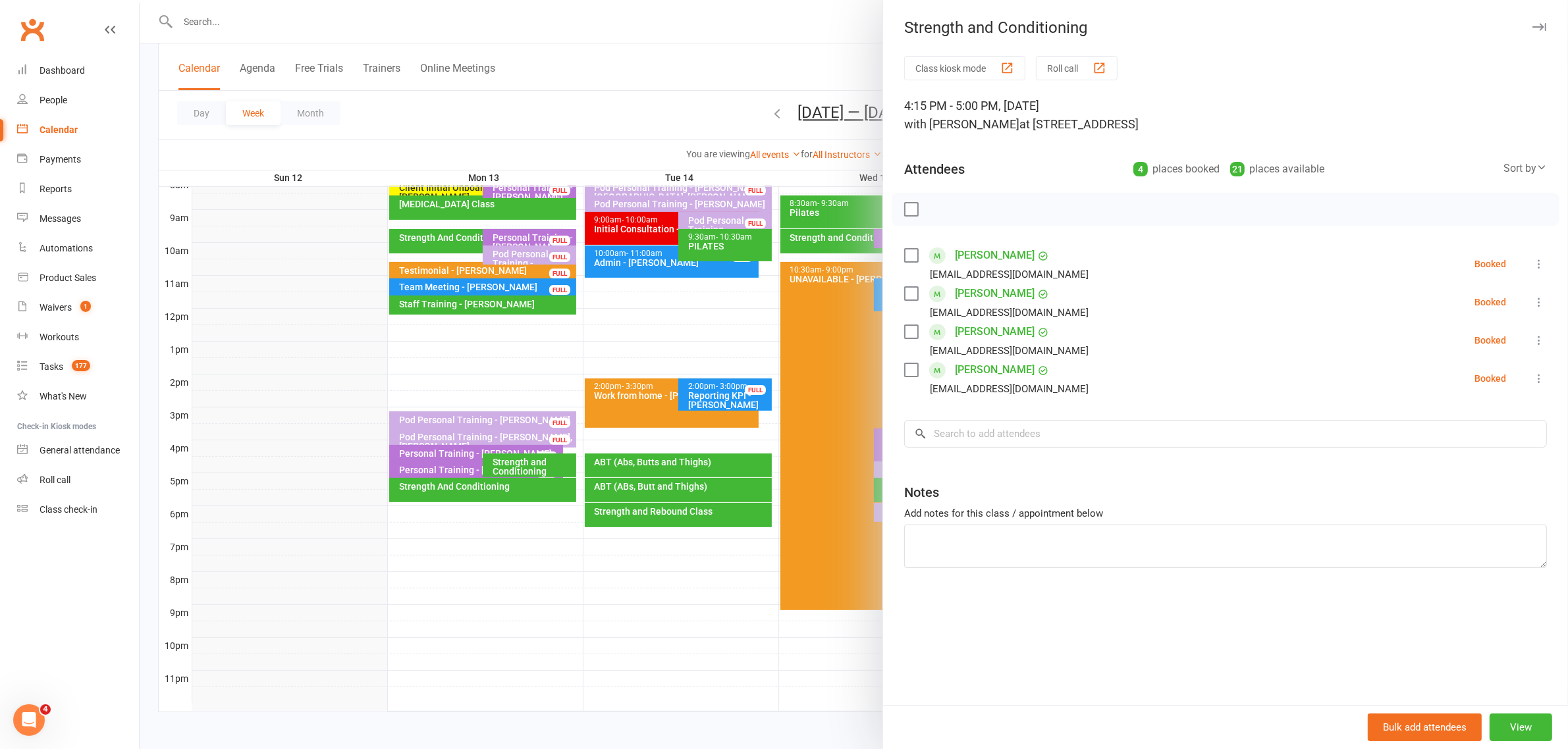
click at [1533, 25] on icon "button" at bounding box center [1540, 27] width 14 height 8
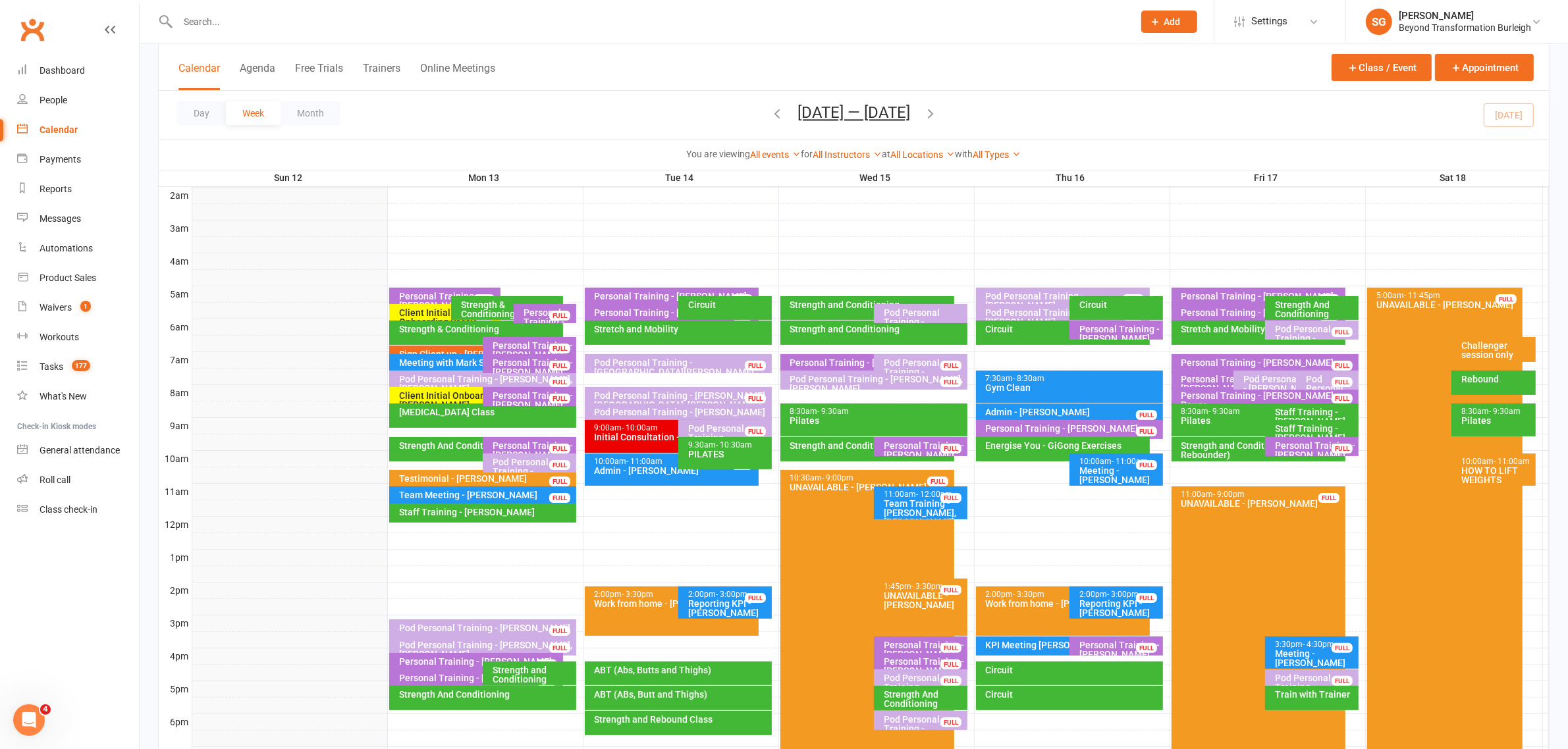
scroll to position [0, 0]
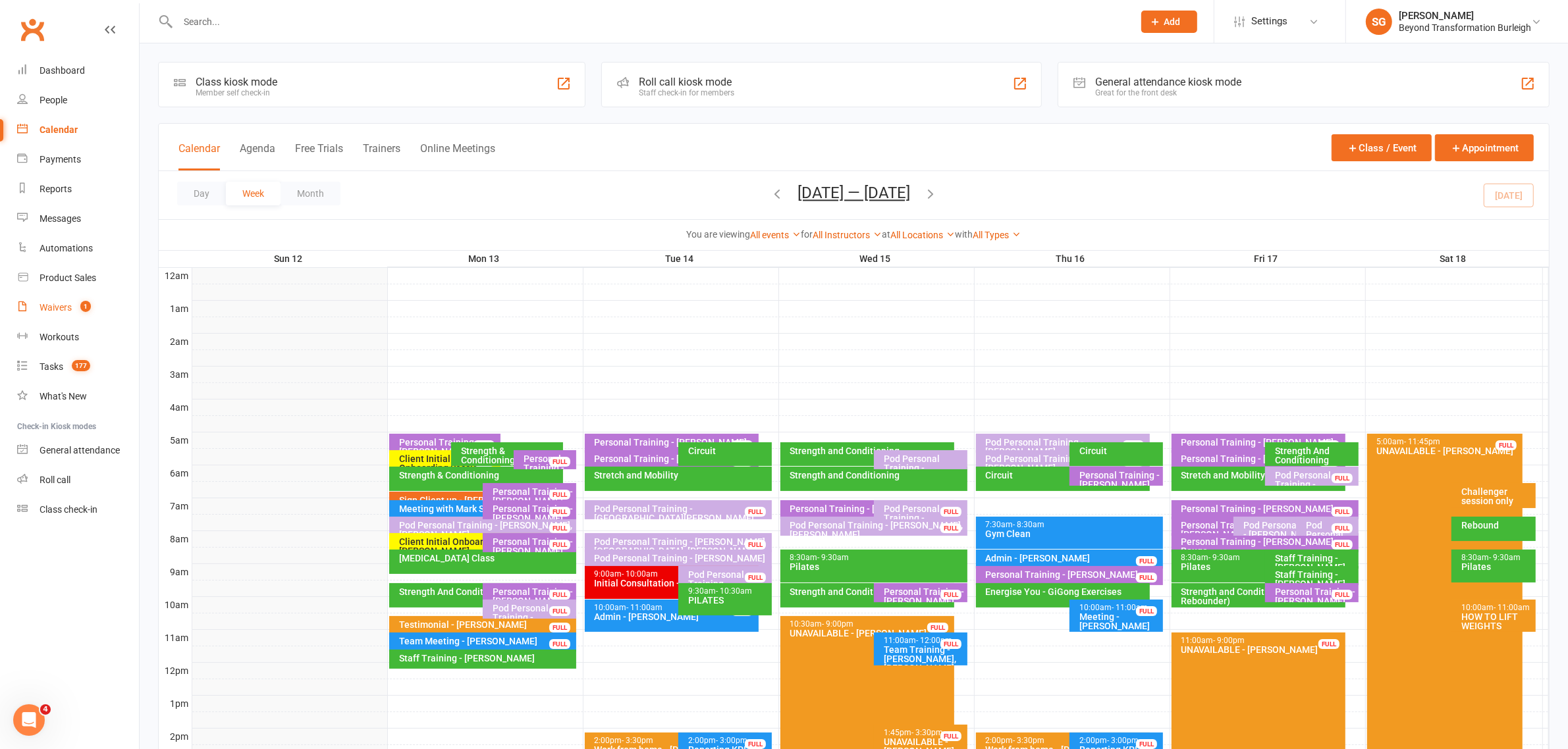
click at [60, 299] on link "Waivers 1" at bounding box center [78, 307] width 122 height 29
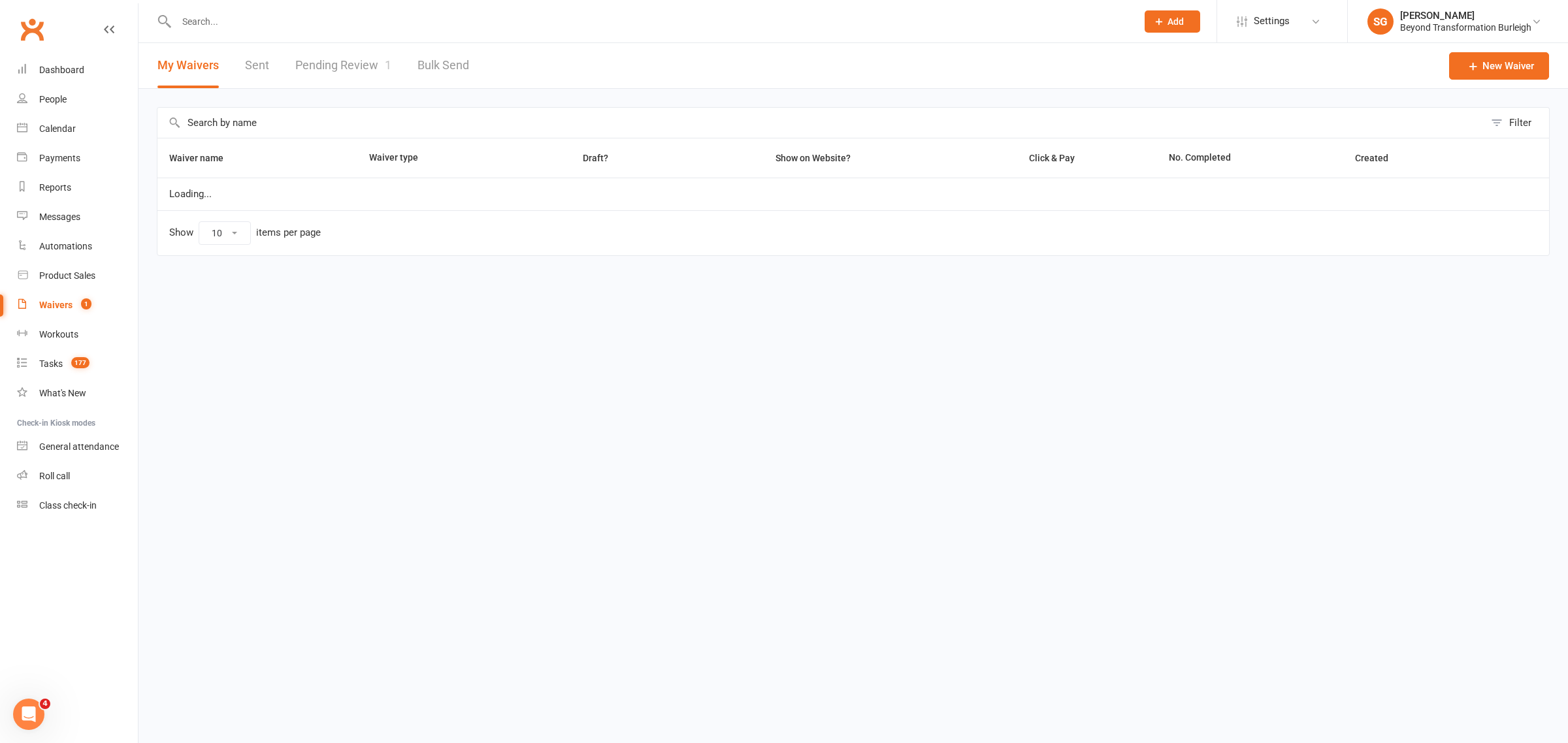
select select "100"
click at [373, 64] on link "Pending Review 1" at bounding box center [343, 65] width 96 height 45
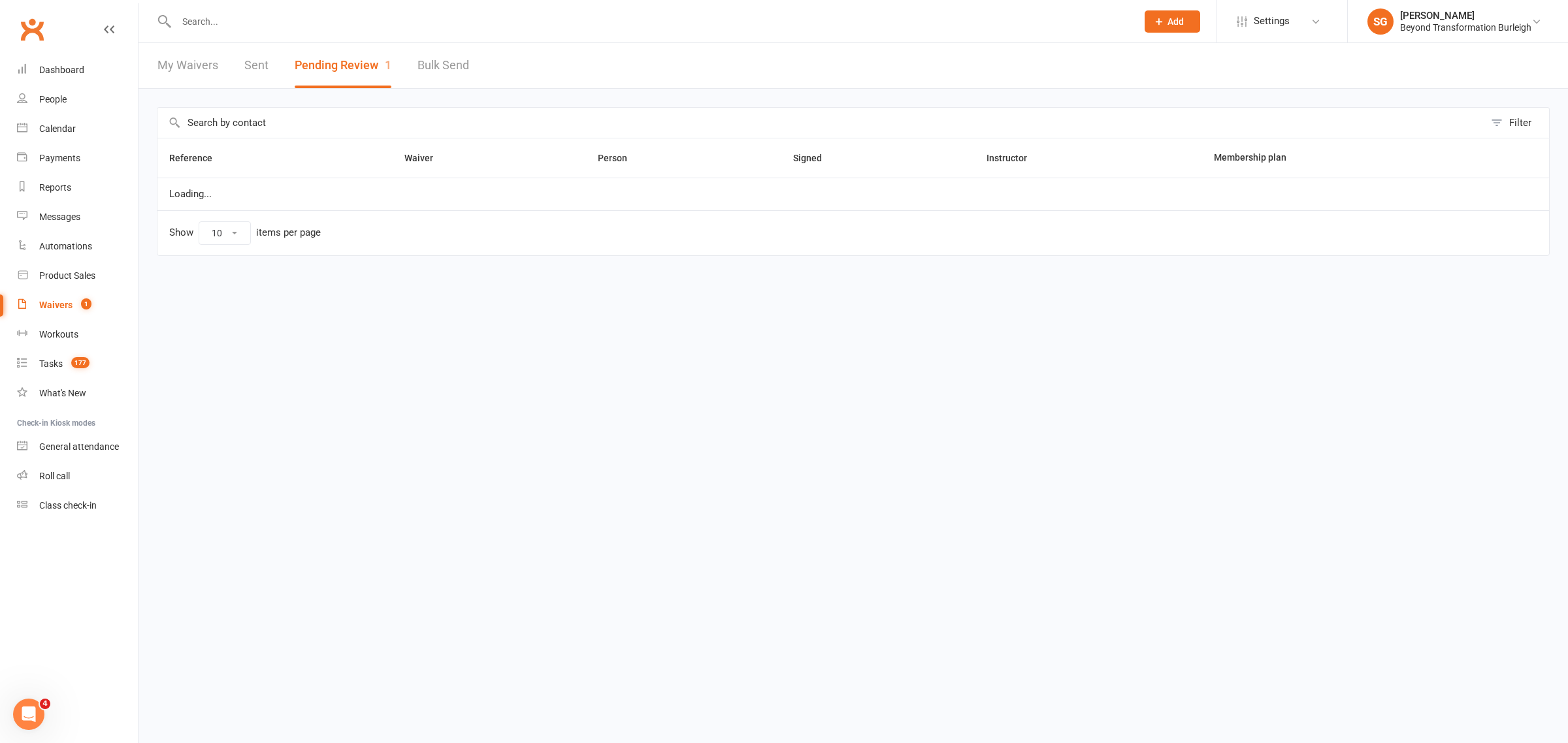
select select "50"
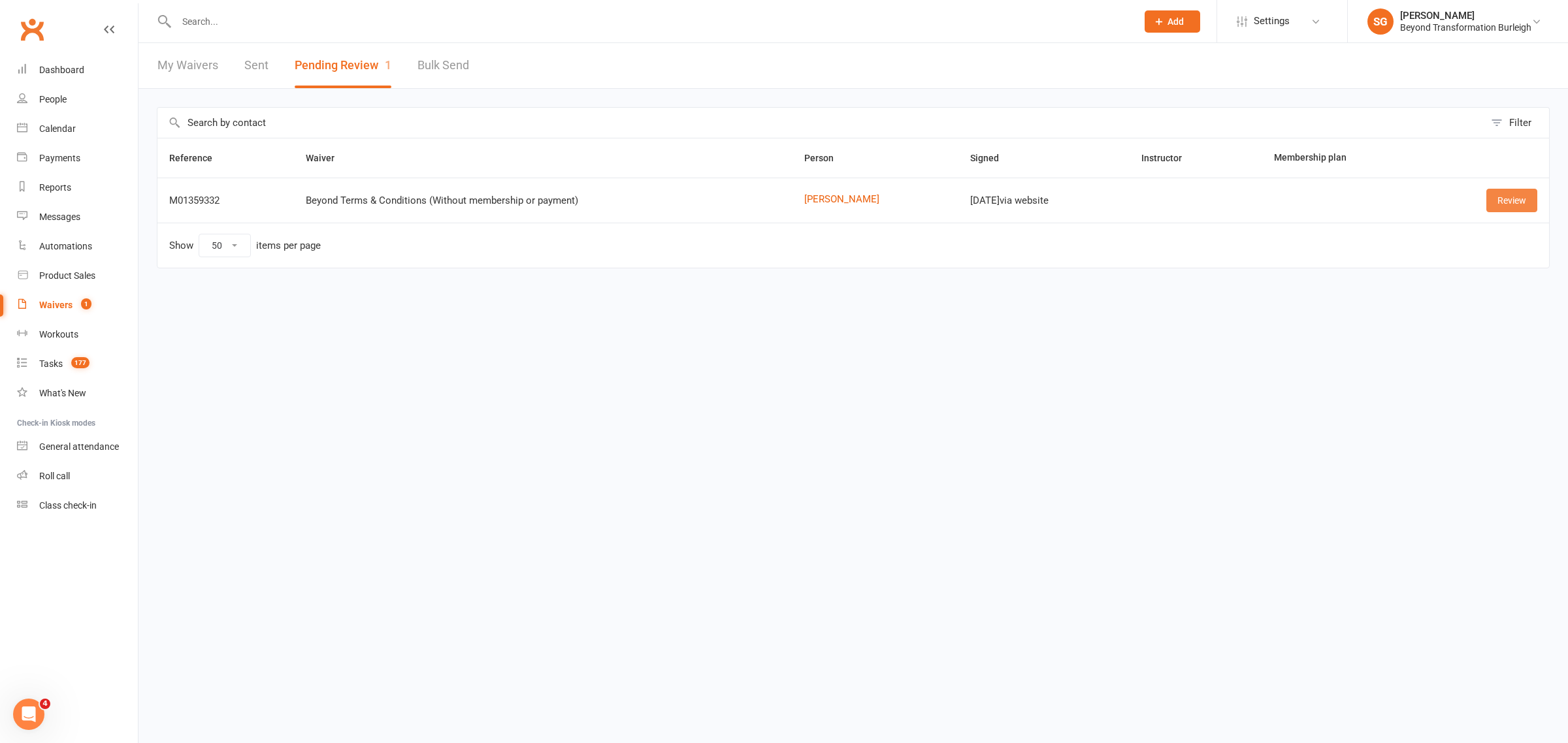
click at [1525, 210] on link "Review" at bounding box center [1511, 199] width 51 height 23
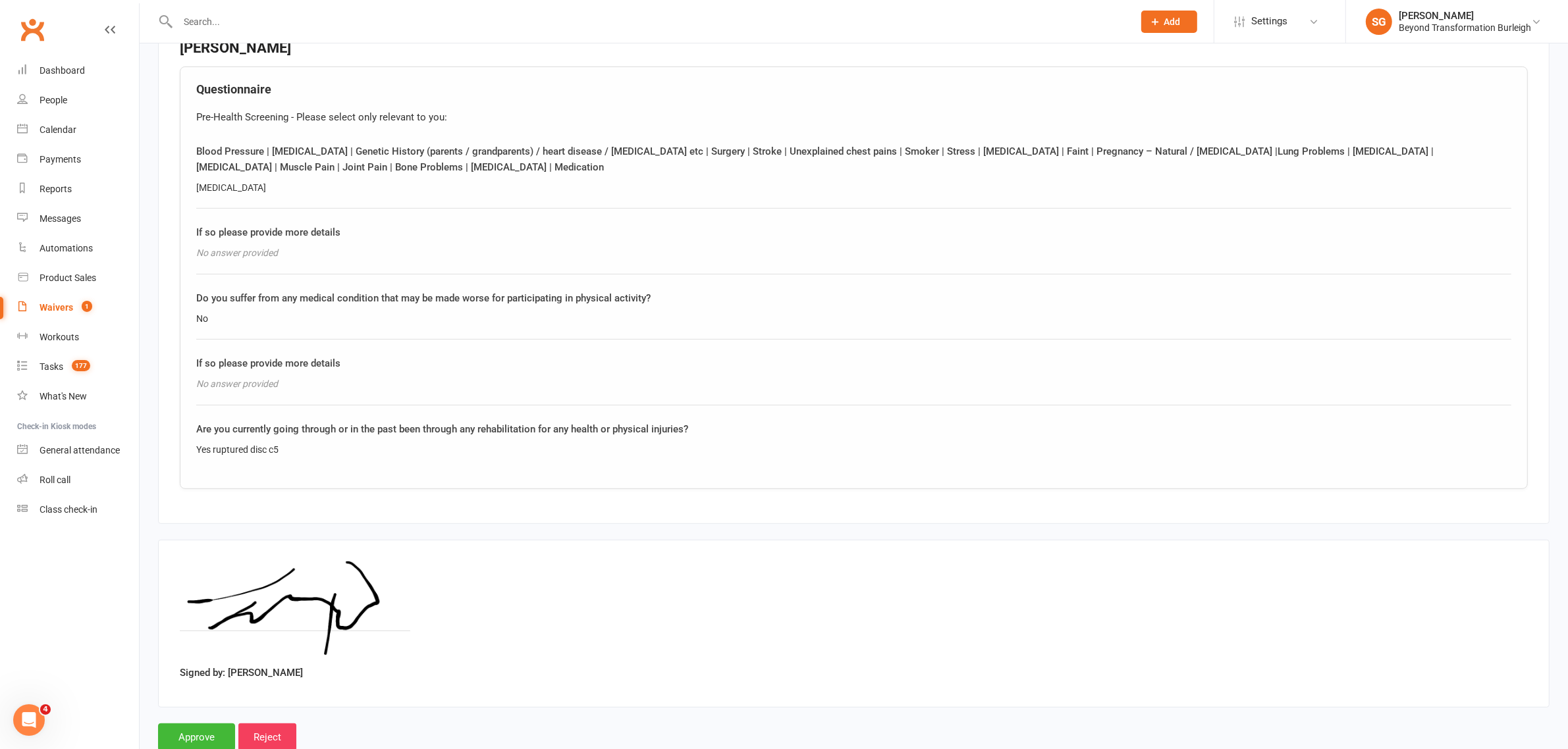
scroll to position [653, 0]
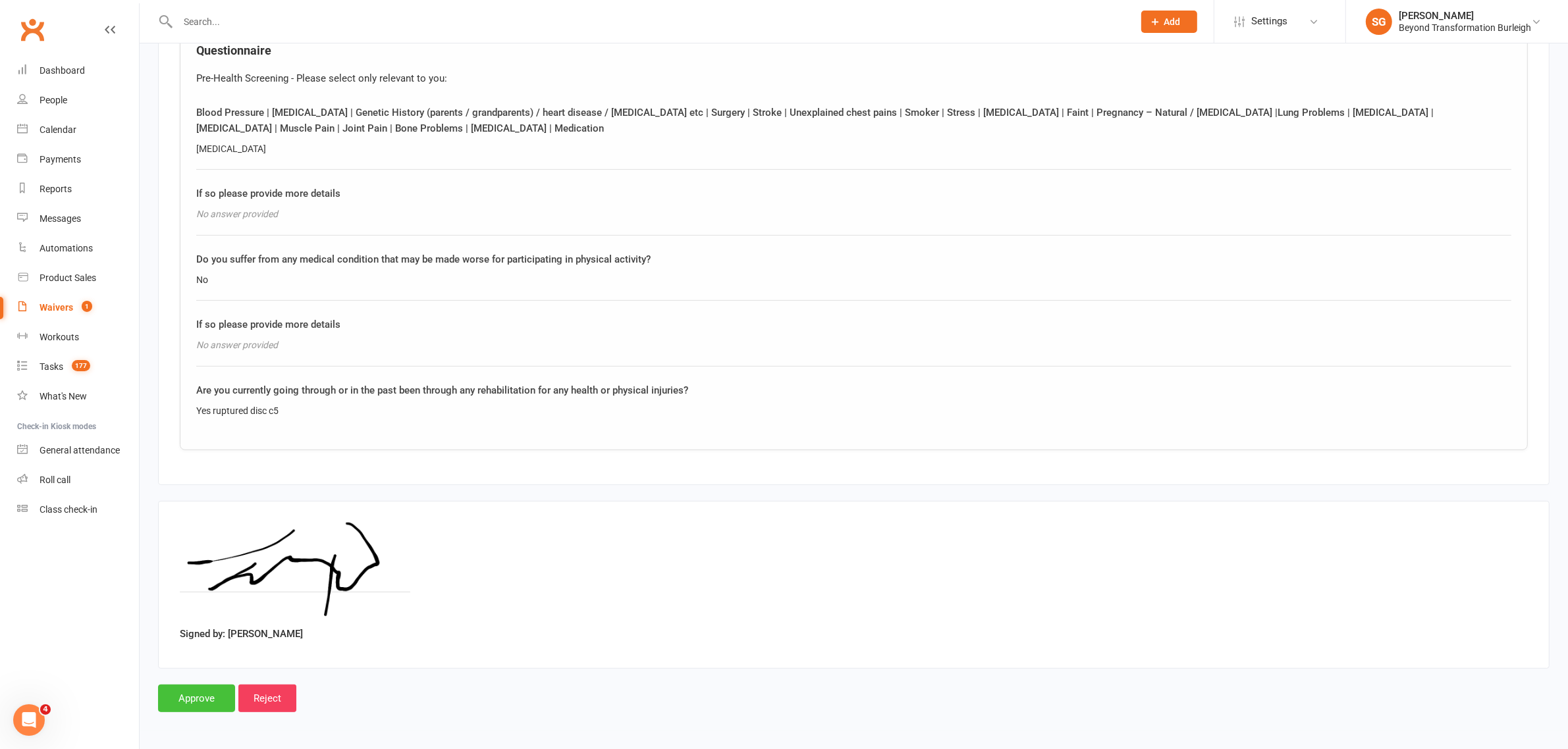
click at [189, 702] on input "Approve" at bounding box center [196, 698] width 77 height 28
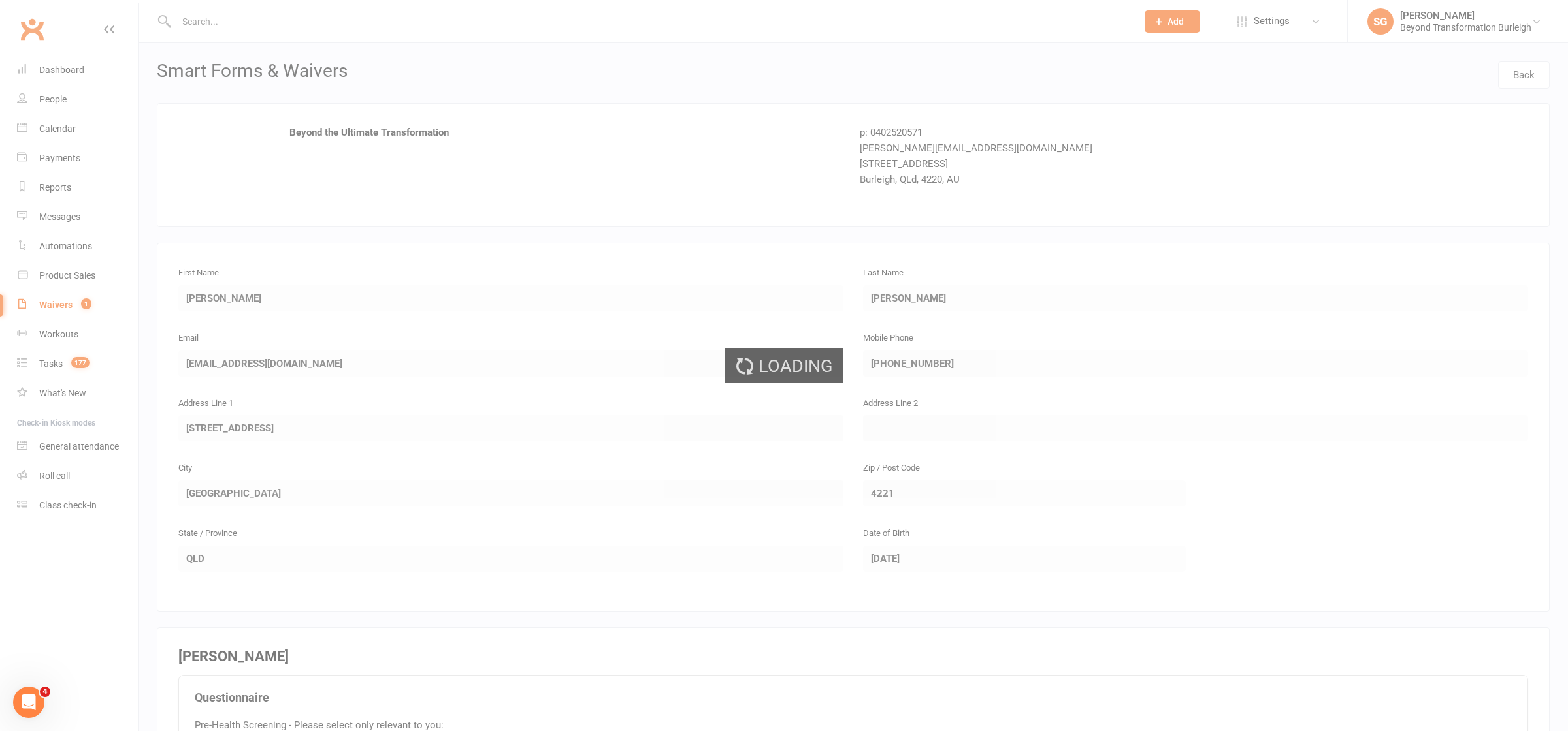
select select "50"
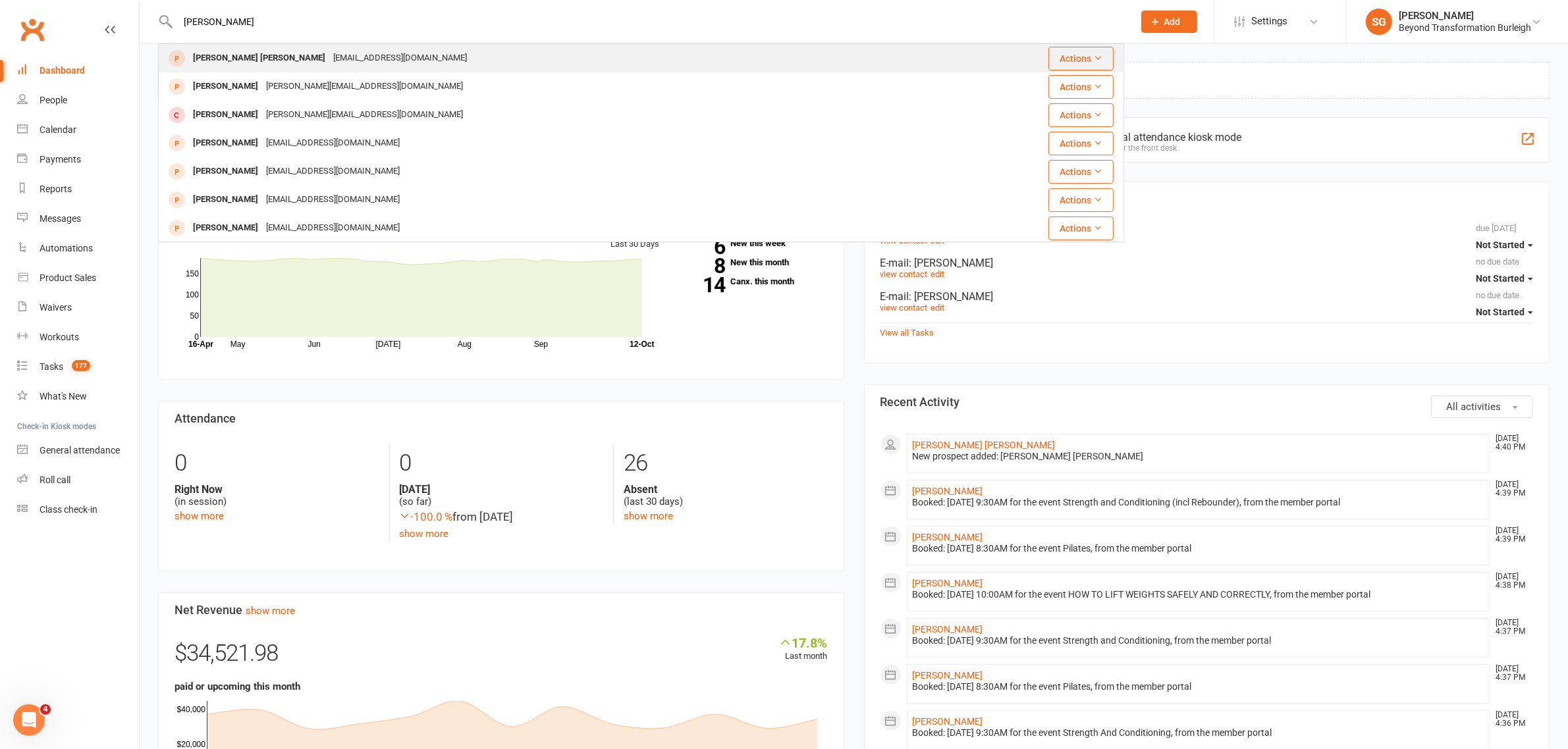
type input "swetha"
click at [244, 61] on div "Swetha Swetha" at bounding box center [259, 58] width 140 height 19
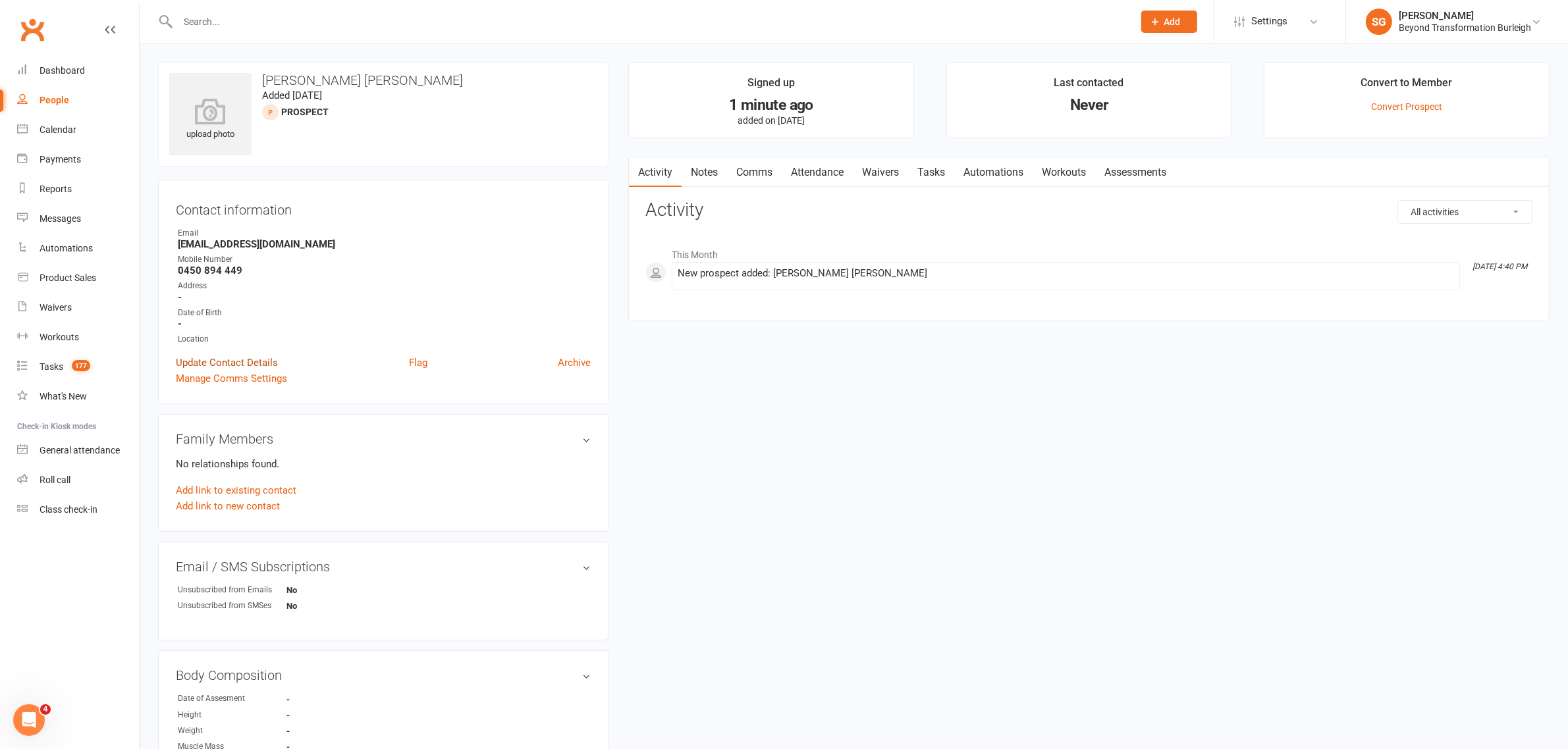
click at [218, 356] on link "Update Contact Details" at bounding box center [227, 362] width 102 height 16
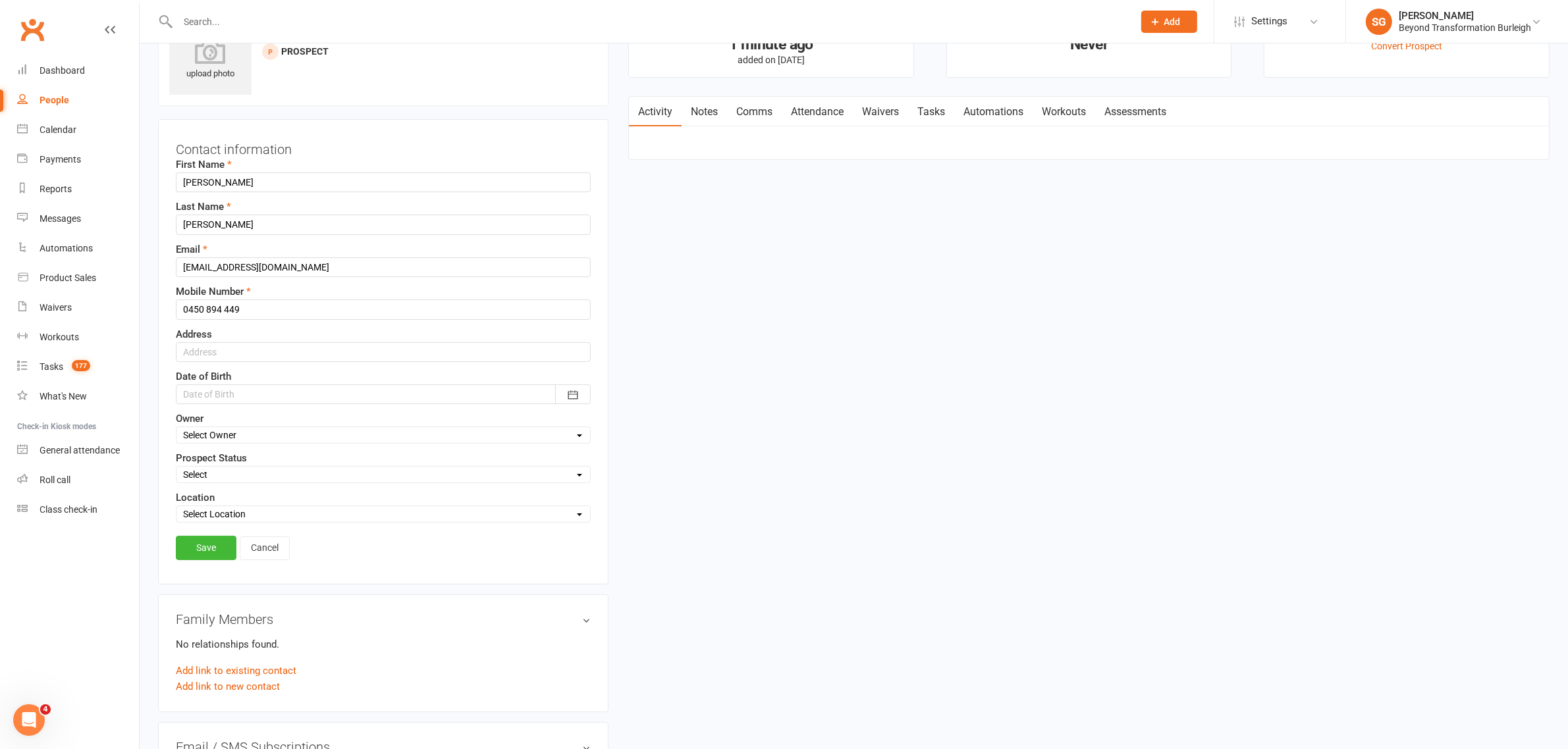
scroll to position [61, 0]
drag, startPoint x: 226, startPoint y: 223, endPoint x: 154, endPoint y: 227, distance: 72.1
click at [154, 227] on div "upload photo Swetha Swetha Added 12 October, 2025 prospect Contact information …" at bounding box center [383, 653] width 471 height 1306
drag, startPoint x: 294, startPoint y: 265, endPoint x: 172, endPoint y: 268, distance: 122.0
click at [162, 261] on div "Contact information First Name Swetha Last Name Email swethag64@gmail.com Mobil…" at bounding box center [383, 350] width 451 height 465
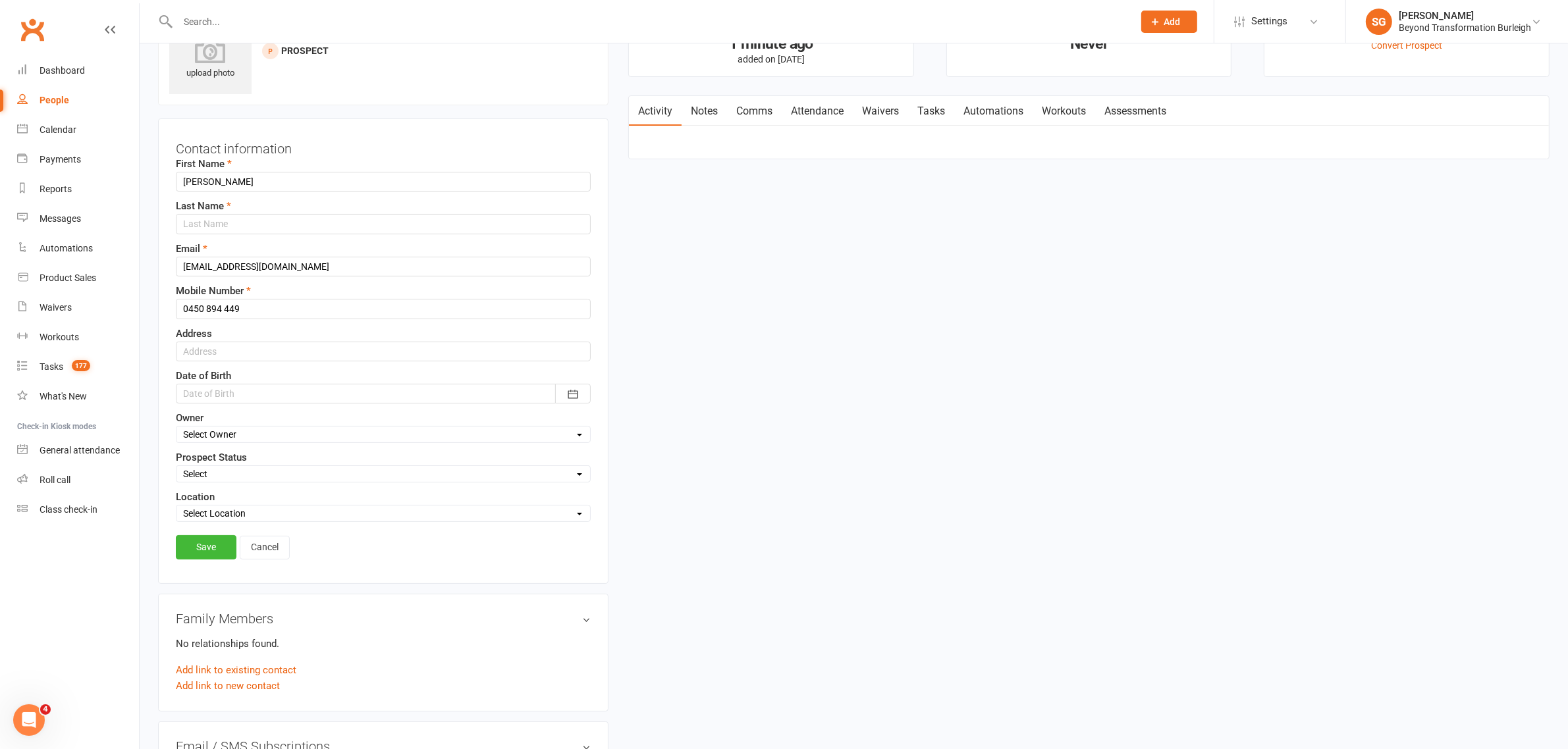
drag, startPoint x: 221, startPoint y: 255, endPoint x: 205, endPoint y: 280, distance: 29.7
click at [205, 280] on div "First Name Swetha Last Name Email swethag64@gmail.com Mobile Number 0450 894 44…" at bounding box center [383, 339] width 415 height 366
drag, startPoint x: 181, startPoint y: 270, endPoint x: 301, endPoint y: 274, distance: 120.1
click at [301, 274] on input "swethag64@gmail.com" at bounding box center [383, 266] width 415 height 20
drag, startPoint x: 267, startPoint y: 306, endPoint x: 190, endPoint y: 323, distance: 78.9
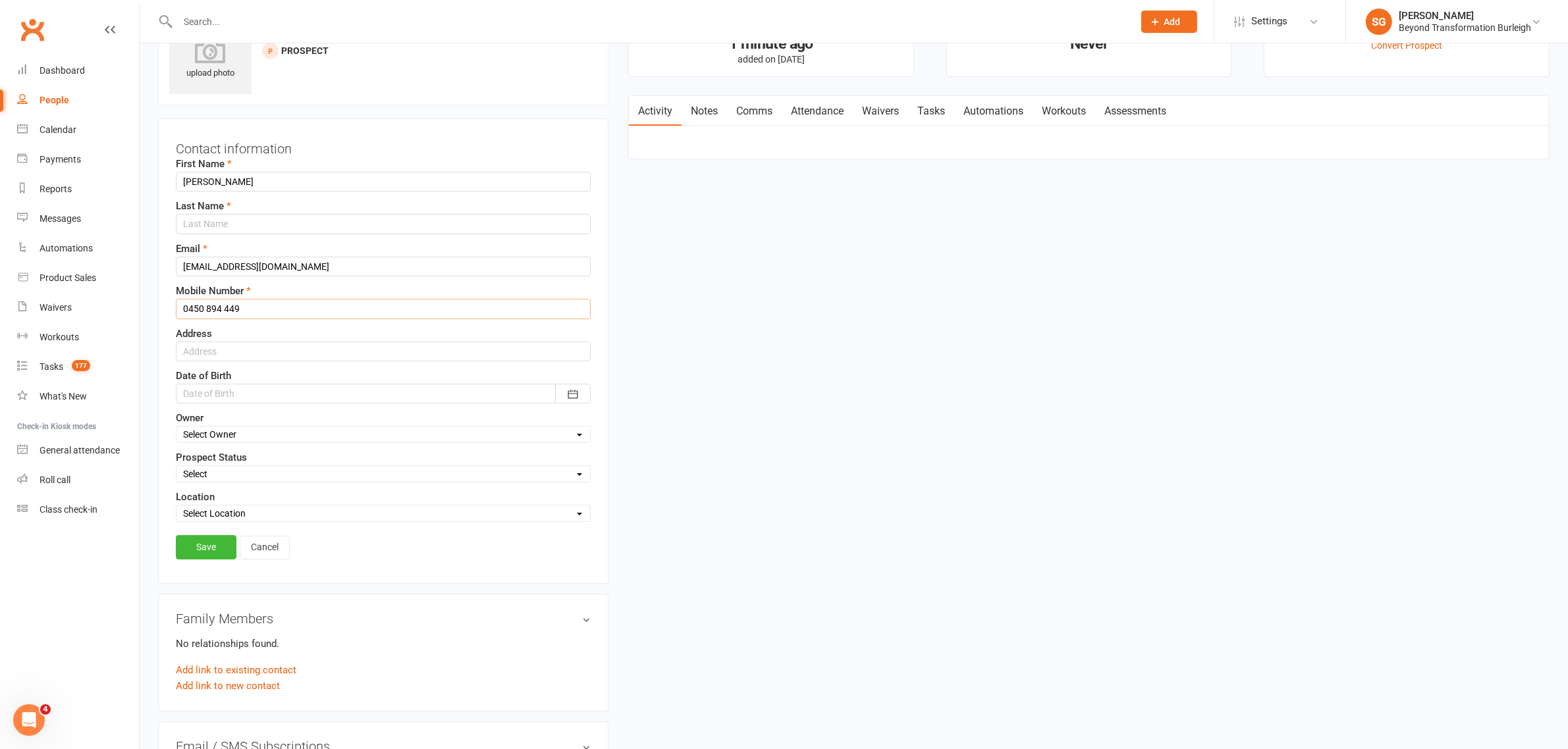
click at [165, 309] on div "Contact information First Name Swetha Last Name Email swethag64@gmail.com Mobil…" at bounding box center [383, 350] width 451 height 465
drag, startPoint x: 203, startPoint y: 297, endPoint x: 315, endPoint y: 299, distance: 112.0
click at [323, 274] on input "swethag64@gmail.com" at bounding box center [383, 266] width 415 height 20
drag, startPoint x: 256, startPoint y: 306, endPoint x: 162, endPoint y: 306, distance: 94.0
click at [162, 306] on div "Contact information First Name Swetha Last Name Email swethag64@gmail.com Mobil…" at bounding box center [383, 350] width 451 height 465
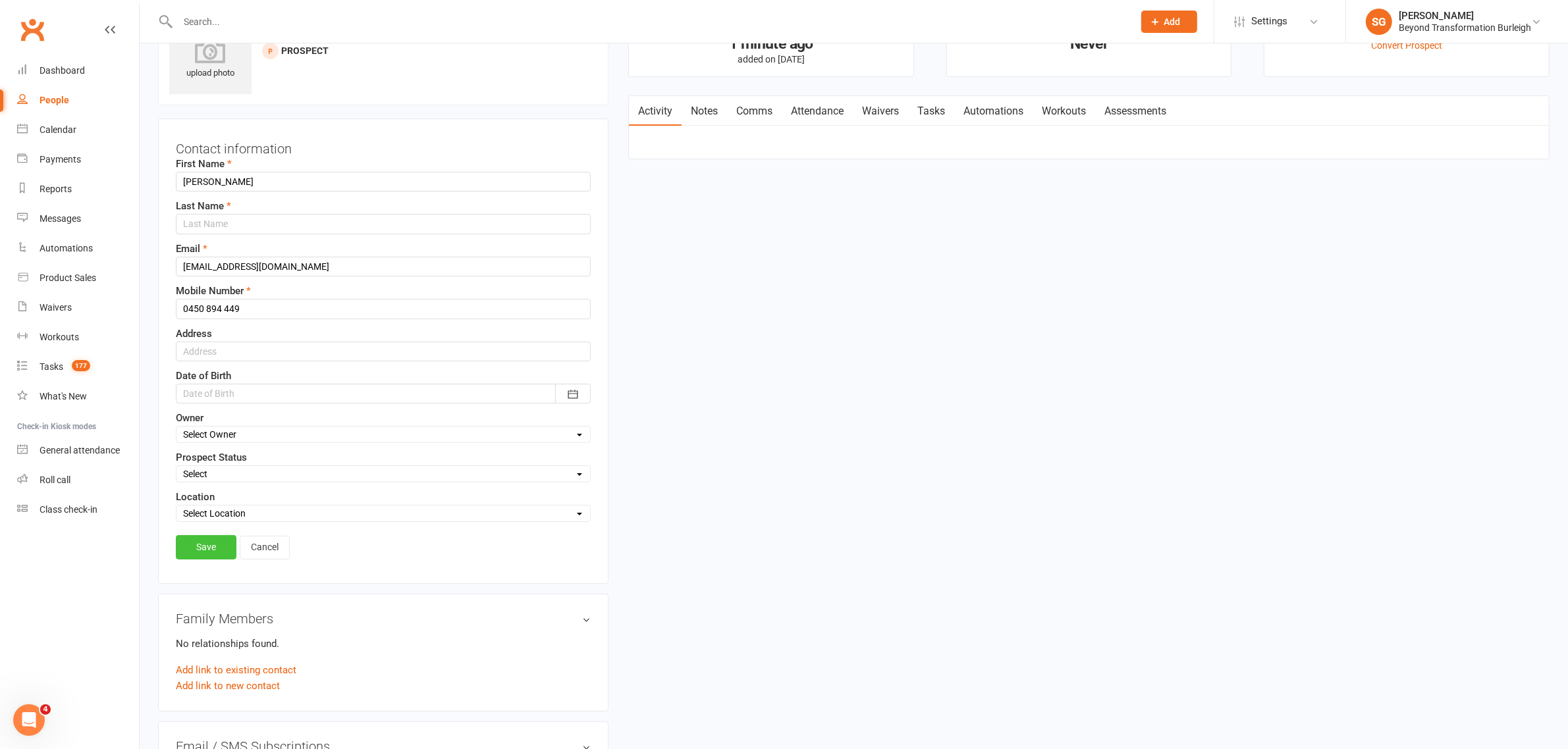
click at [196, 547] on link "Save" at bounding box center [206, 546] width 60 height 23
